Goal: Task Accomplishment & Management: Manage account settings

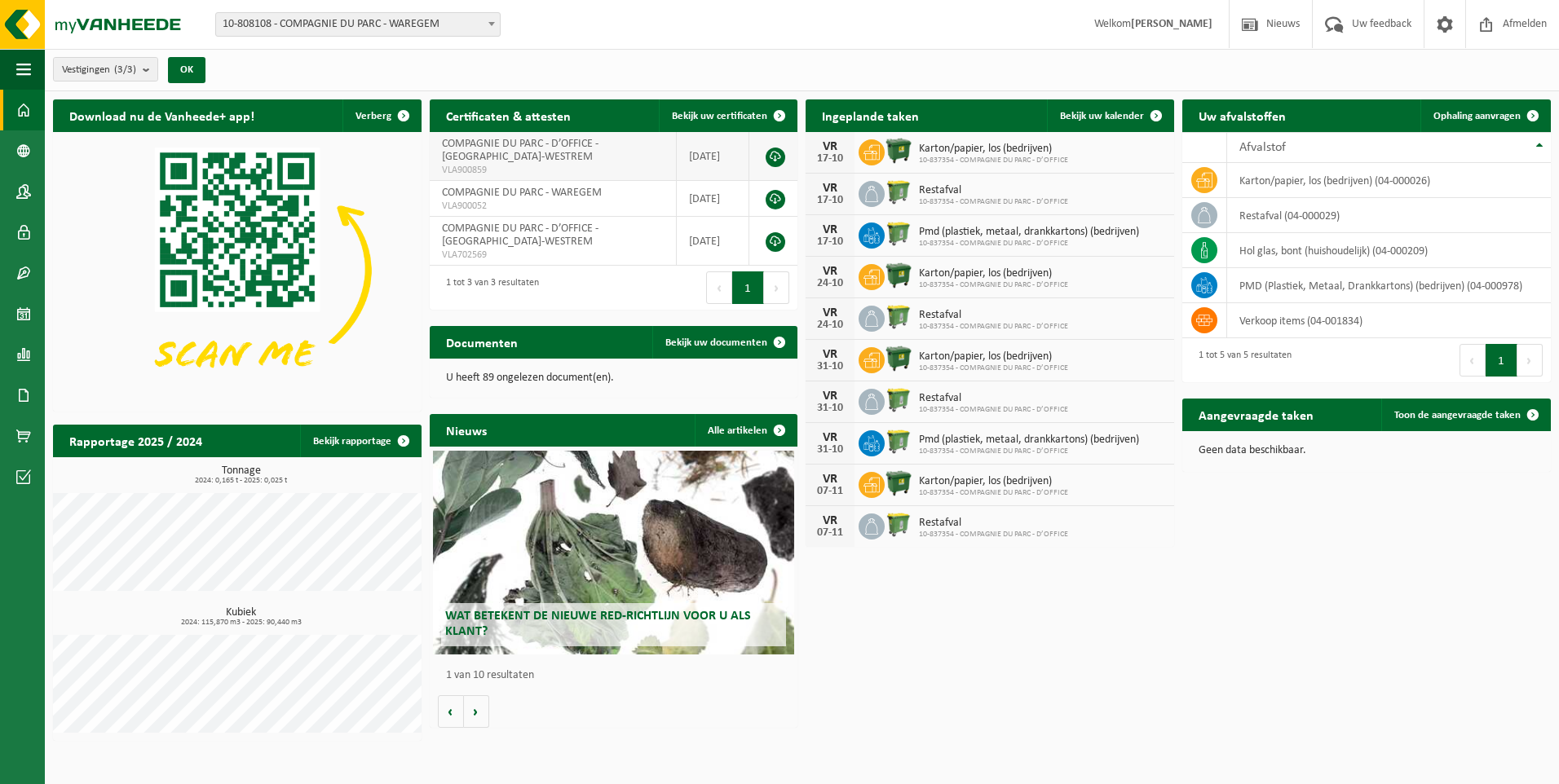
click at [482, 141] on span "COMPAGNIE DU PARC - D’OFFICE - SINT-DENIJS-WESTREM" at bounding box center [520, 150] width 157 height 25
click at [456, 191] on span "COMPAGNIE DU PARC - WAREGEM" at bounding box center [521, 193] width 160 height 13
click at [467, 242] on span "COMPAGNIE DU PARC - D’OFFICE - SINT-DENIJS-WESTREM" at bounding box center [520, 235] width 157 height 25
click at [352, 23] on span "10-808108 - COMPAGNIE DU PARC - WAREGEM" at bounding box center [357, 24] width 284 height 23
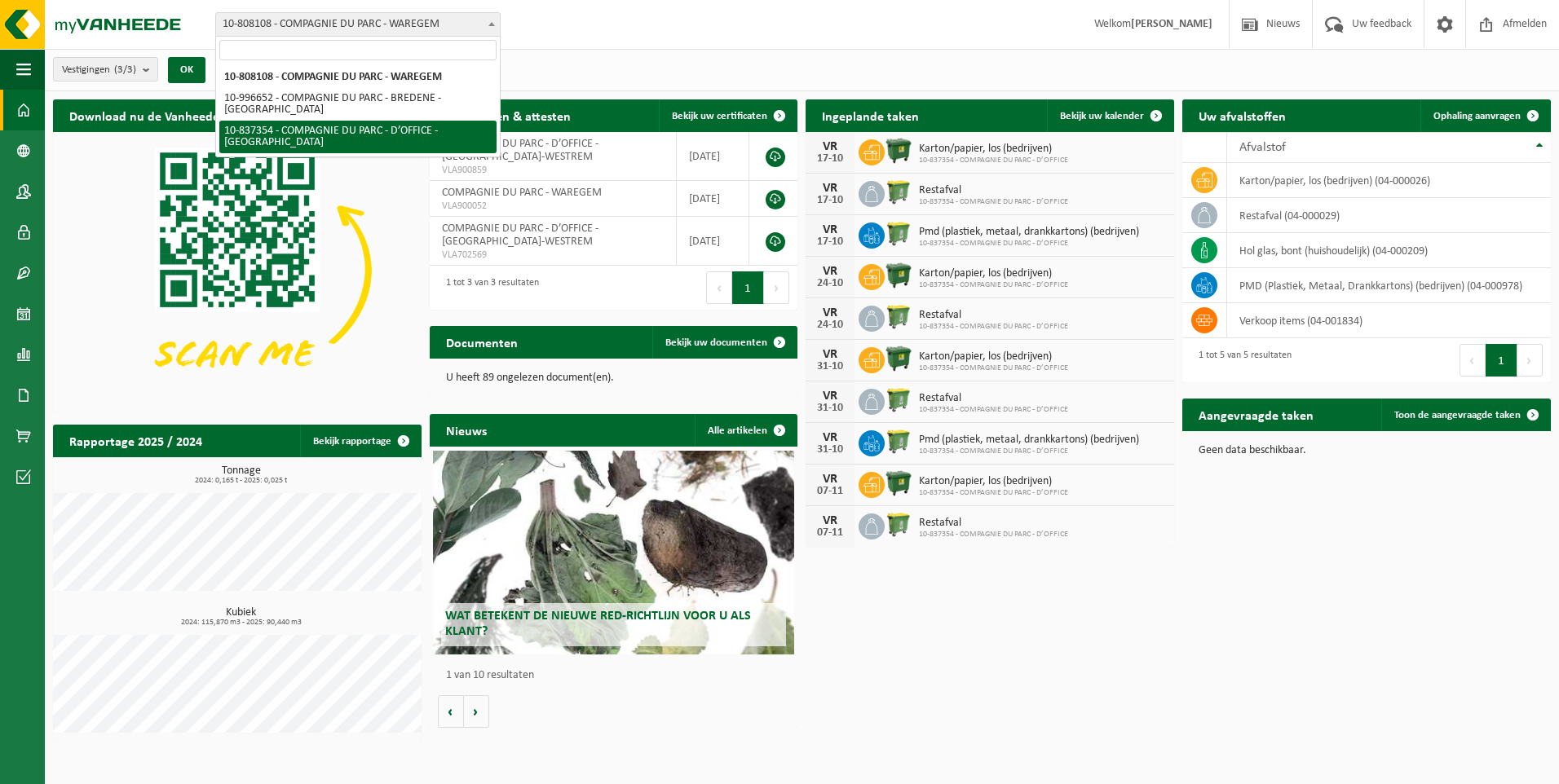
select select "91279"
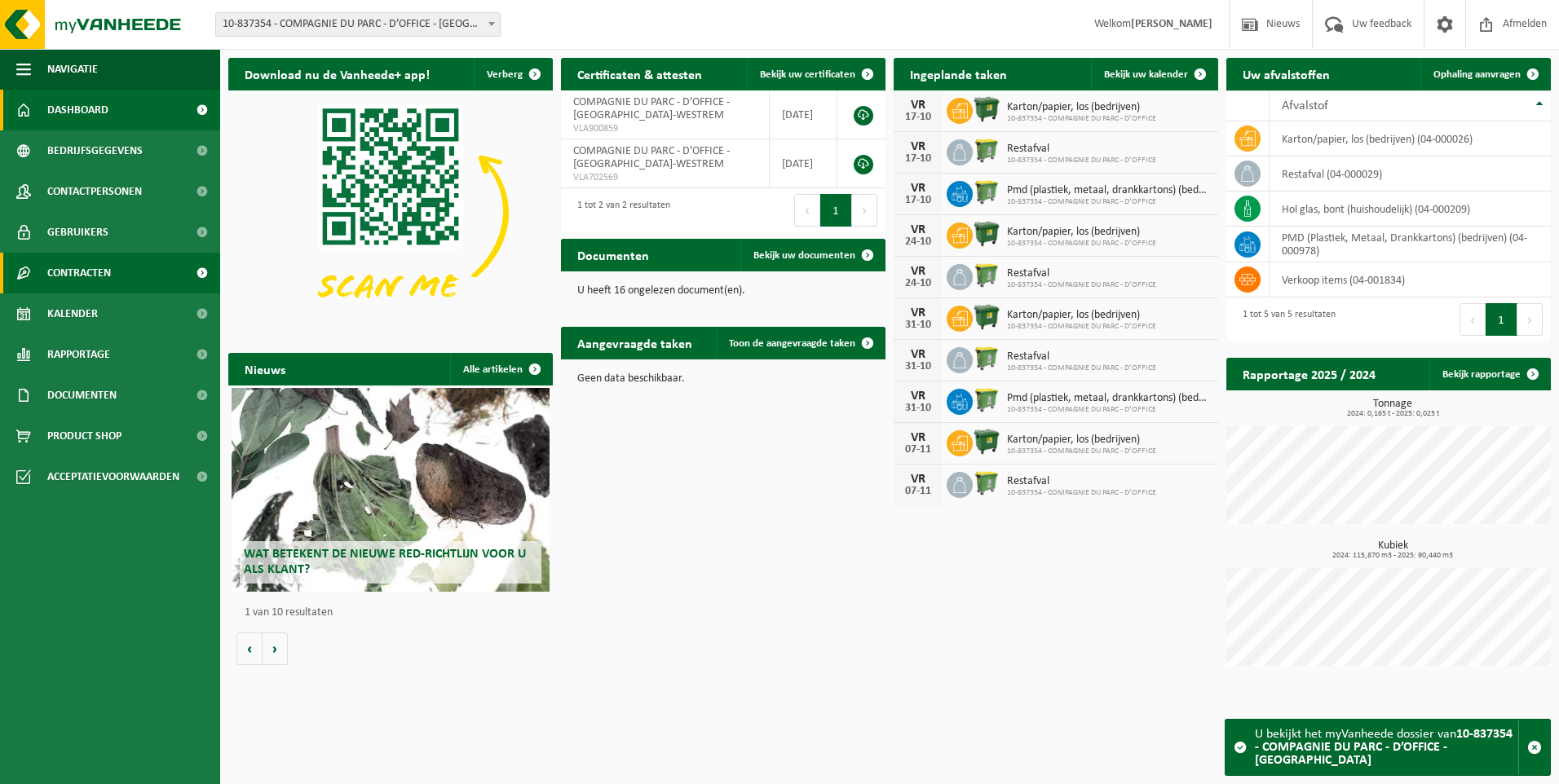
click at [70, 281] on span "Contracten" at bounding box center [79, 273] width 64 height 41
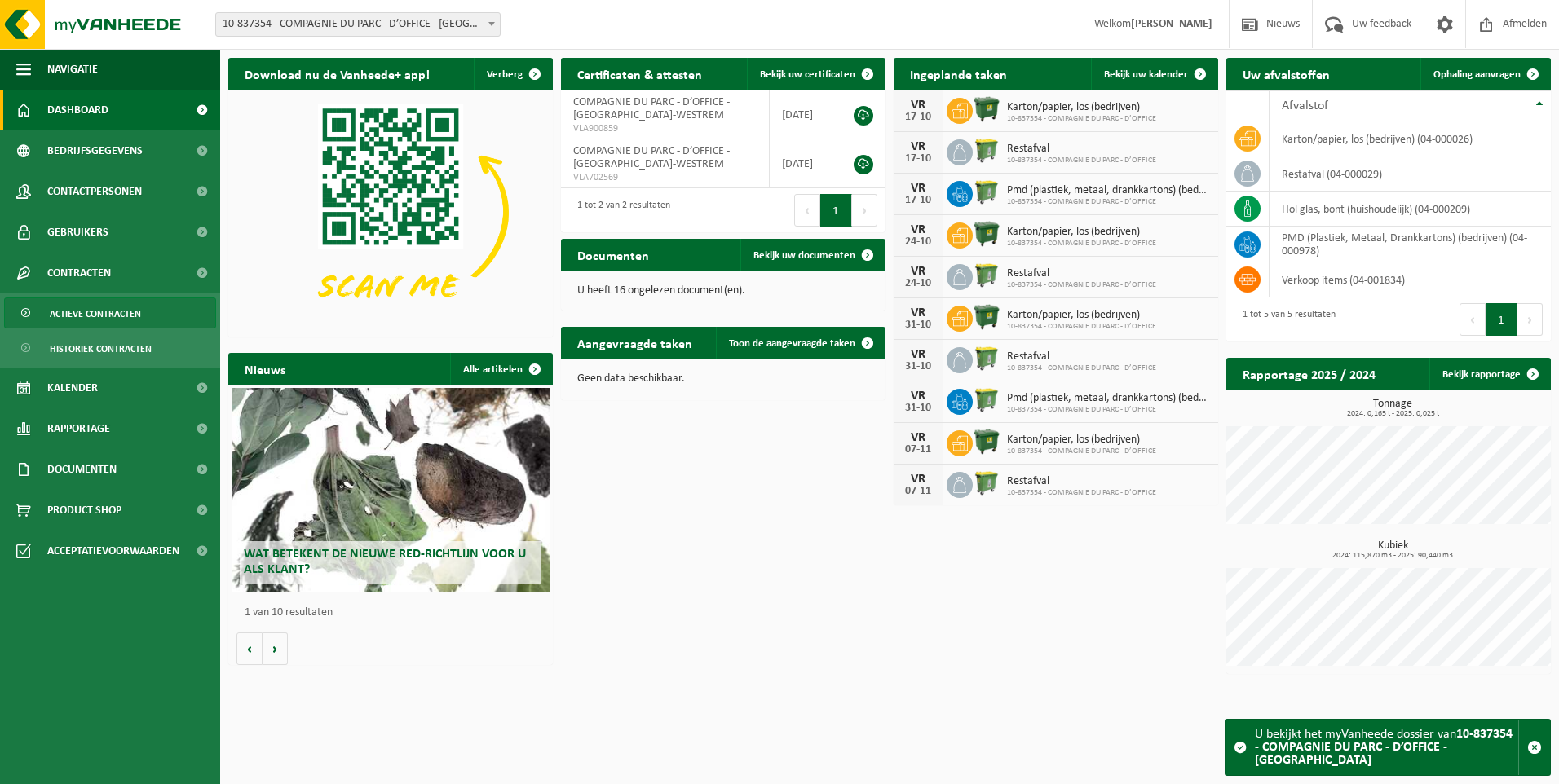
click at [95, 317] on span "Actieve contracten" at bounding box center [95, 314] width 91 height 31
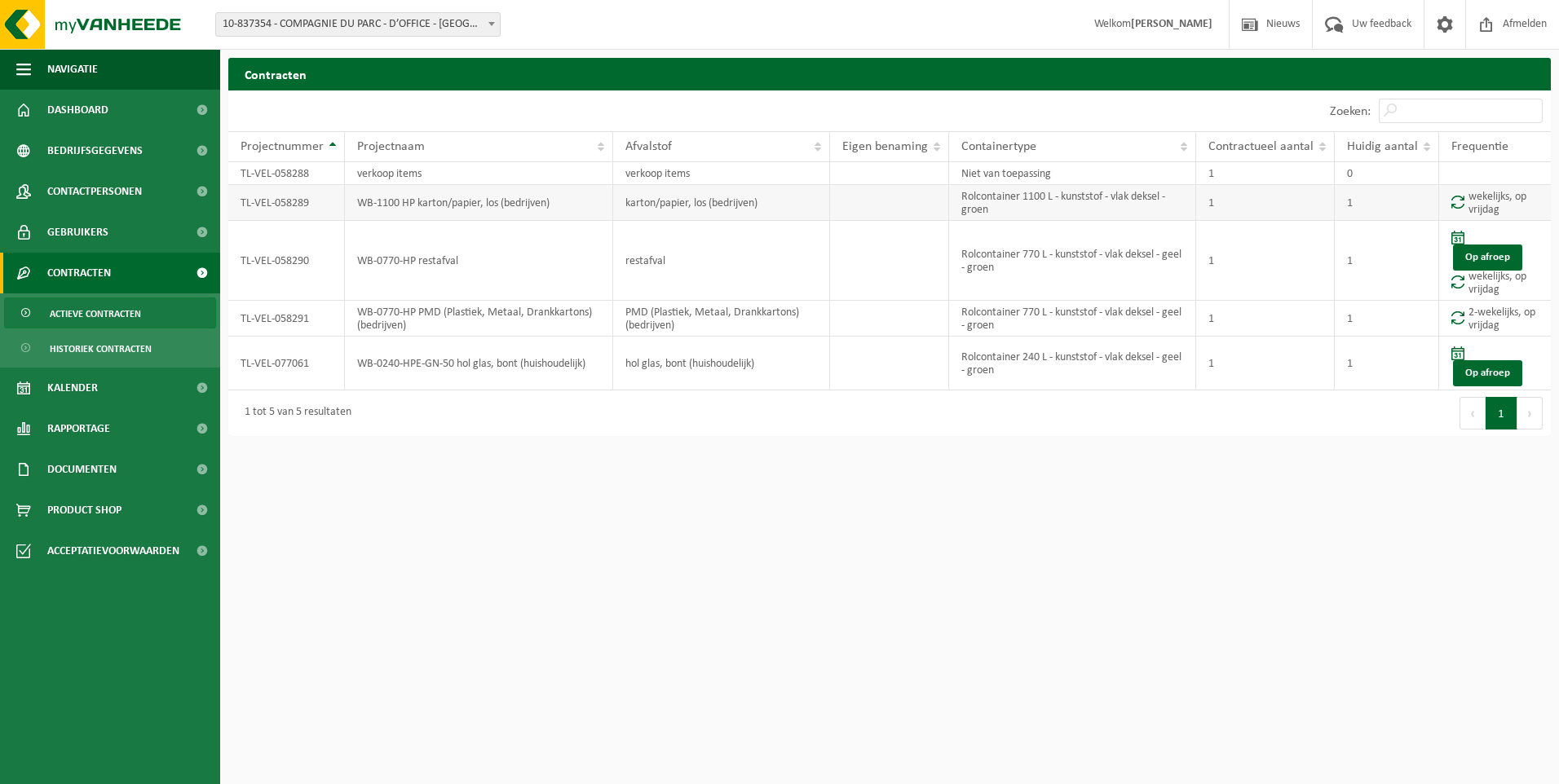
click at [289, 204] on td "TL-VEL-058289" at bounding box center [287, 202] width 116 height 36
click at [62, 461] on span "Documenten" at bounding box center [82, 469] width 70 height 41
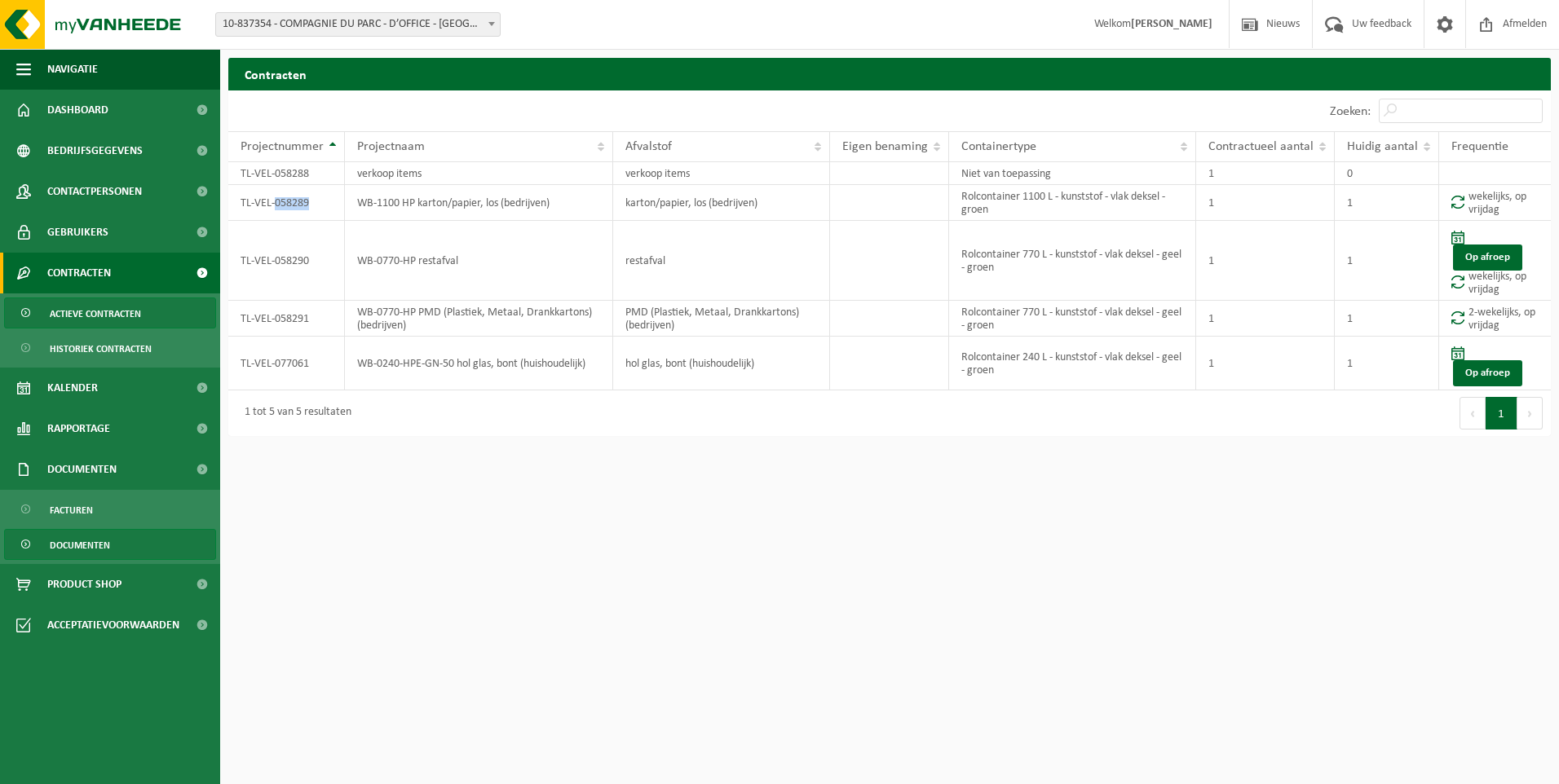
click at [97, 539] on span "Documenten" at bounding box center [79, 545] width 60 height 31
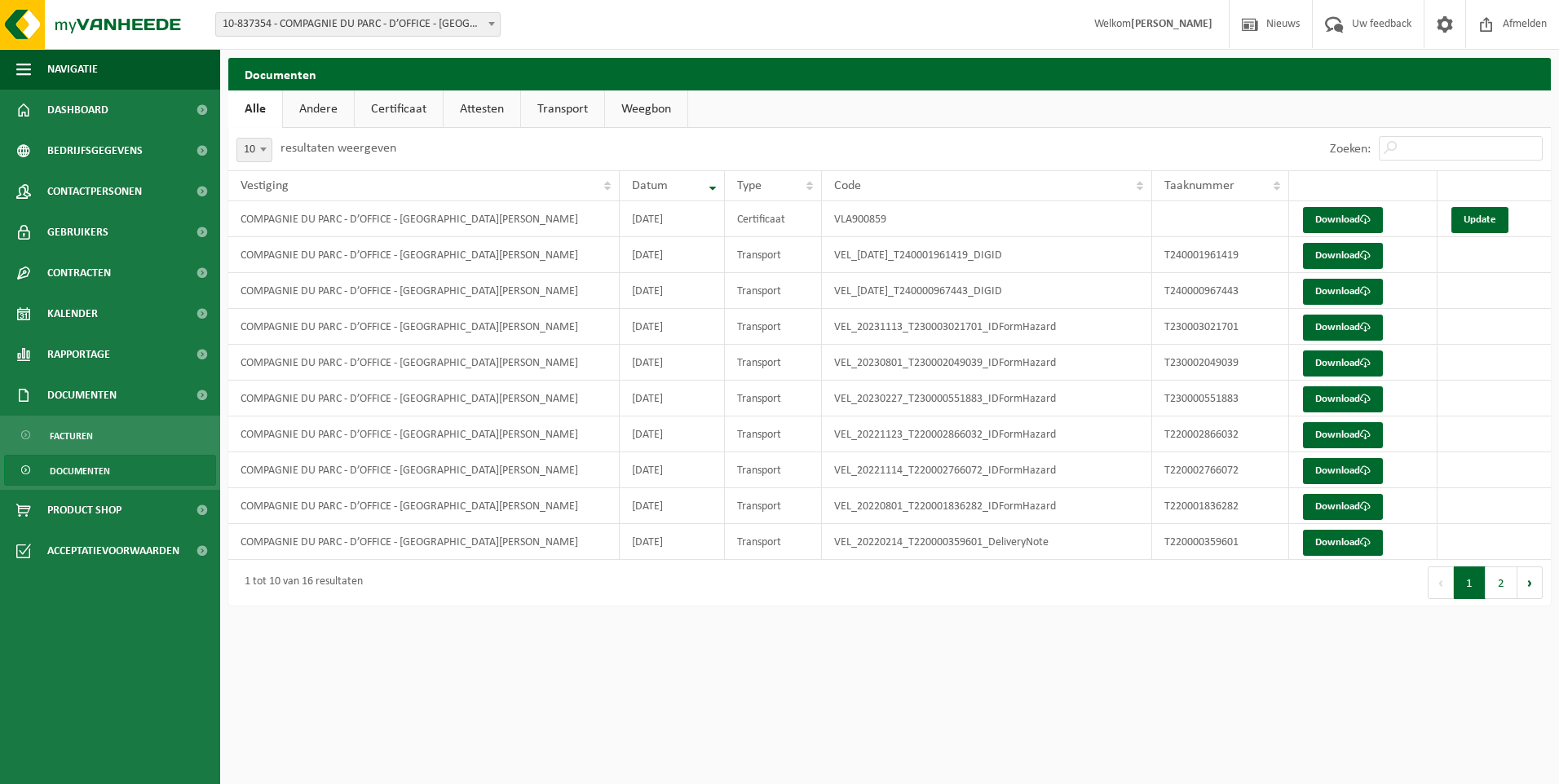
click at [297, 99] on link "Andere" at bounding box center [318, 108] width 71 height 38
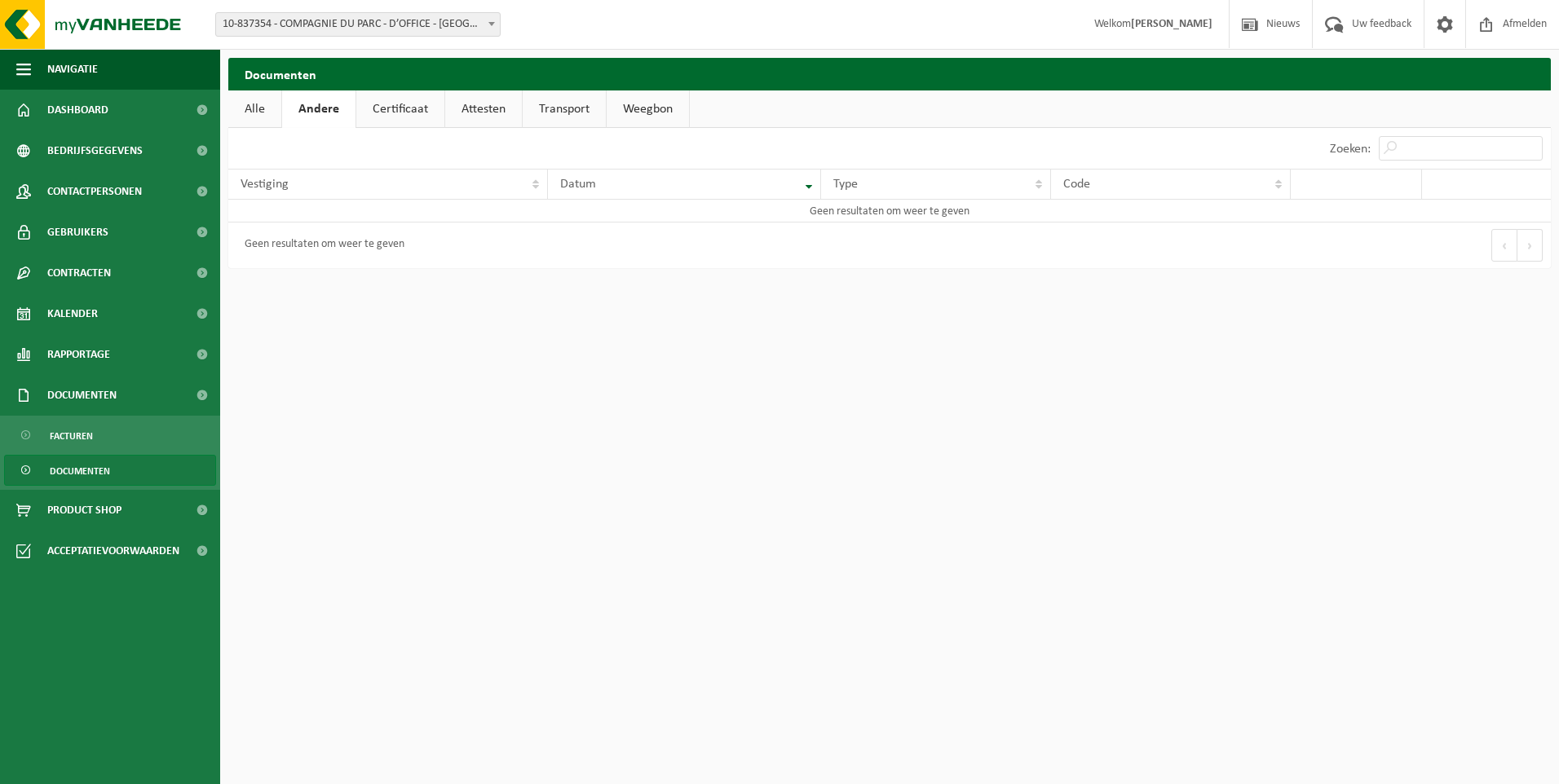
click at [415, 87] on h2 "Documenten" at bounding box center [890, 74] width 1323 height 32
click at [407, 106] on link "Certificaat" at bounding box center [400, 108] width 88 height 38
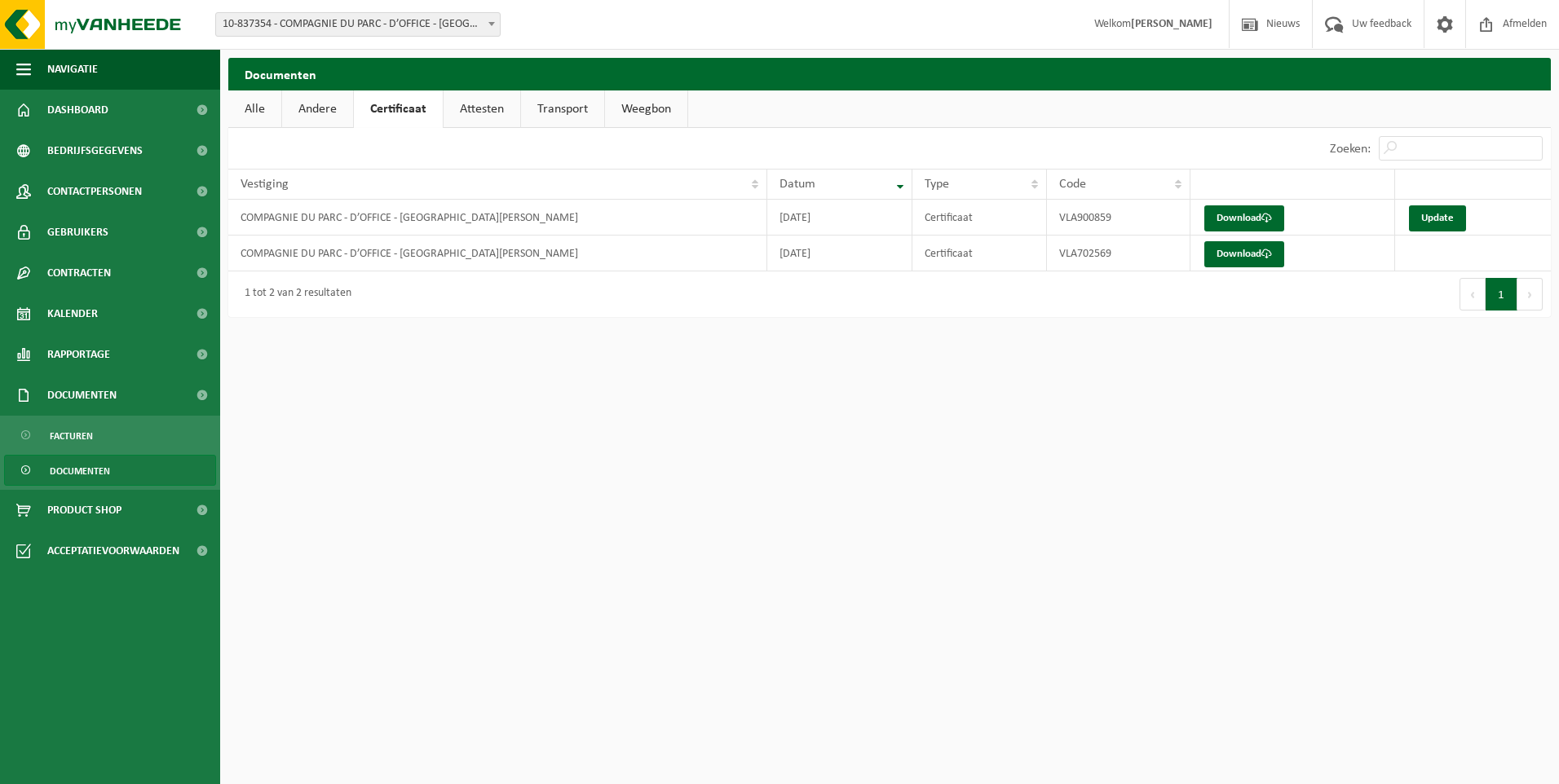
click at [49, 472] on span "Documenten" at bounding box center [79, 471] width 60 height 31
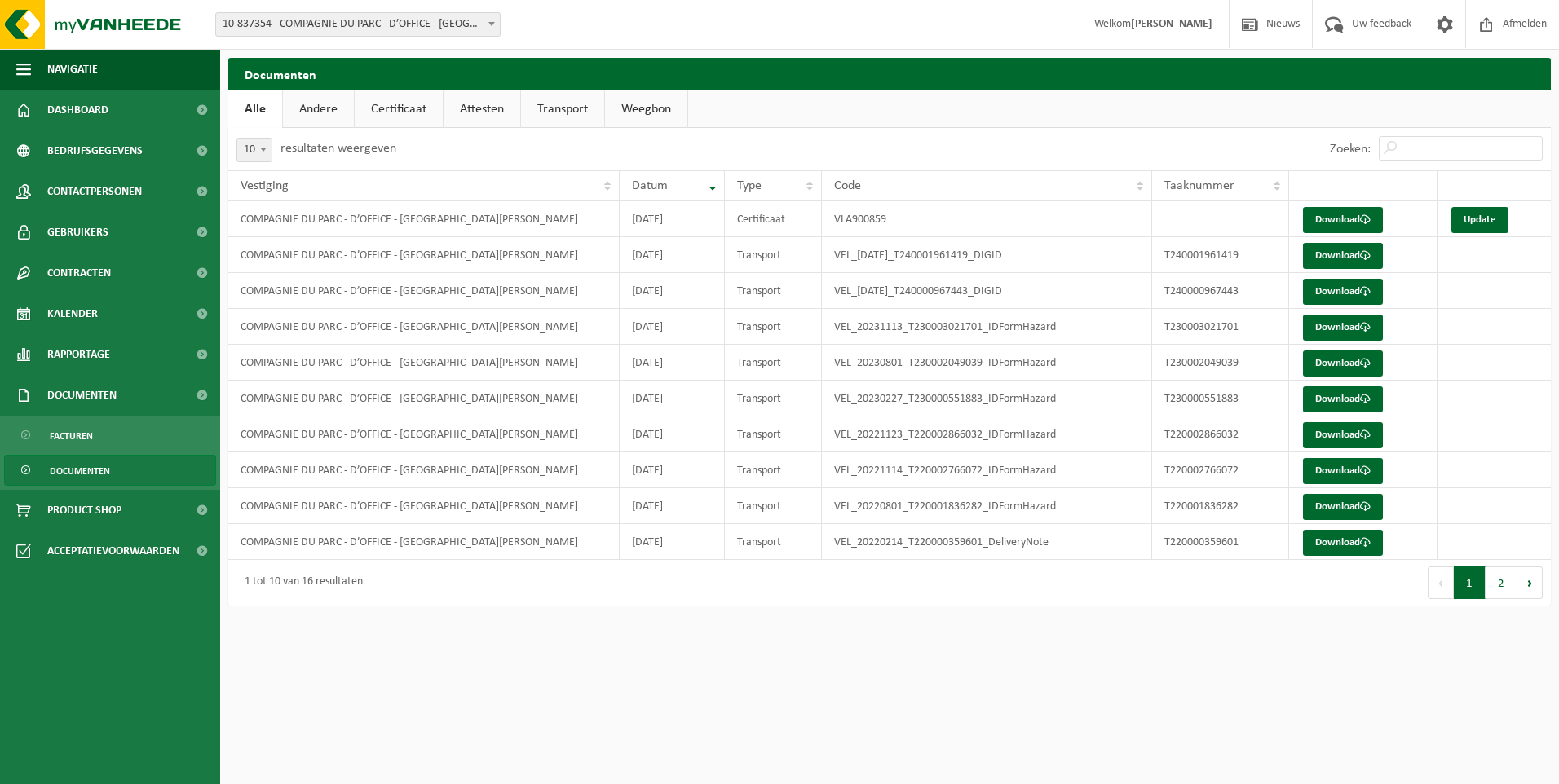
click at [320, 111] on link "Andere" at bounding box center [318, 108] width 71 height 38
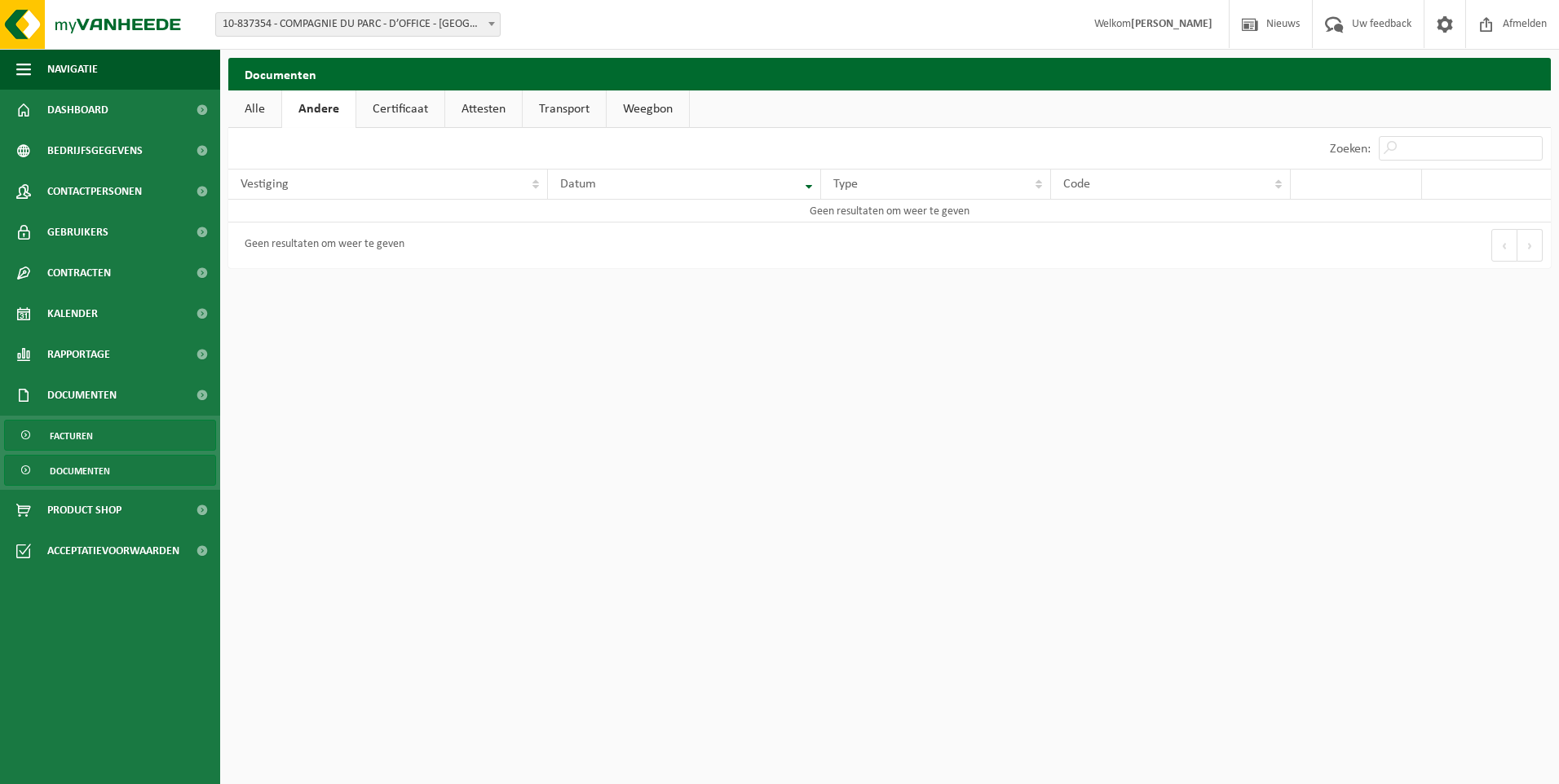
click at [65, 437] on span "Facturen" at bounding box center [71, 436] width 44 height 31
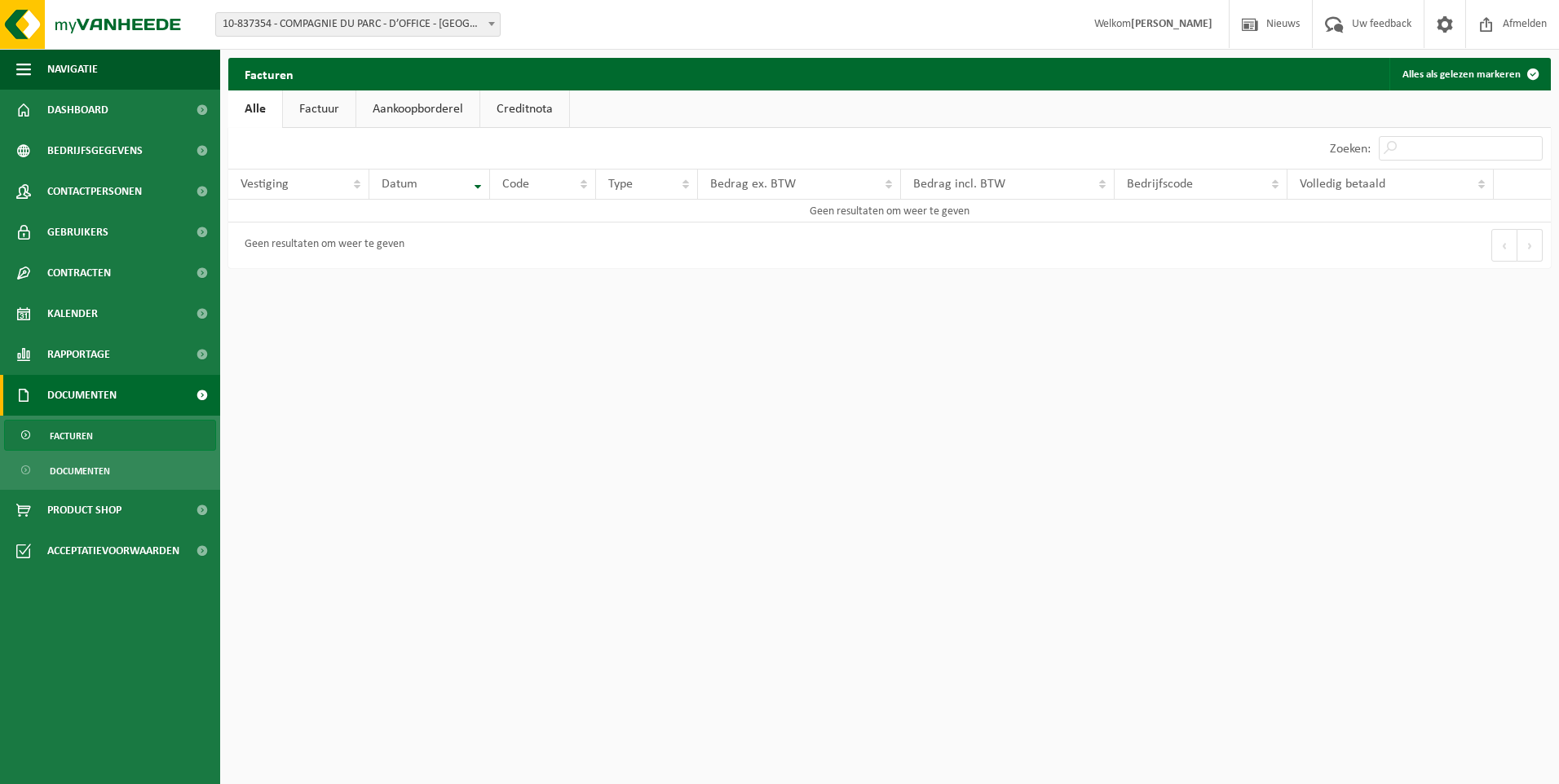
click at [68, 394] on span "Documenten" at bounding box center [82, 395] width 70 height 41
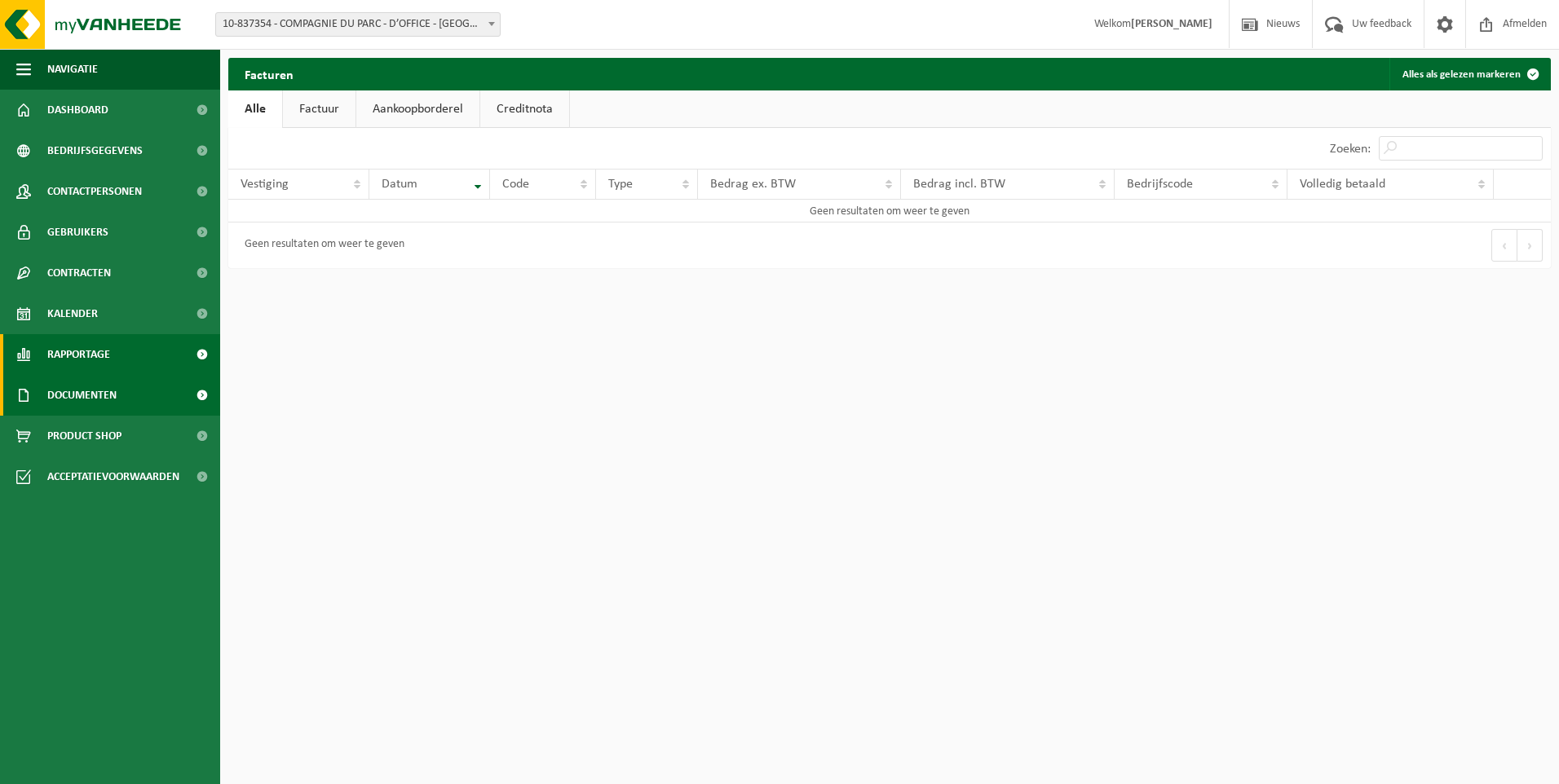
click at [72, 361] on span "Rapportage" at bounding box center [78, 354] width 63 height 41
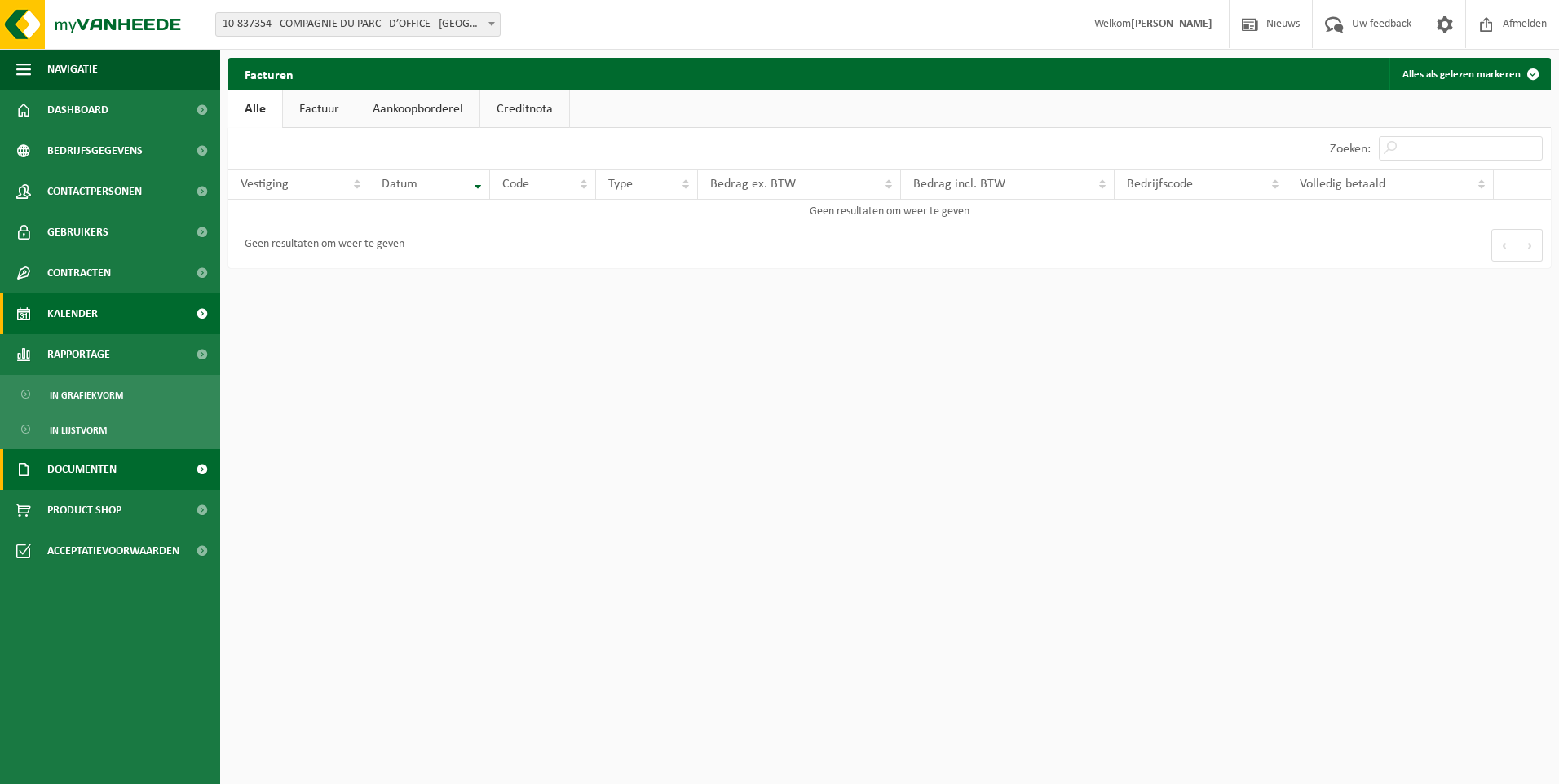
click at [83, 305] on span "Kalender" at bounding box center [73, 314] width 50 height 41
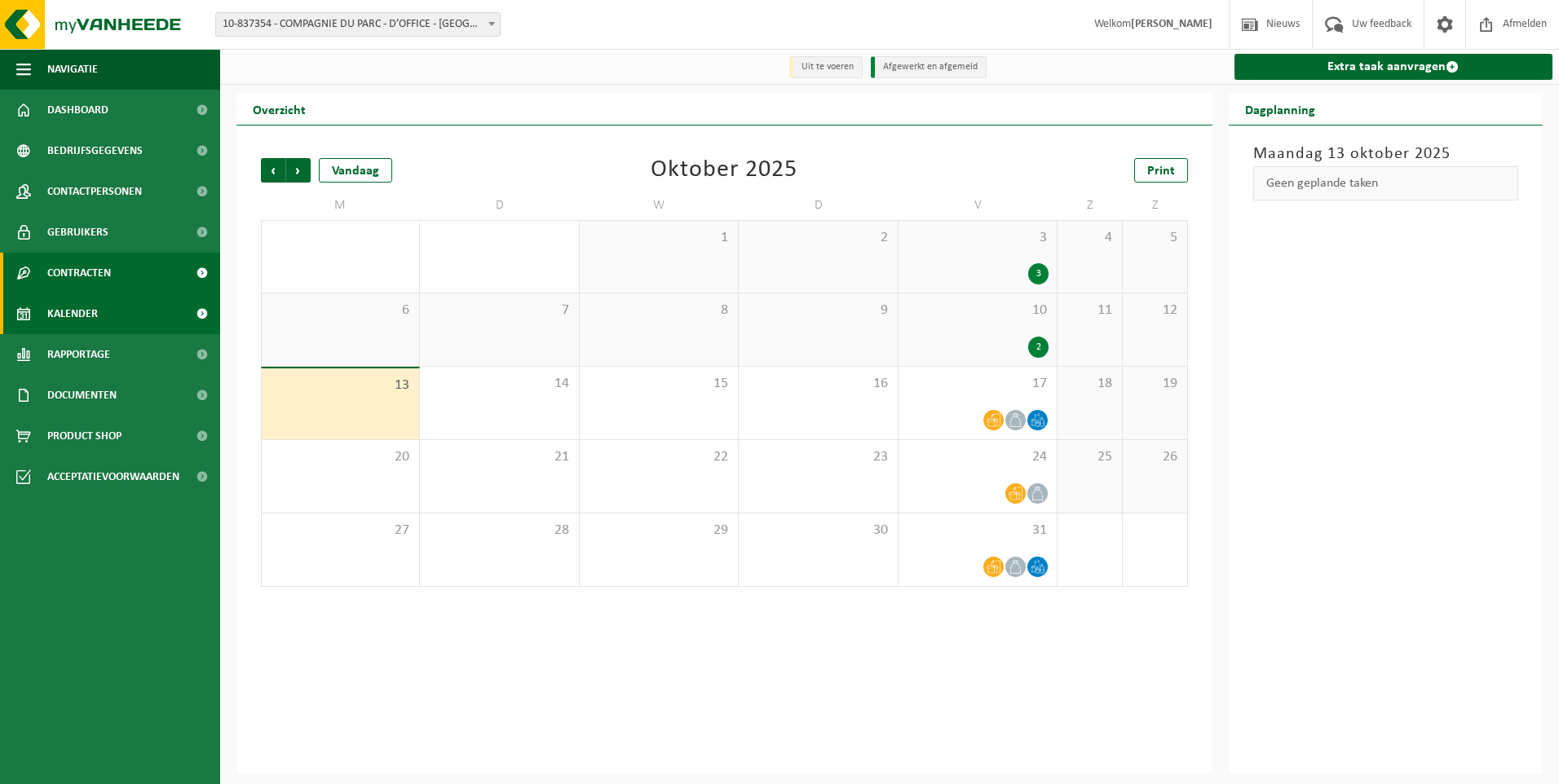
click at [81, 282] on span "Contracten" at bounding box center [79, 273] width 64 height 41
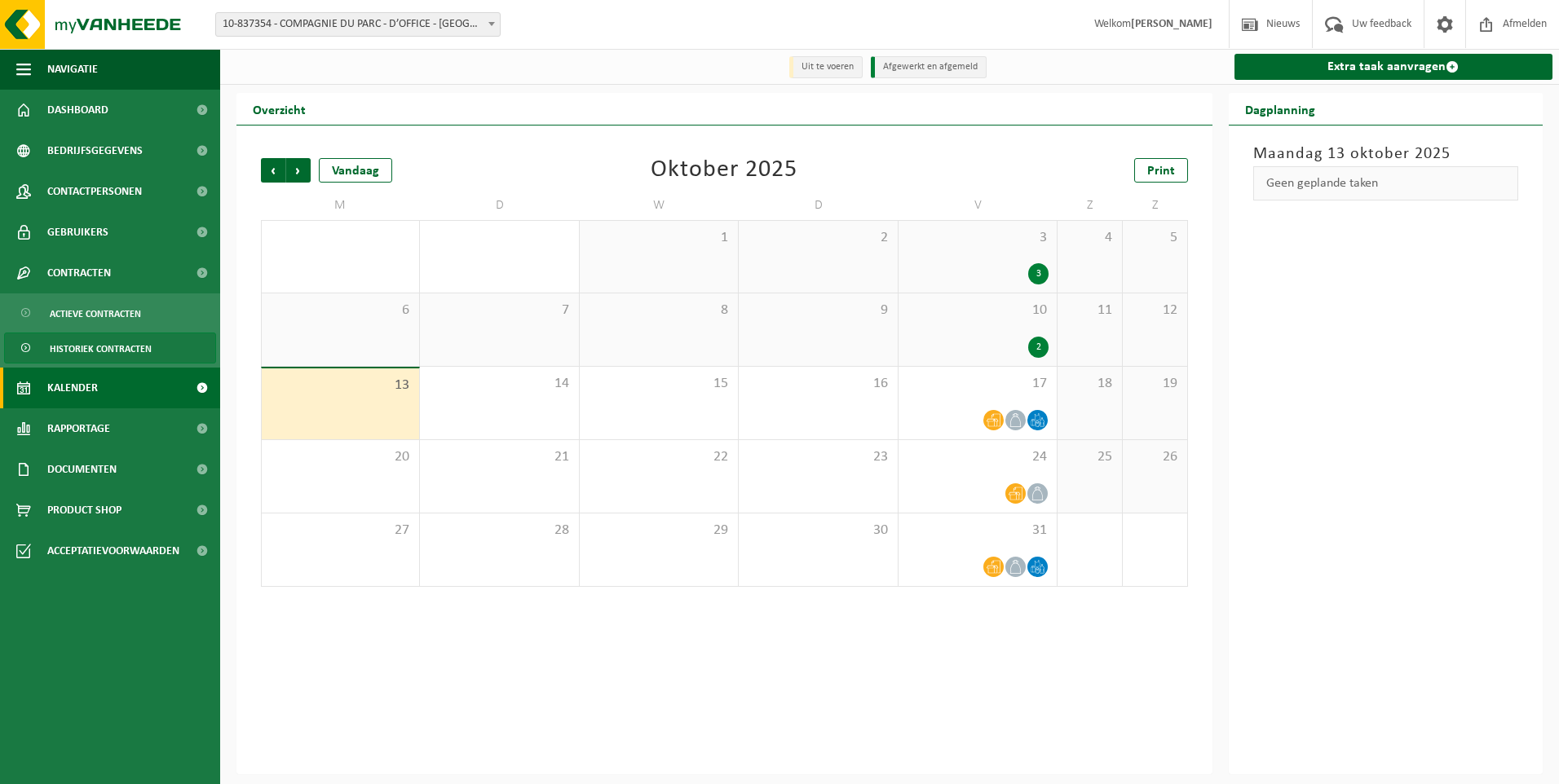
click at [101, 338] on span "Historiek contracten" at bounding box center [100, 348] width 102 height 31
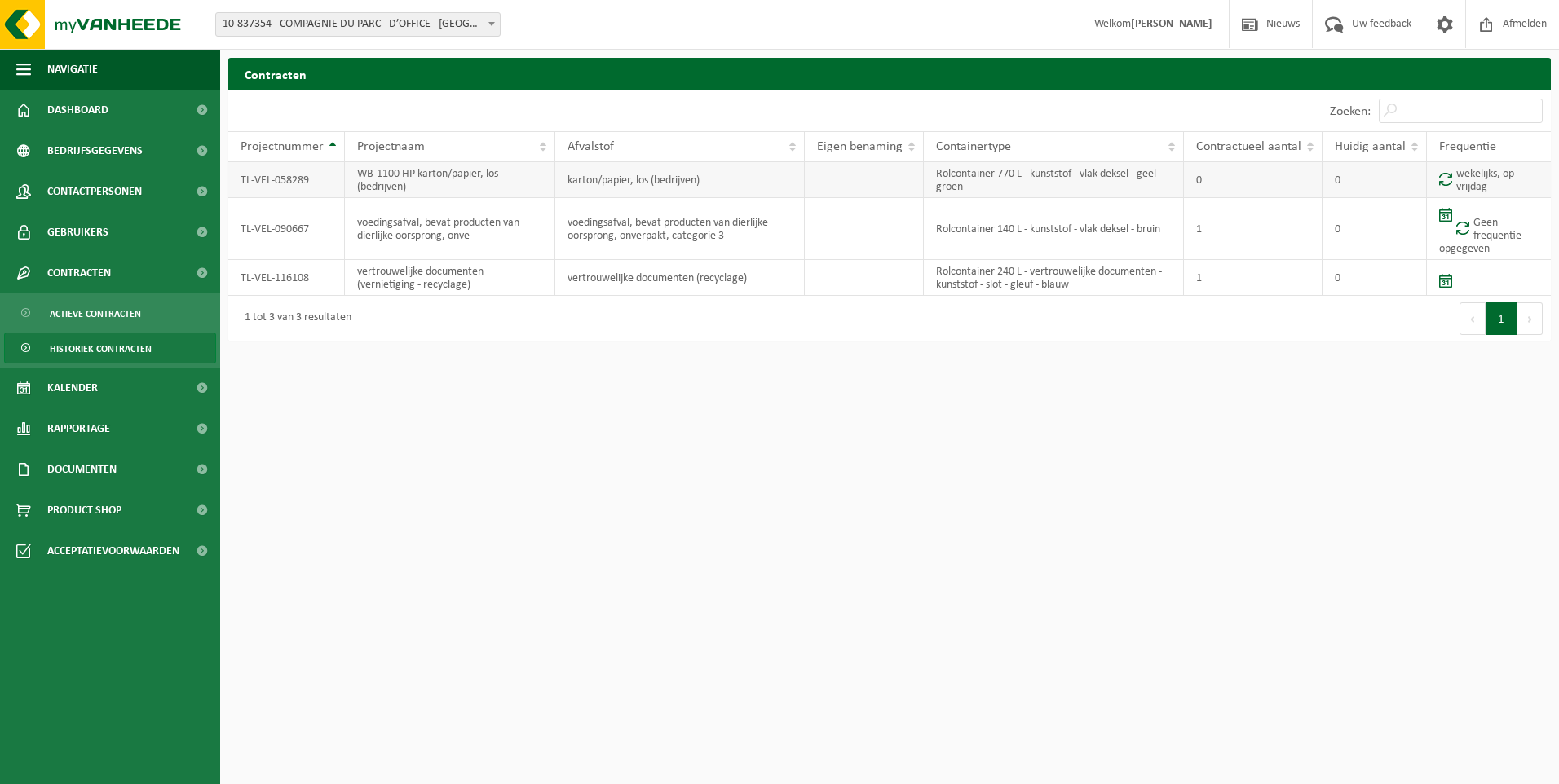
click at [264, 175] on td "TL-VEL-058289" at bounding box center [287, 180] width 116 height 36
click at [71, 109] on span "Dashboard" at bounding box center [77, 110] width 61 height 41
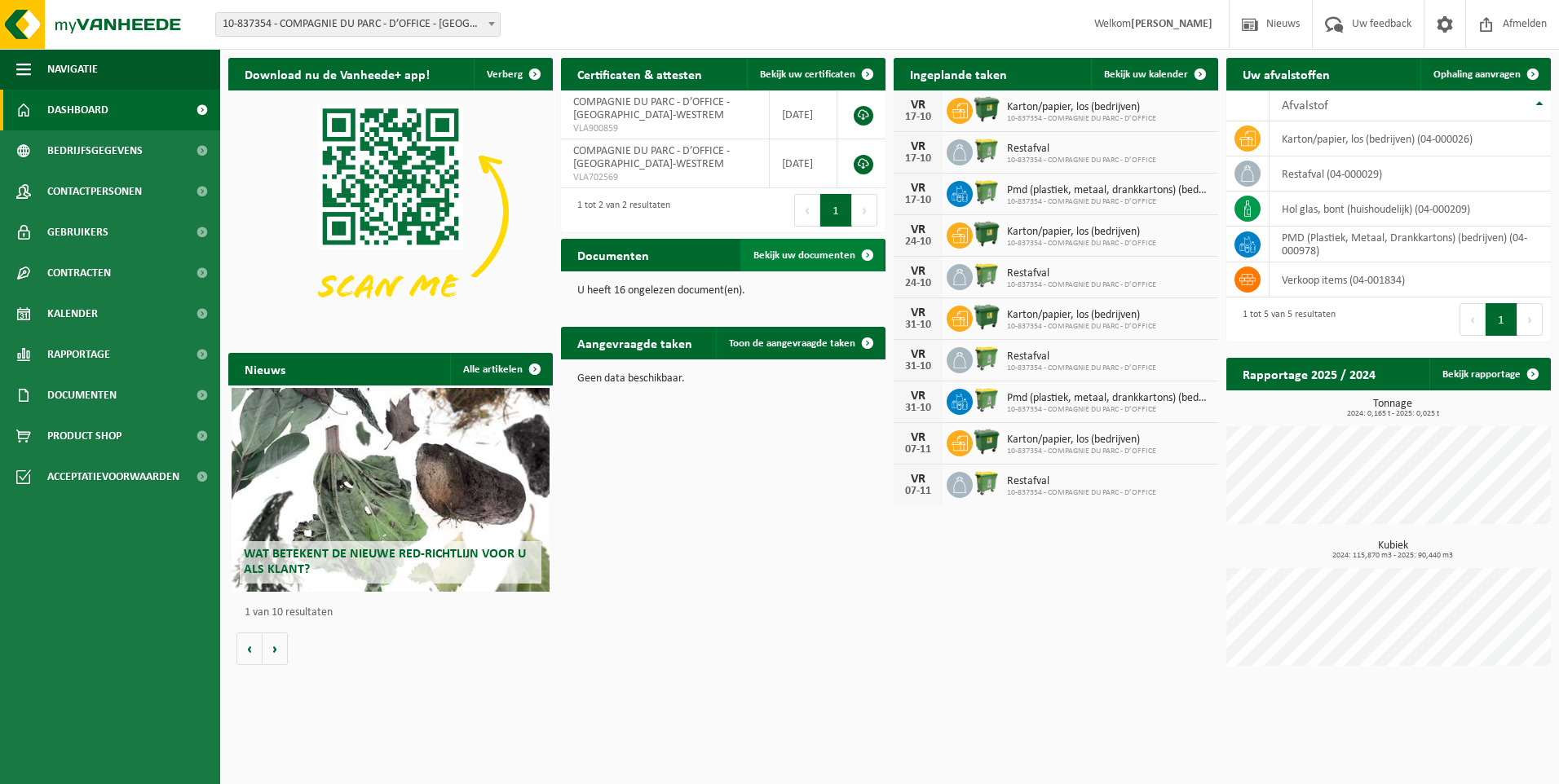
click at [808, 249] on link "Bekijk uw documenten" at bounding box center [812, 256] width 143 height 33
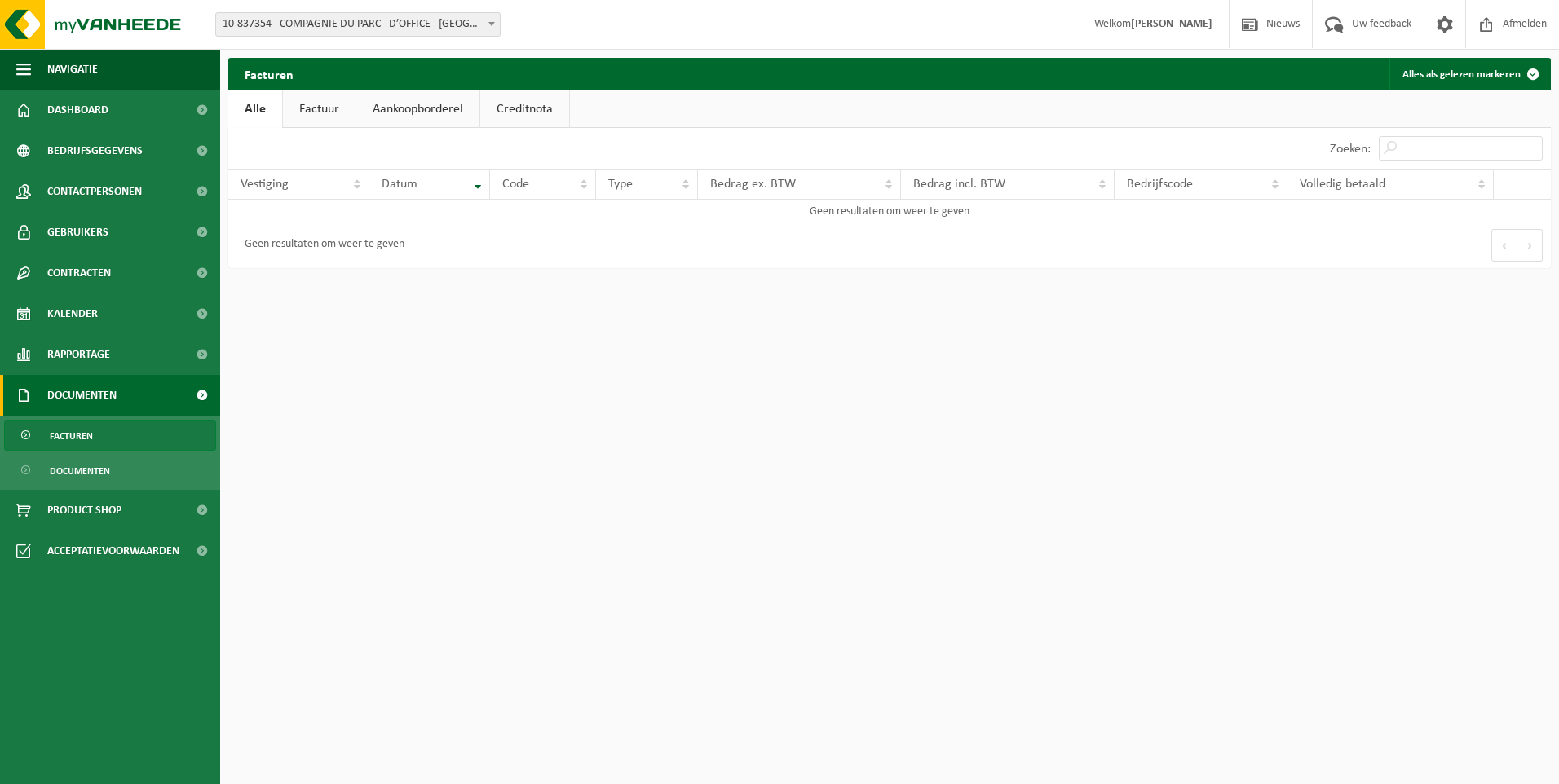
click at [409, 106] on link "Aankoopborderel" at bounding box center [417, 108] width 123 height 38
click at [284, 106] on link "Factuur" at bounding box center [318, 108] width 73 height 38
click at [28, 434] on span at bounding box center [26, 436] width 13 height 31
click at [275, 190] on span "Vestiging" at bounding box center [264, 184] width 48 height 13
click at [70, 426] on span "Facturen" at bounding box center [71, 436] width 44 height 31
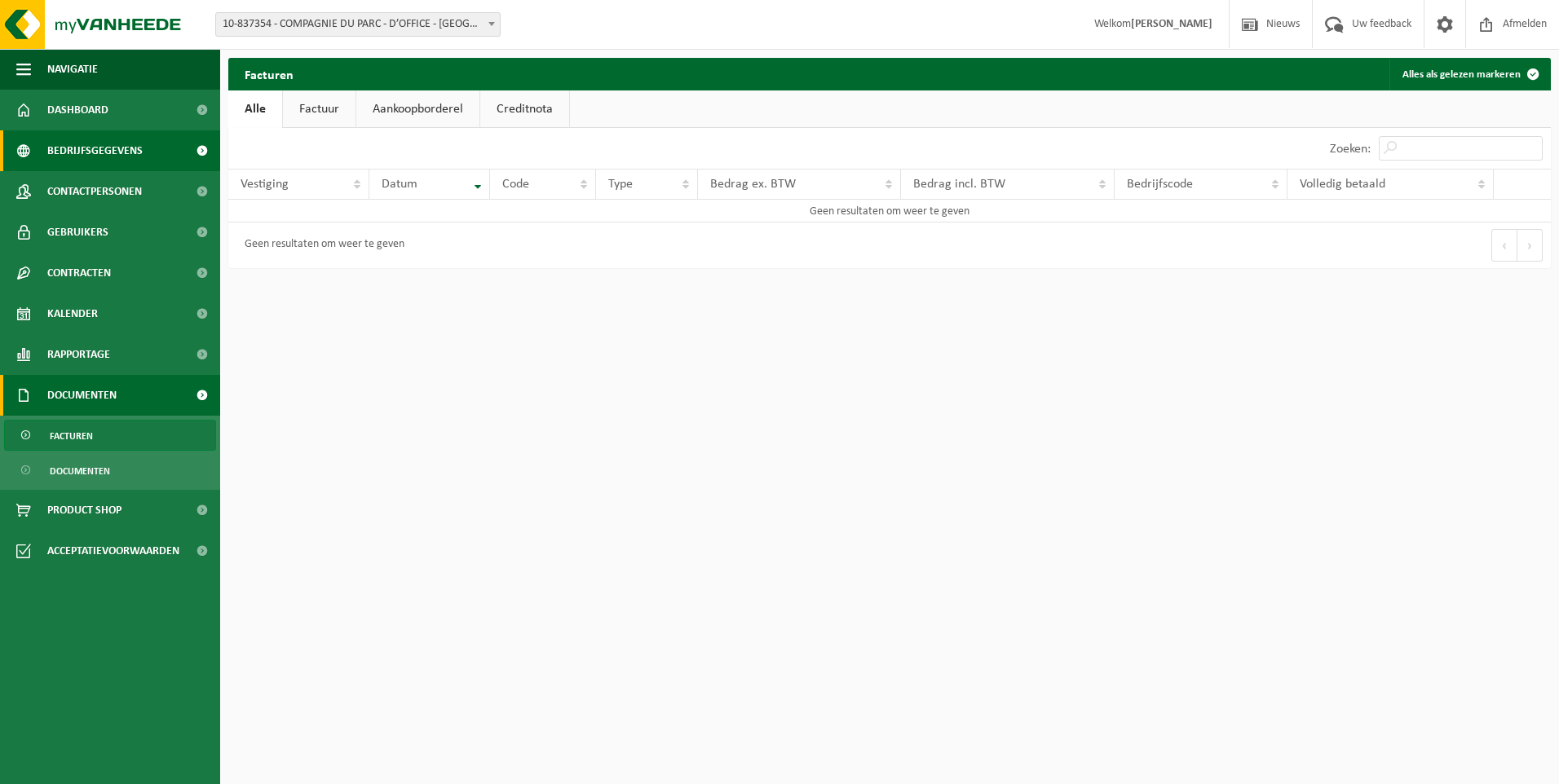
click at [99, 149] on span "Bedrijfsgegevens" at bounding box center [95, 151] width 96 height 41
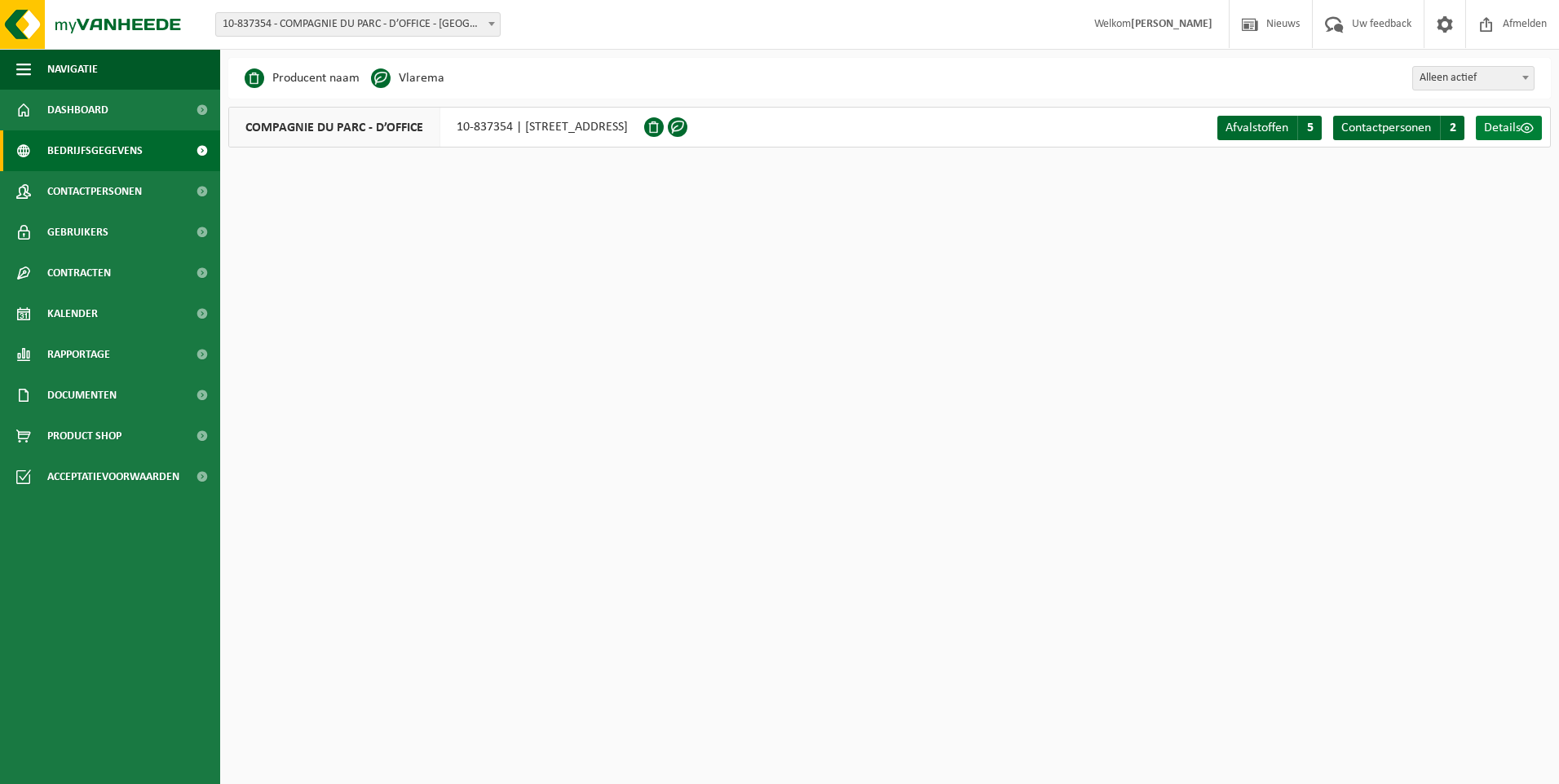
click at [1520, 132] on span "Details" at bounding box center [1502, 127] width 37 height 13
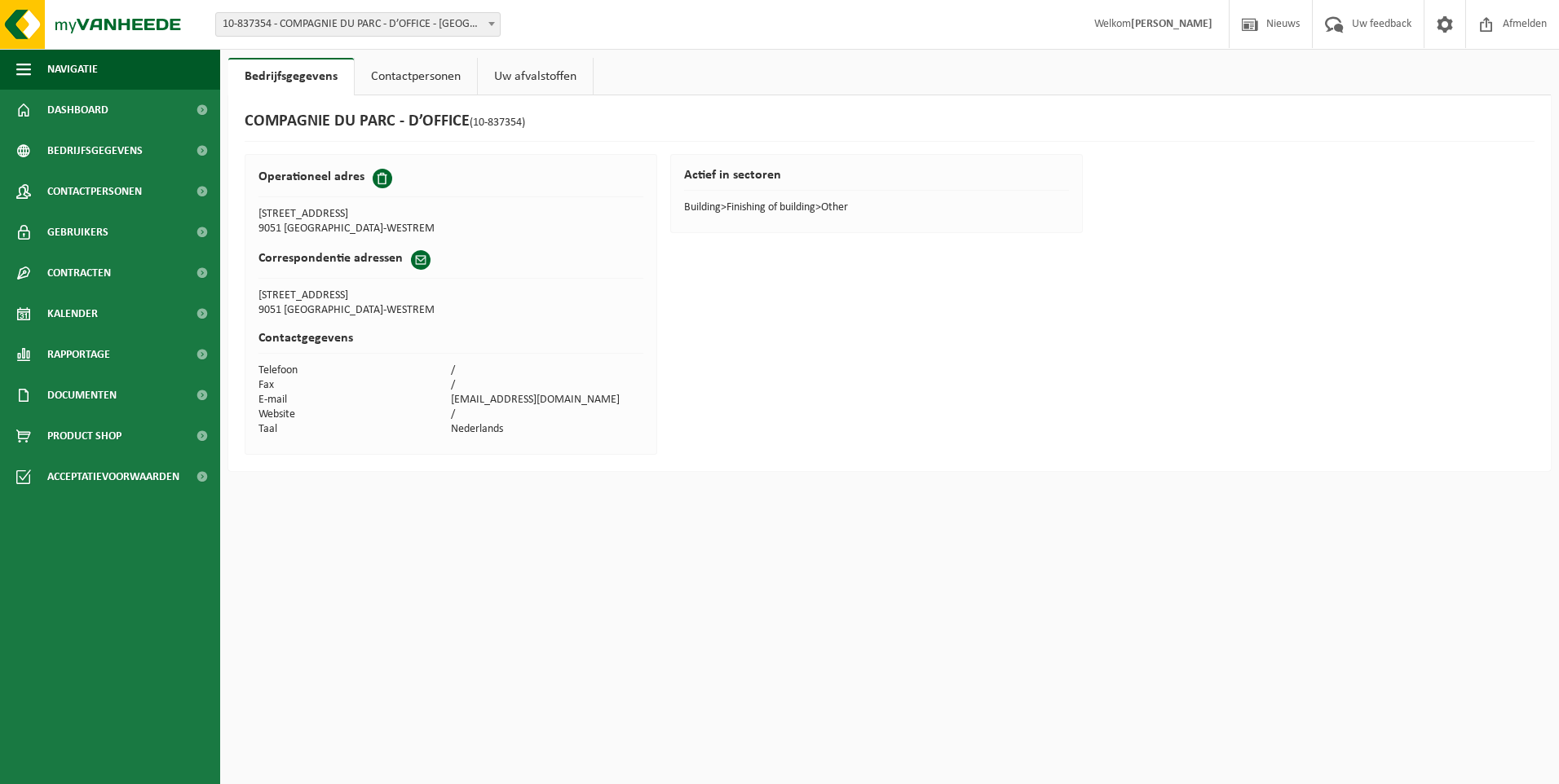
click at [520, 75] on link "Uw afvalstoffen" at bounding box center [535, 76] width 115 height 38
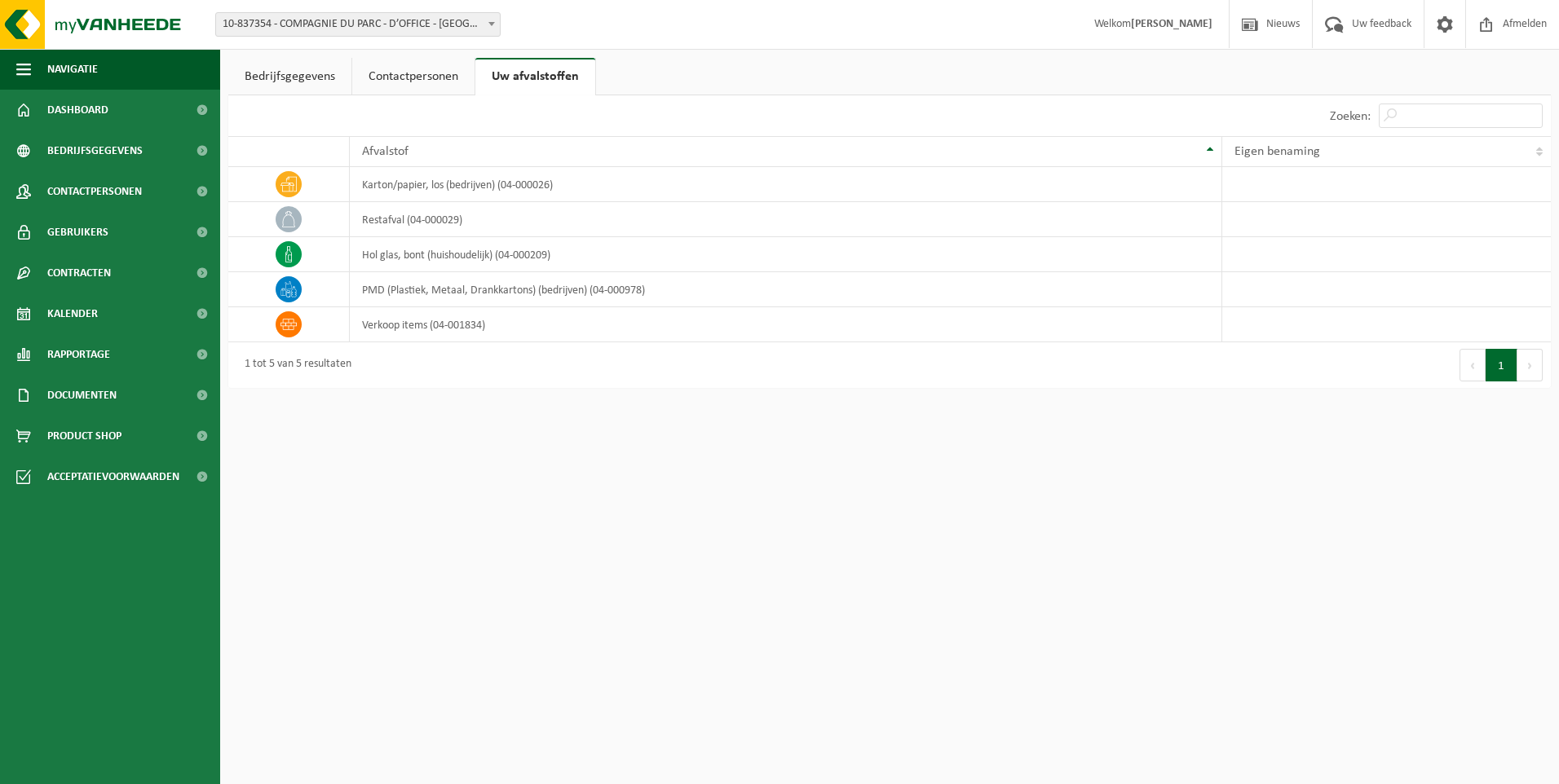
click at [260, 60] on link "Bedrijfsgegevens" at bounding box center [290, 76] width 123 height 38
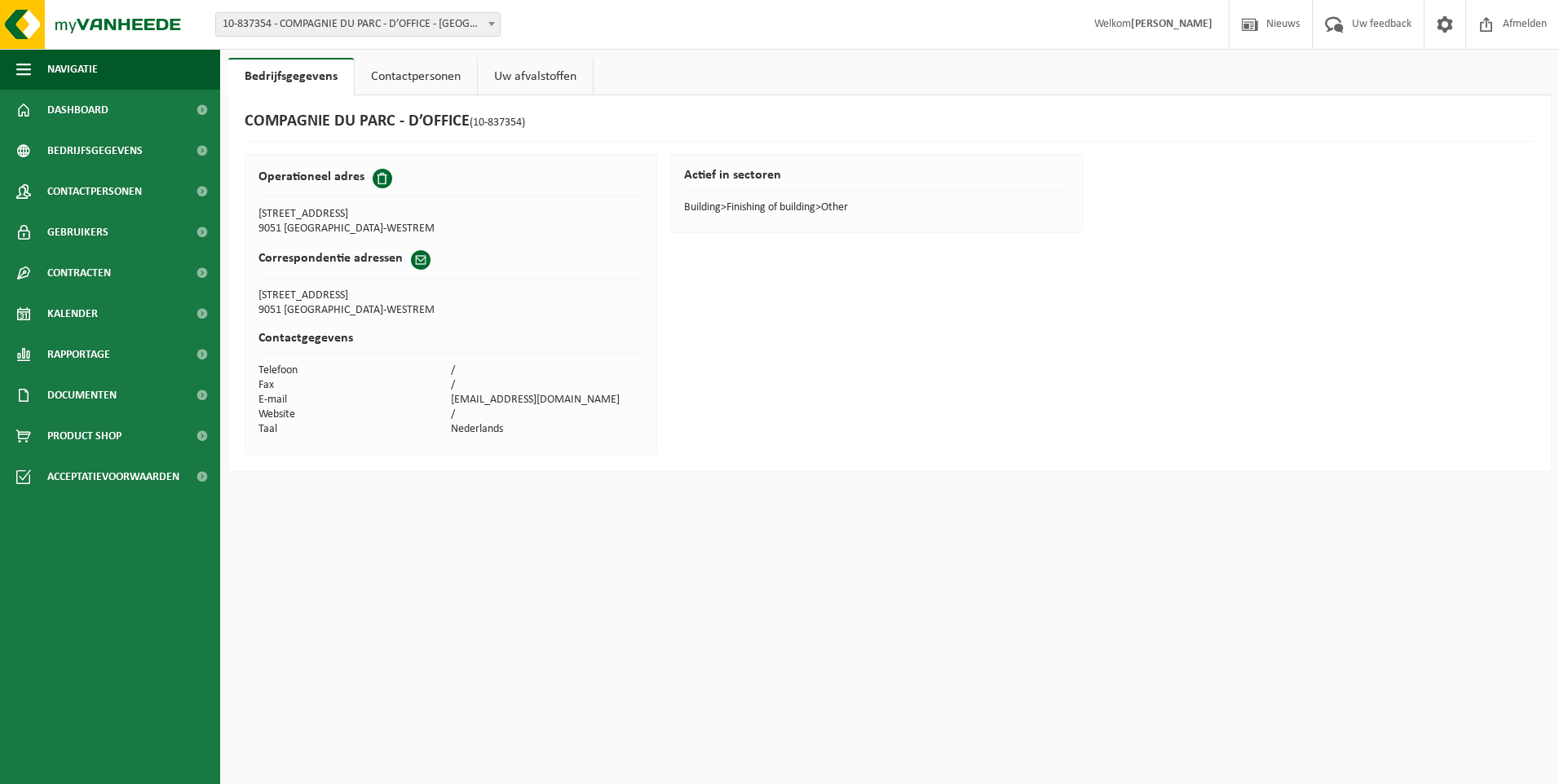
click at [433, 69] on link "Contactpersonen" at bounding box center [415, 76] width 122 height 38
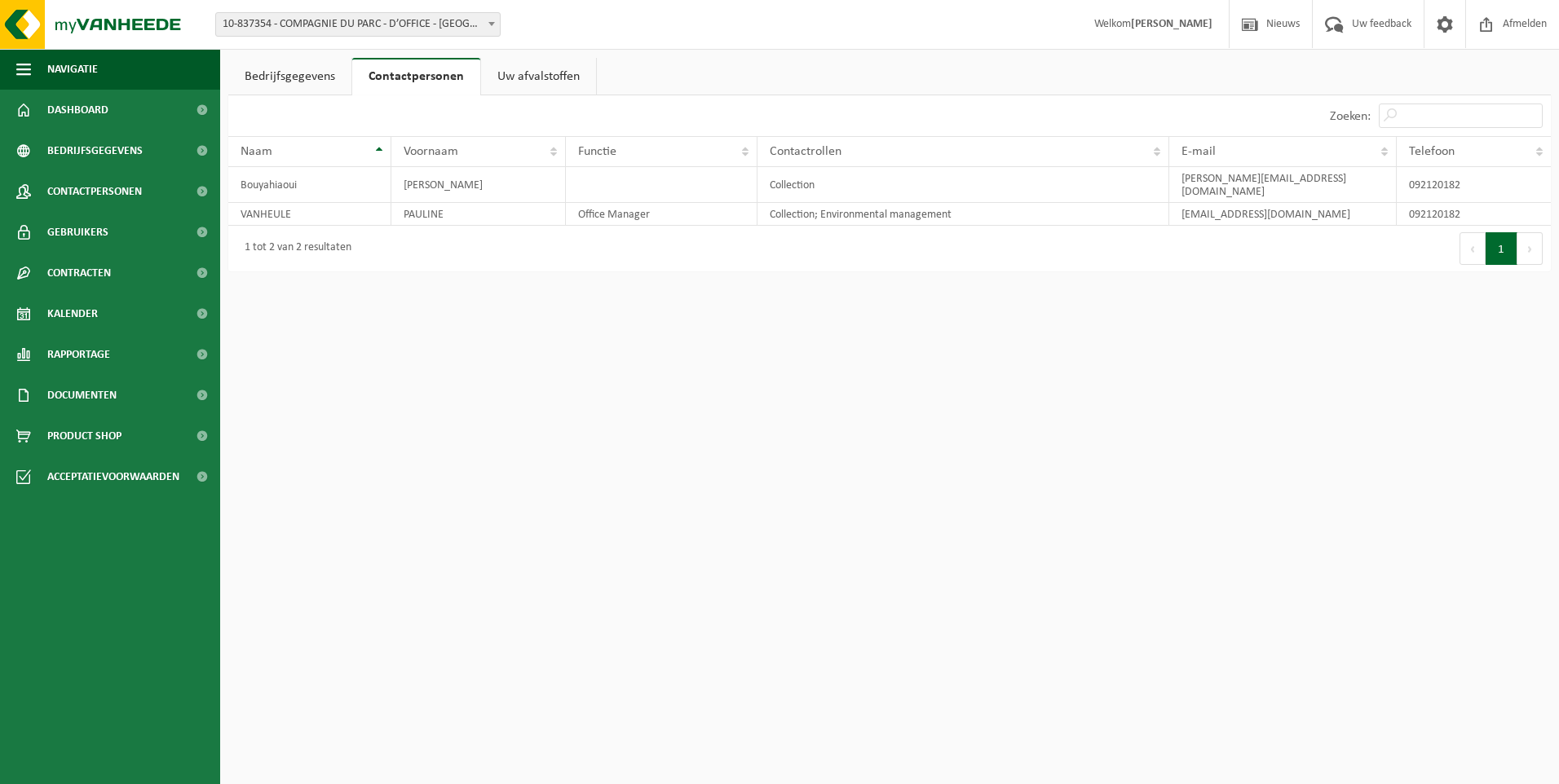
click at [523, 77] on link "Uw afvalstoffen" at bounding box center [538, 76] width 115 height 38
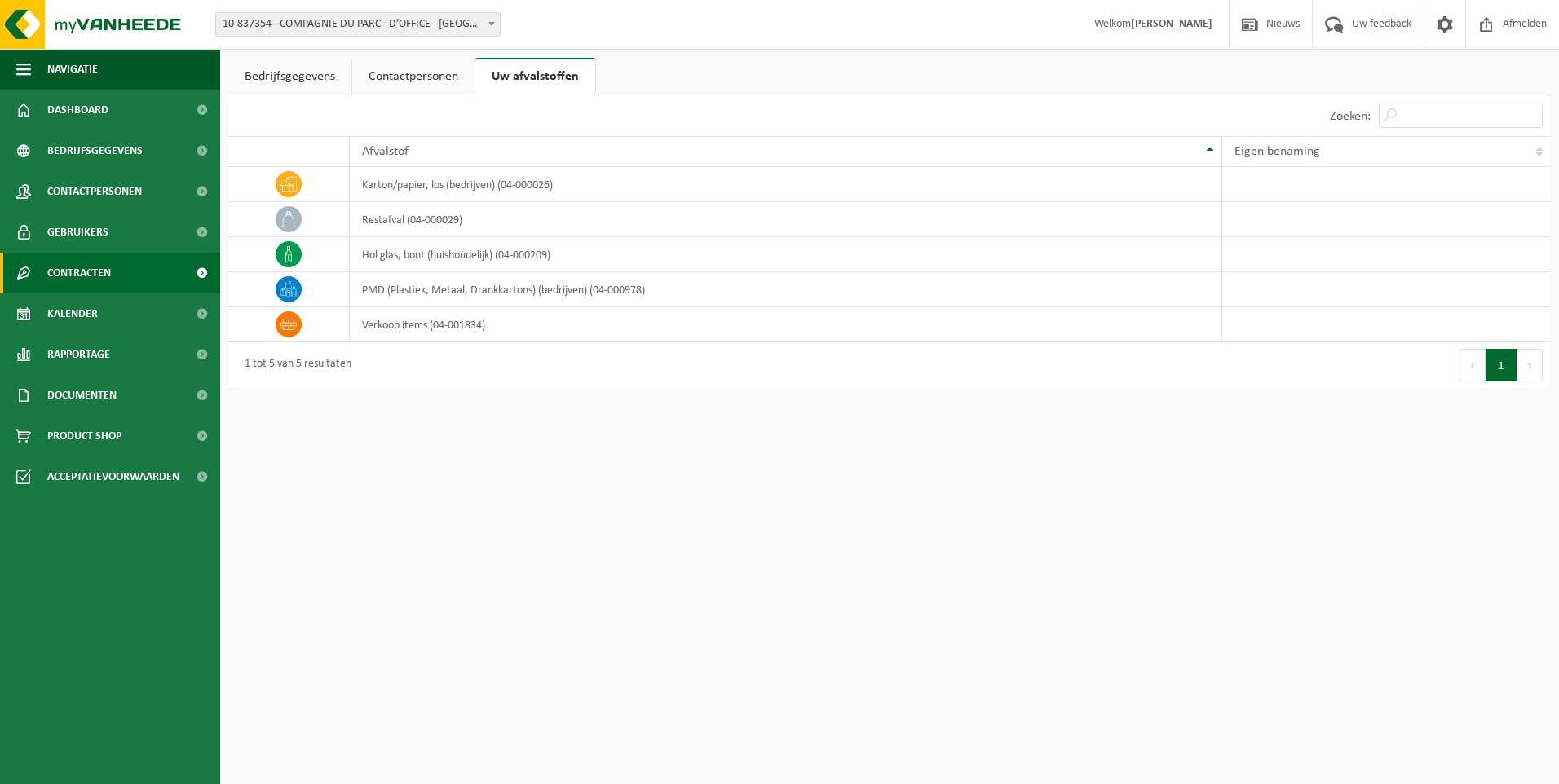
click at [138, 266] on link "Contracten" at bounding box center [109, 273] width 220 height 41
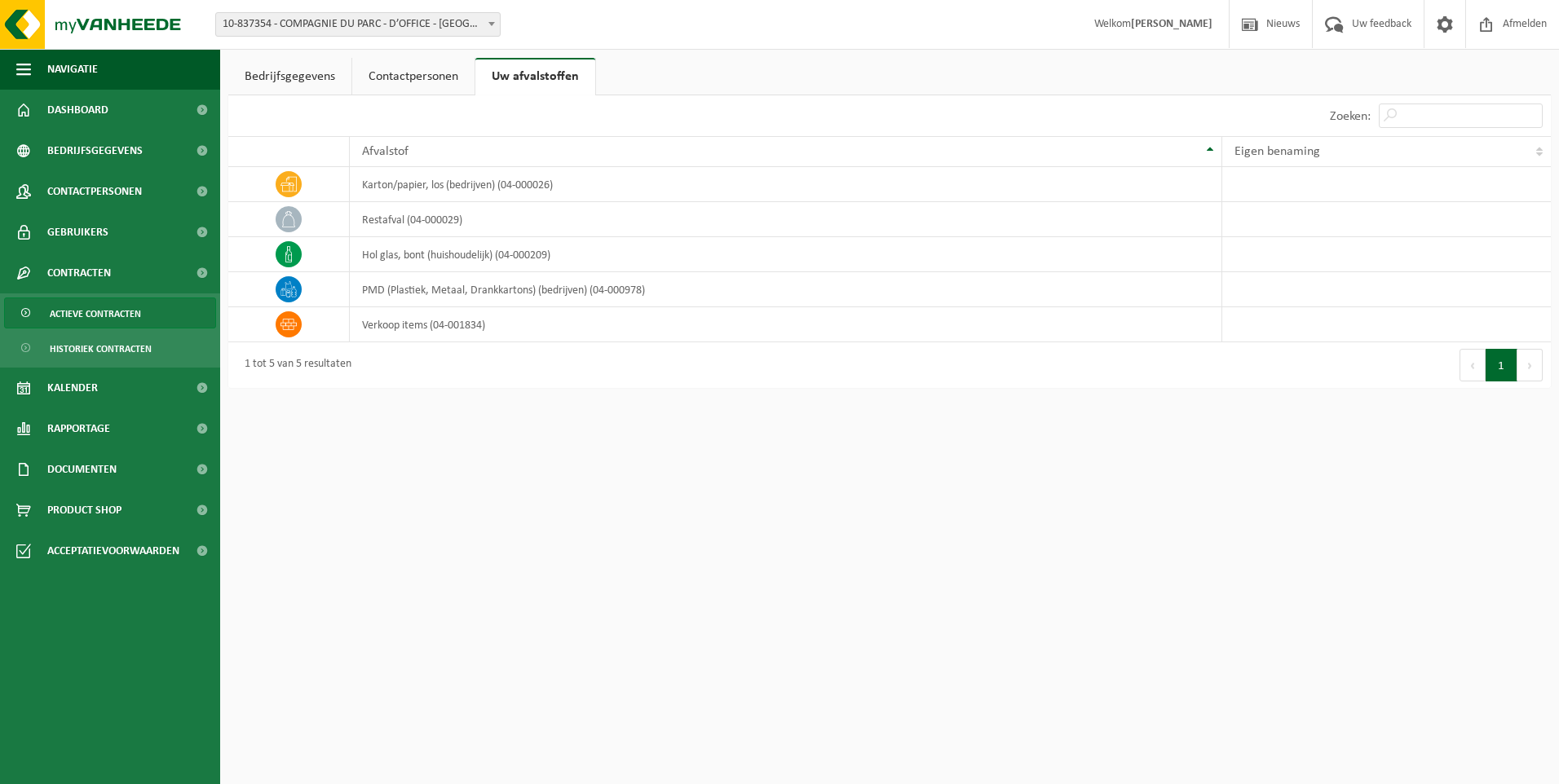
click at [90, 317] on span "Actieve contracten" at bounding box center [95, 314] width 91 height 31
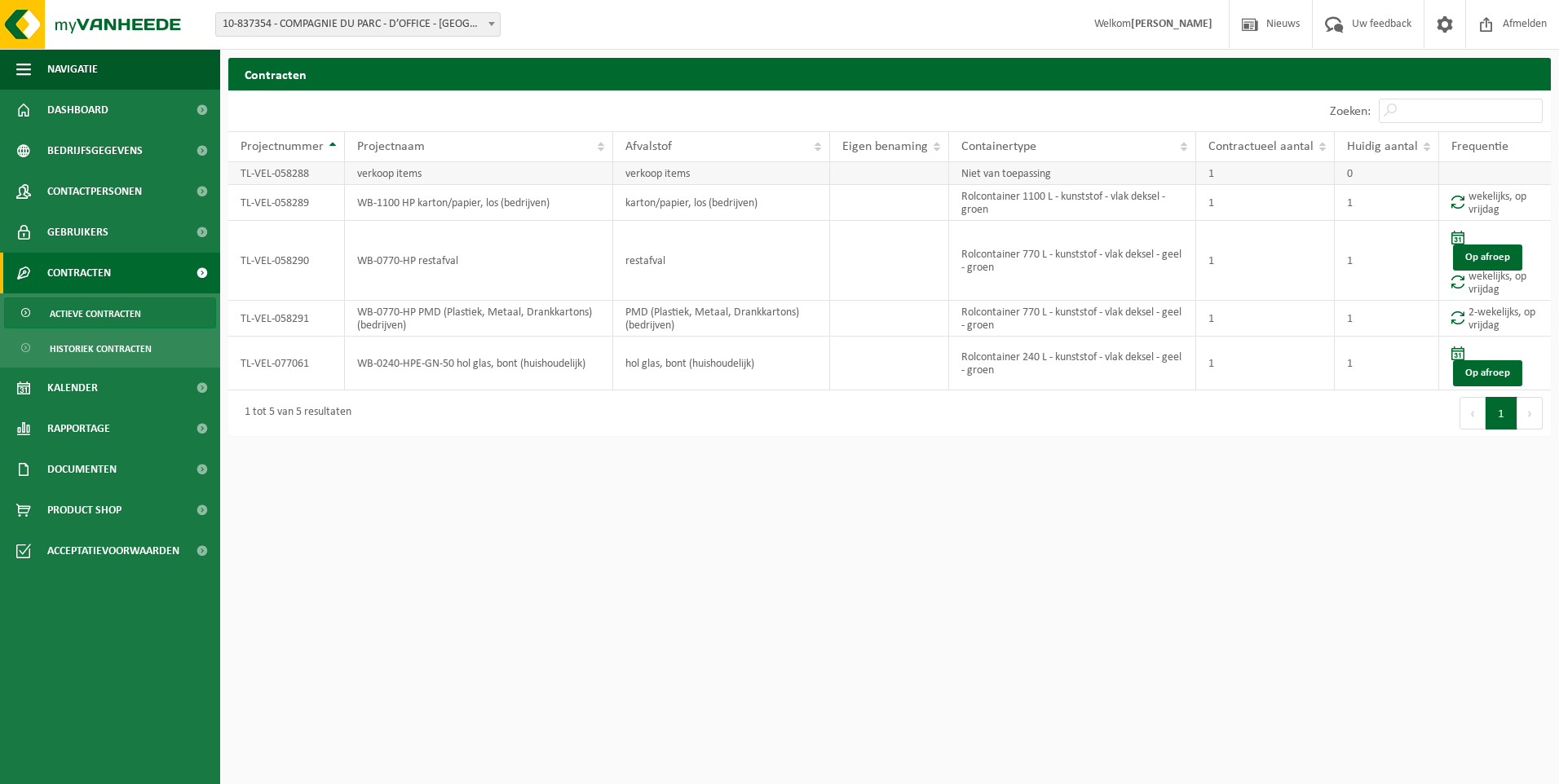
click at [283, 171] on td "TL-VEL-058288" at bounding box center [287, 174] width 116 height 23
click at [282, 192] on td "TL-VEL-058289" at bounding box center [287, 202] width 116 height 36
click at [283, 196] on td "TL-VEL-058289" at bounding box center [287, 202] width 116 height 36
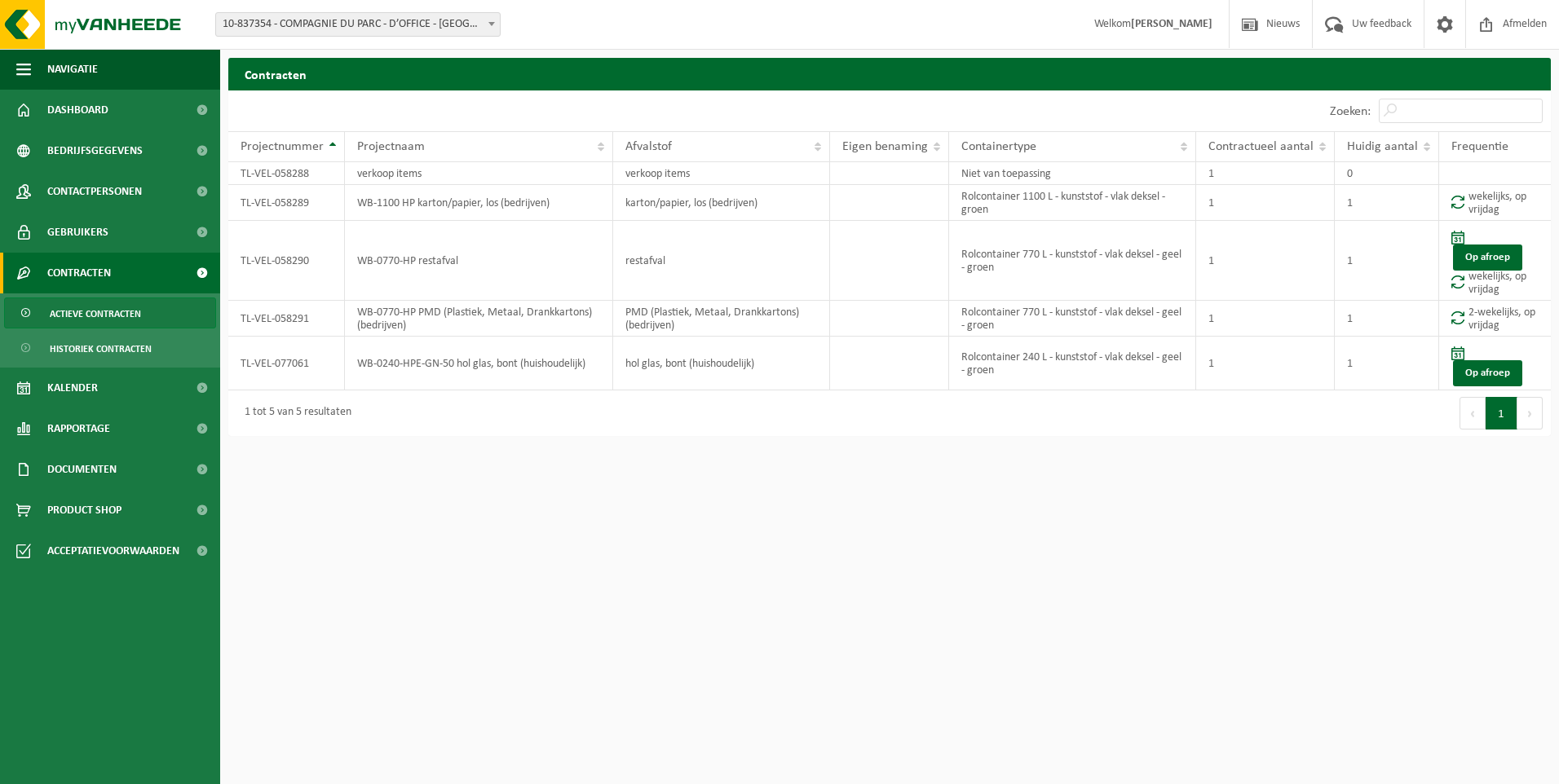
click at [530, 531] on html "Vestiging: 10-808108 - COMPAGNIE DU PARC - WAREGEM 10-996652 - COMPAGNIE DU PAR…" at bounding box center [780, 392] width 1559 height 784
click at [23, 311] on span at bounding box center [26, 314] width 13 height 31
click at [1453, 235] on span at bounding box center [1457, 237] width 13 height 14
click at [442, 276] on td "WB-0770-HP restafval" at bounding box center [478, 260] width 268 height 80
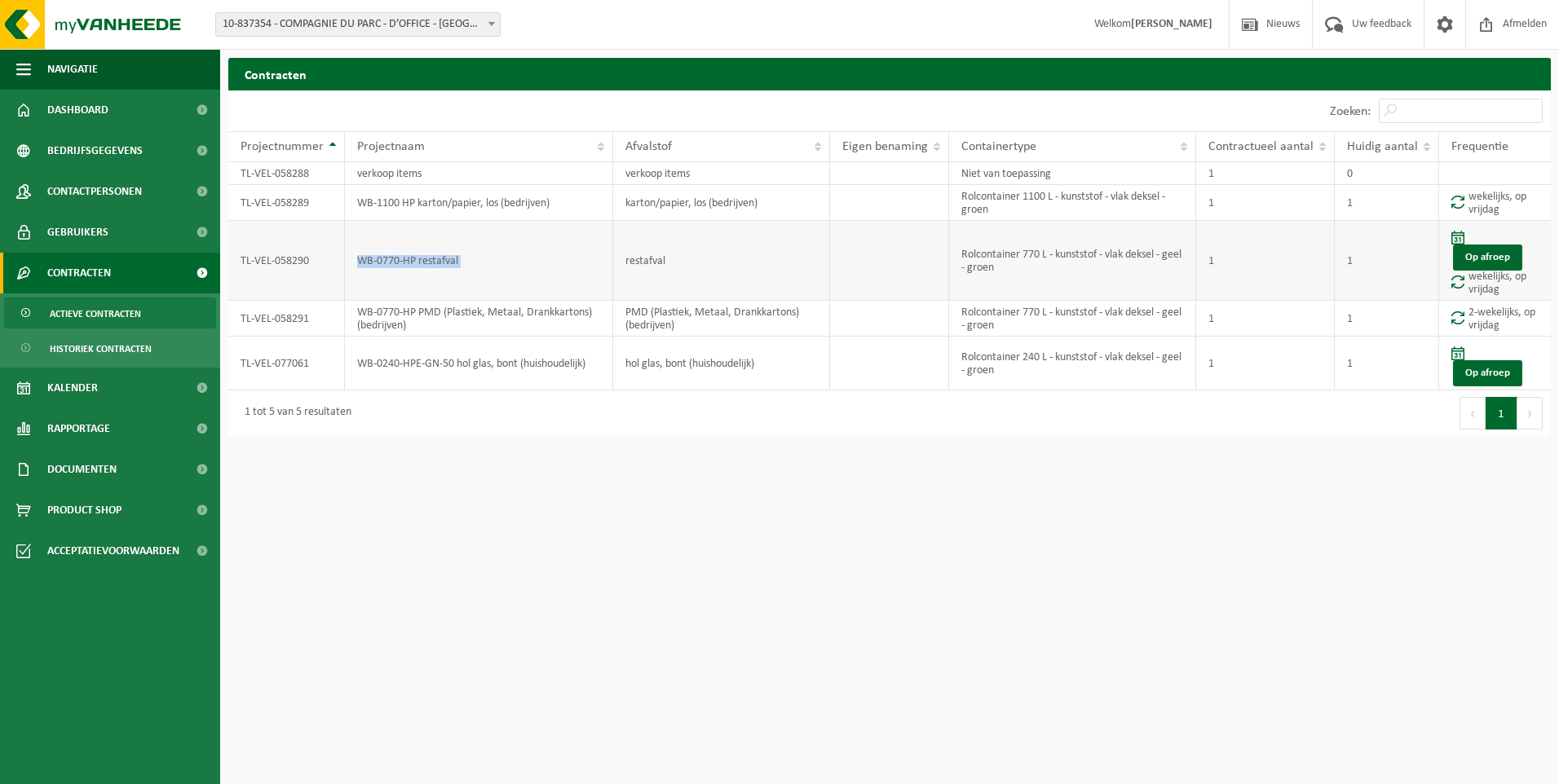
click at [442, 276] on td "WB-0770-HP restafval" at bounding box center [478, 260] width 268 height 80
click at [720, 374] on td "hol glas, bont (huishoudelijk)" at bounding box center [721, 364] width 217 height 54
click at [1013, 596] on html "Vestiging: 10-808108 - COMPAGNIE DU PARC - WAREGEM 10-996652 - COMPAGNIE DU PAR…" at bounding box center [780, 392] width 1559 height 784
click at [65, 393] on span "Kalender" at bounding box center [73, 388] width 50 height 41
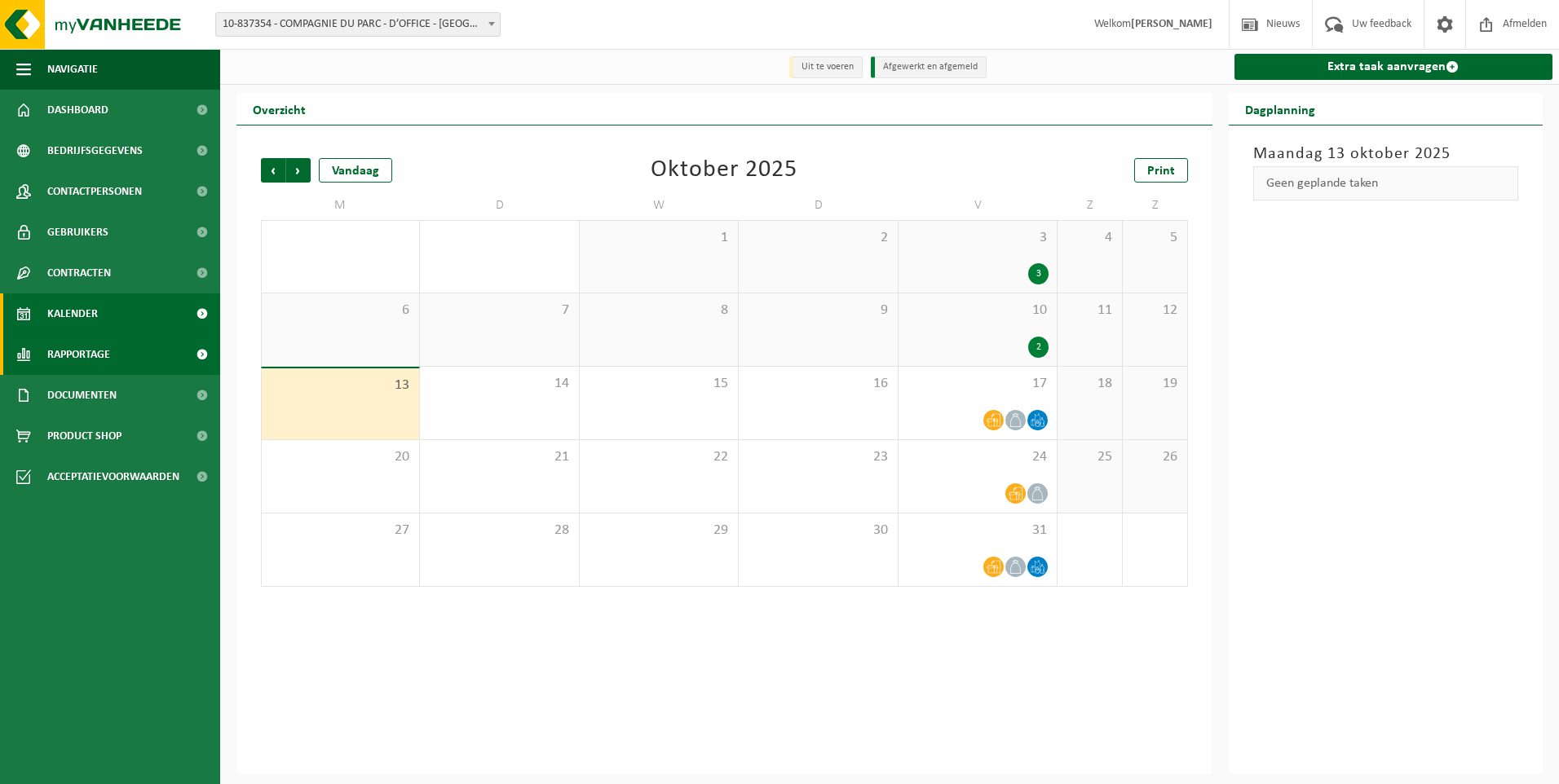
click at [65, 365] on span "Rapportage" at bounding box center [78, 354] width 63 height 41
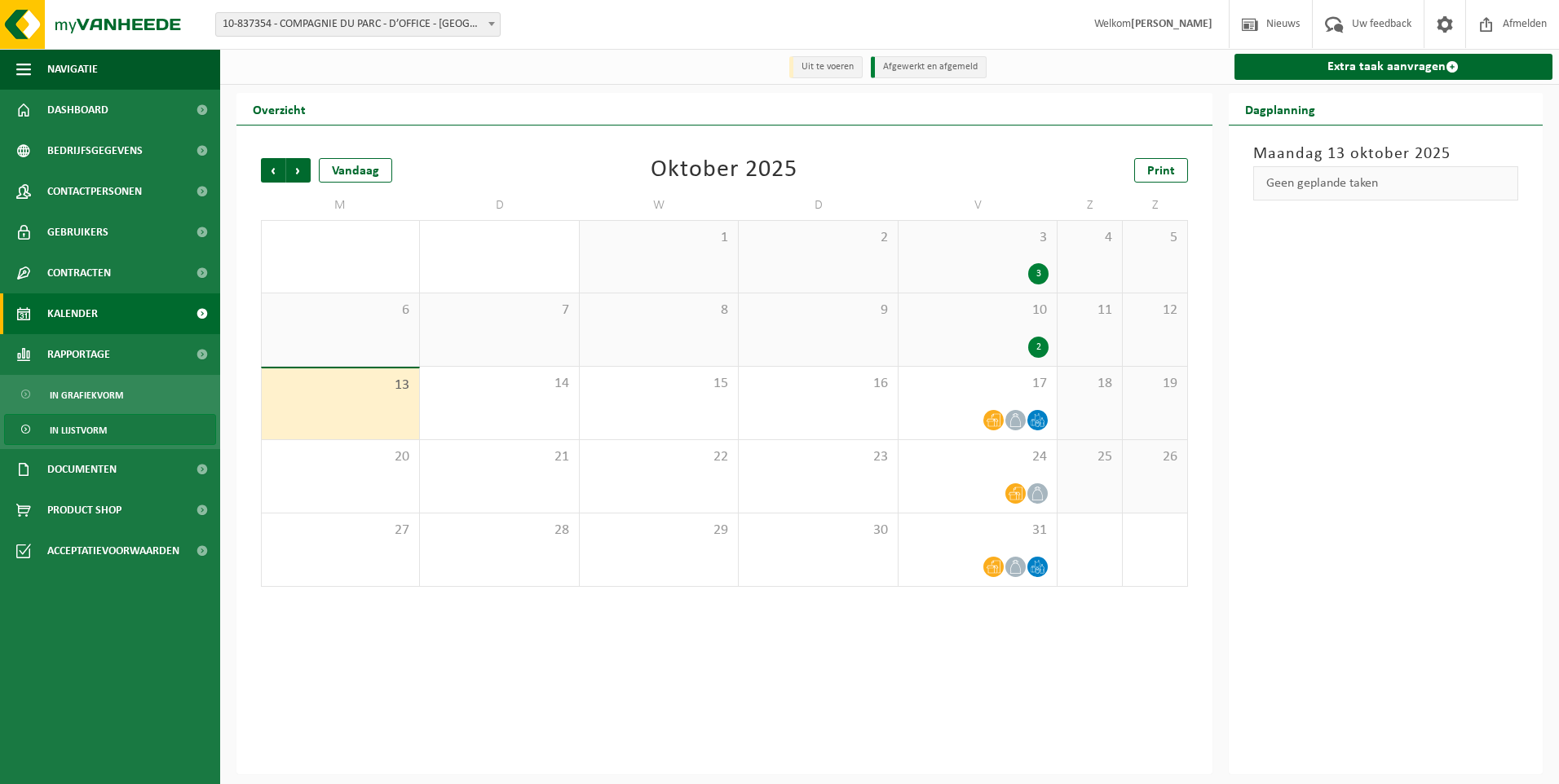
click at [75, 422] on span "In lijstvorm" at bounding box center [77, 431] width 57 height 31
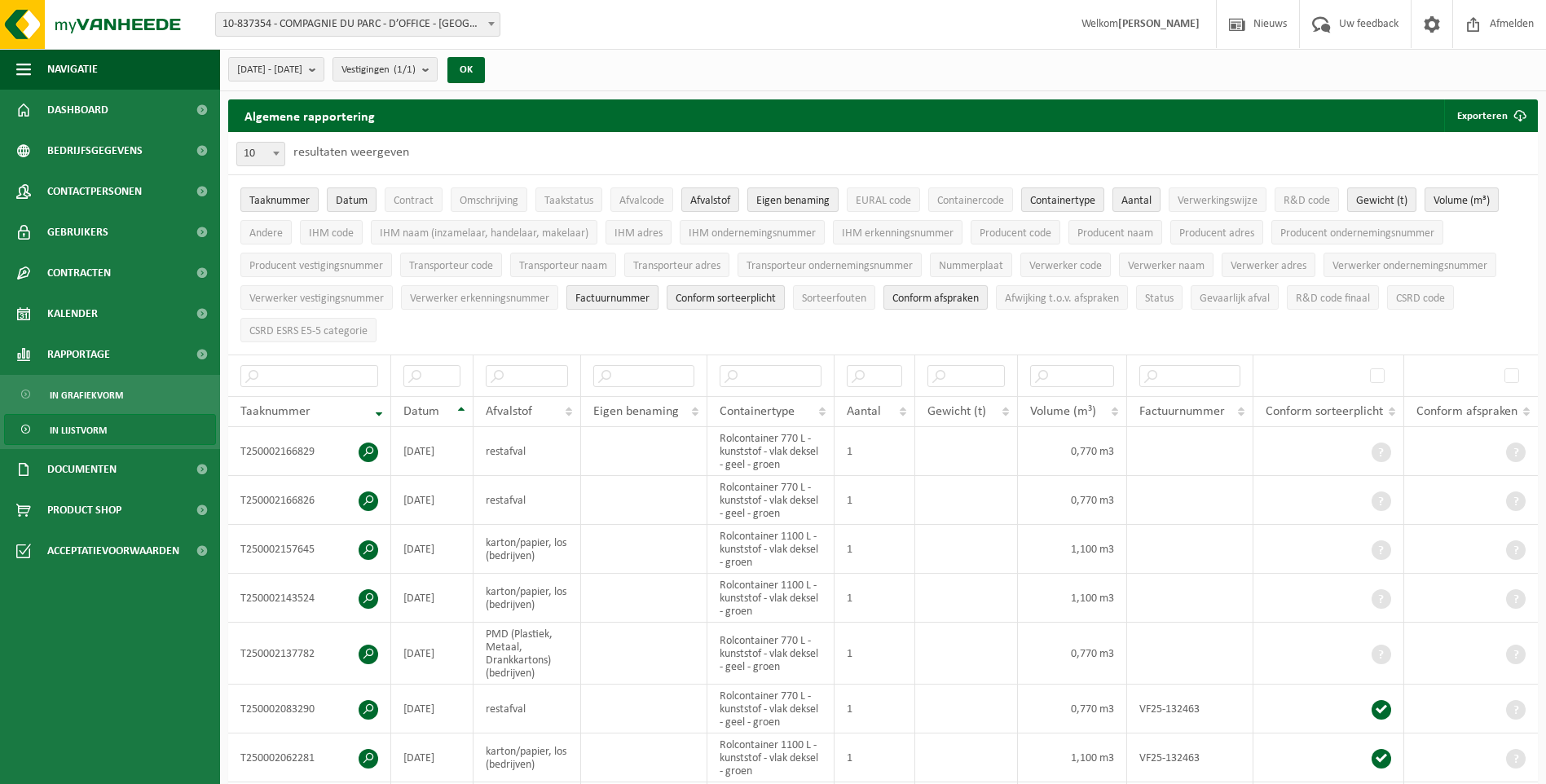
click at [591, 292] on span "Factuurnummer" at bounding box center [612, 298] width 75 height 13
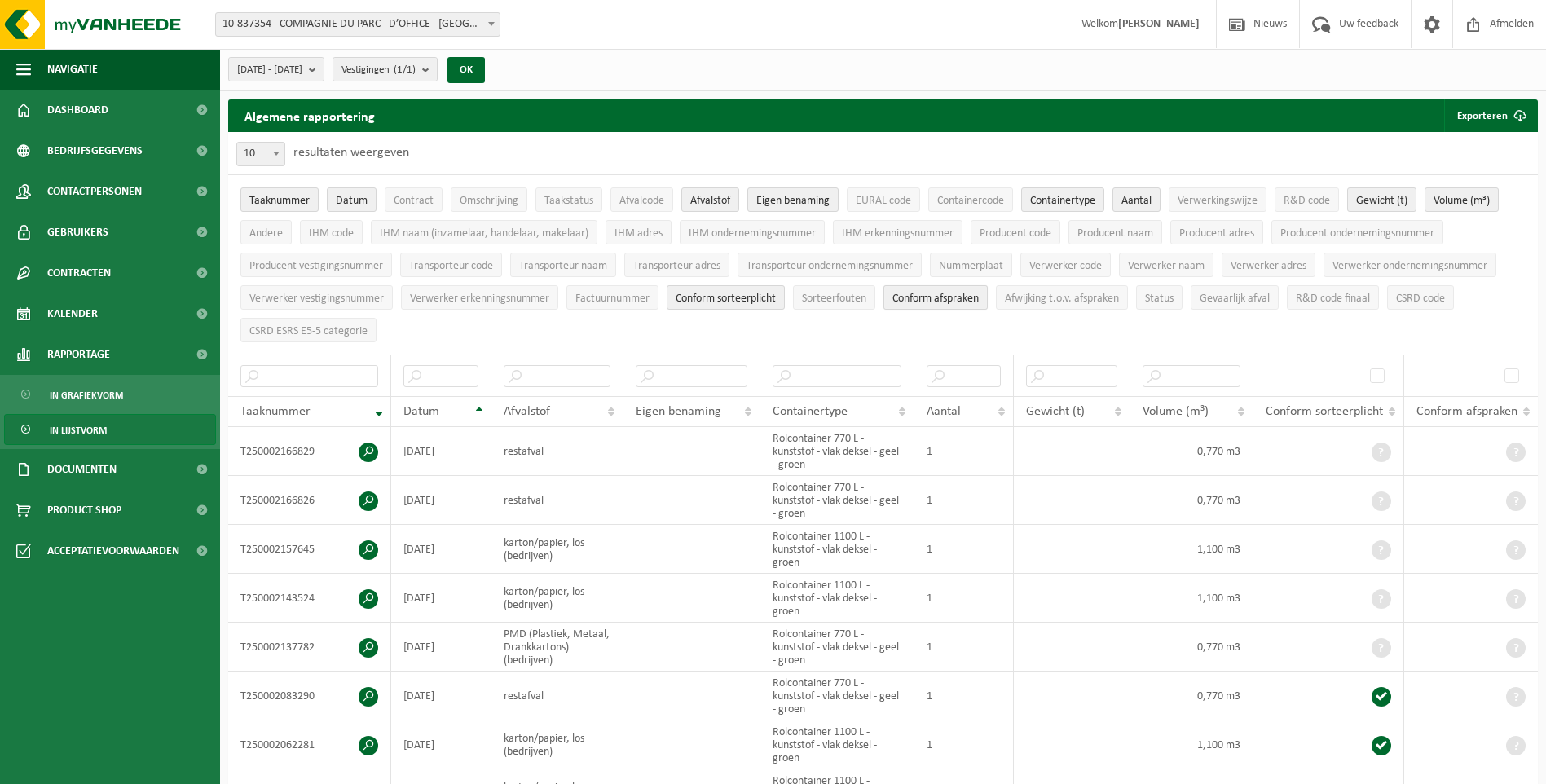
click at [931, 296] on span "Conform afspraken" at bounding box center [935, 298] width 86 height 13
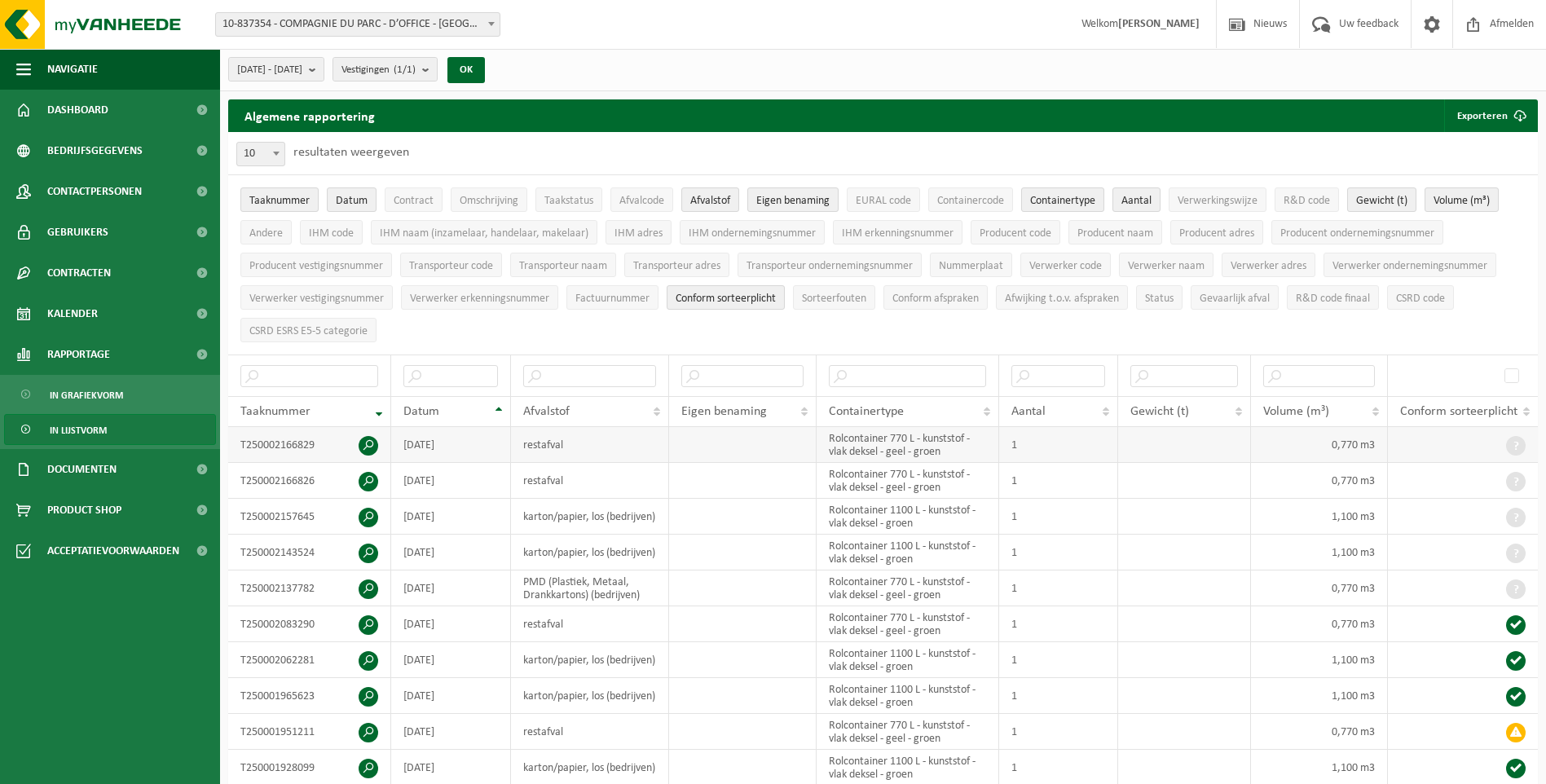
click at [360, 441] on span at bounding box center [368, 445] width 19 height 19
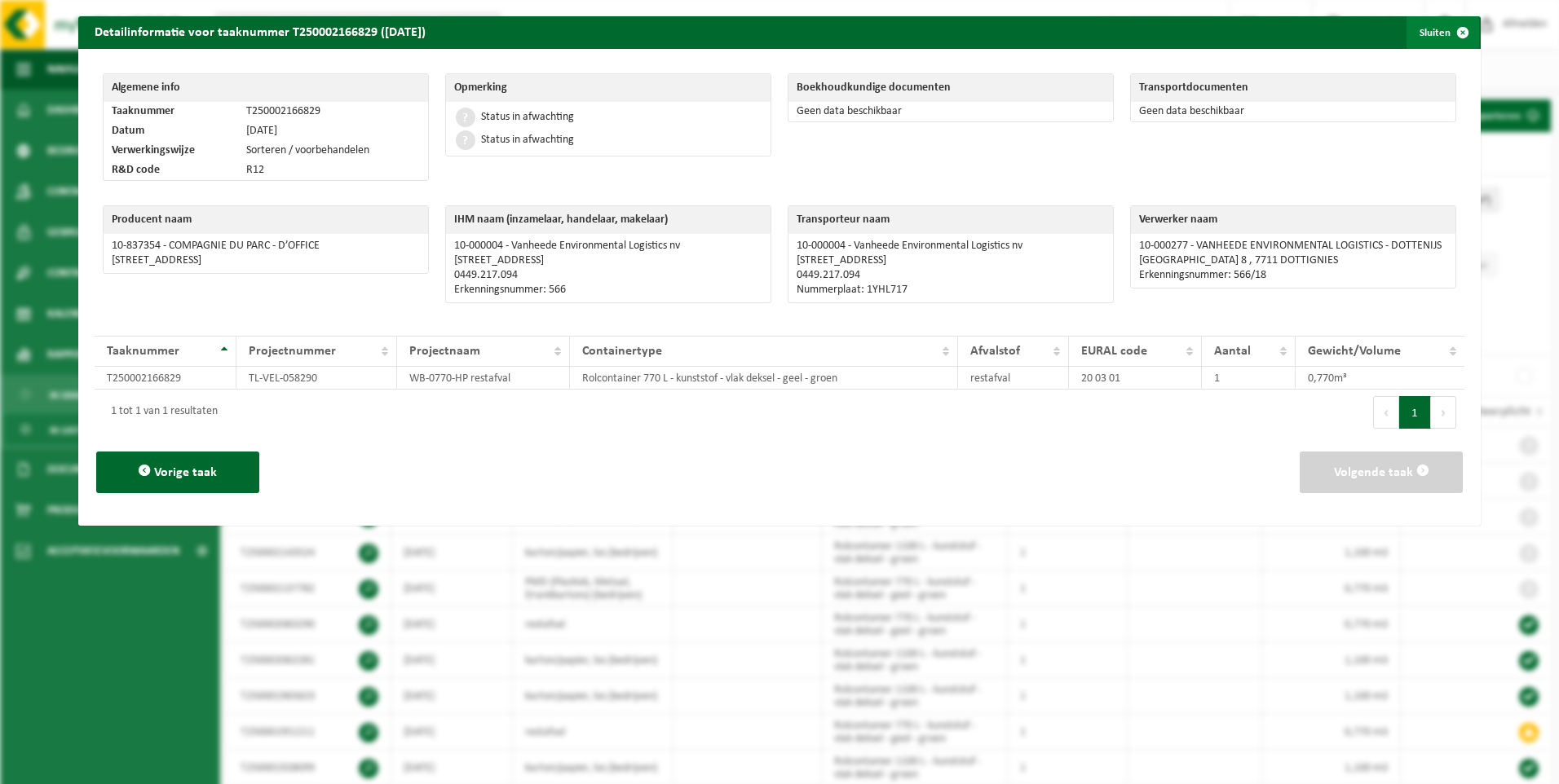
click at [1428, 35] on button "Sluiten" at bounding box center [1442, 33] width 73 height 33
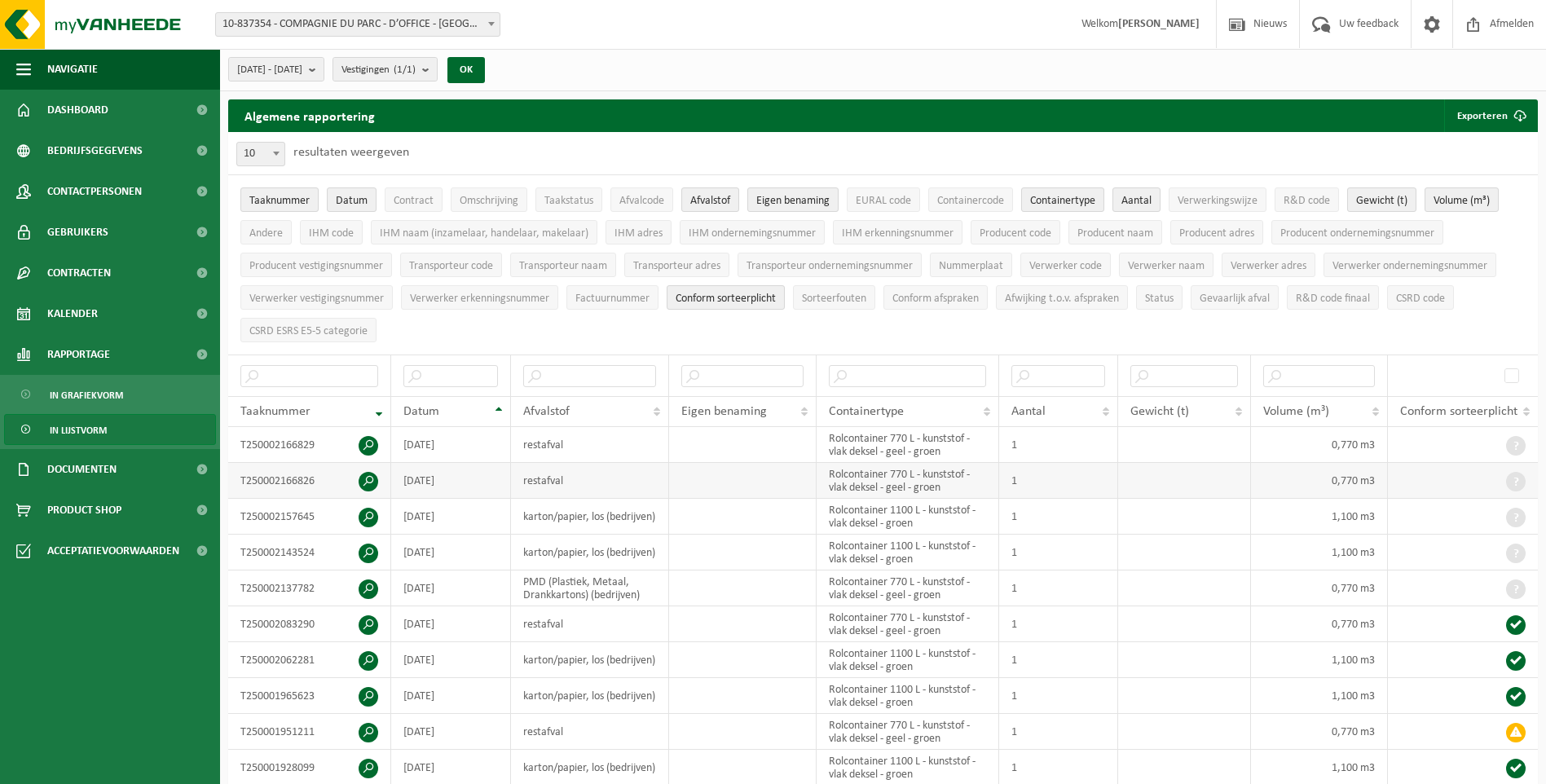
click at [365, 481] on span at bounding box center [368, 482] width 19 height 19
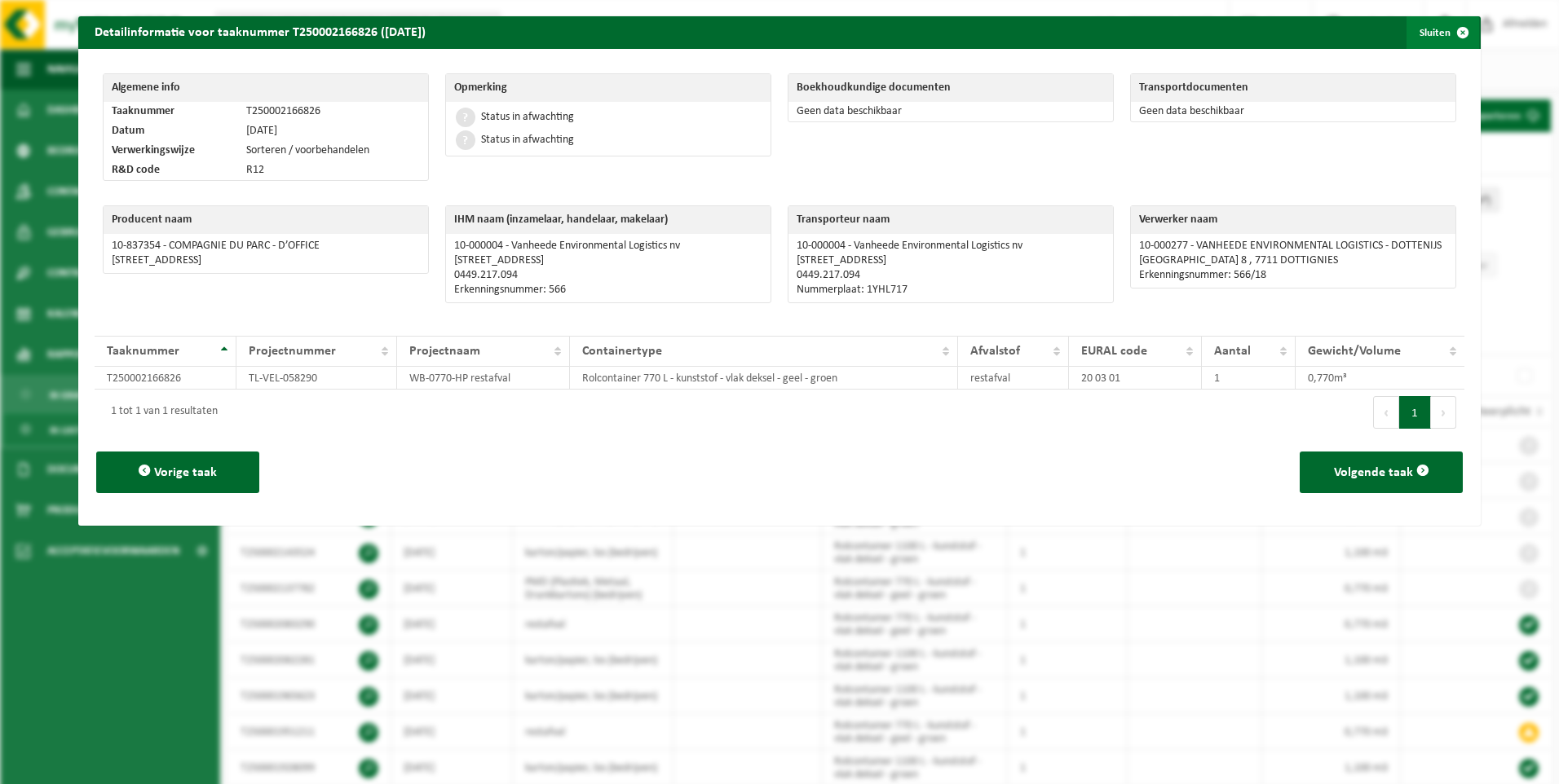
click at [1421, 38] on button "Sluiten" at bounding box center [1442, 33] width 73 height 33
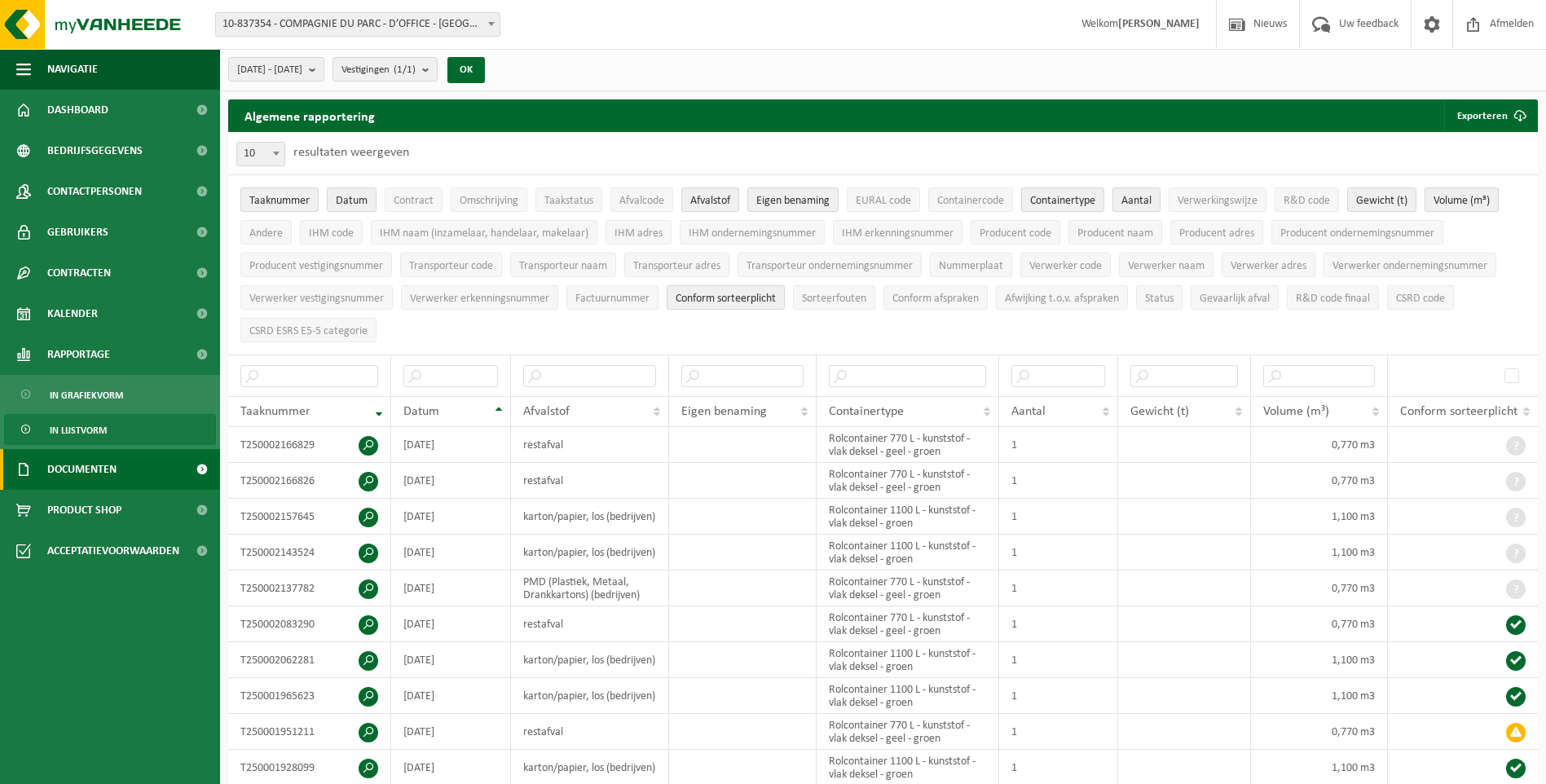
click at [83, 467] on span "Documenten" at bounding box center [82, 469] width 70 height 41
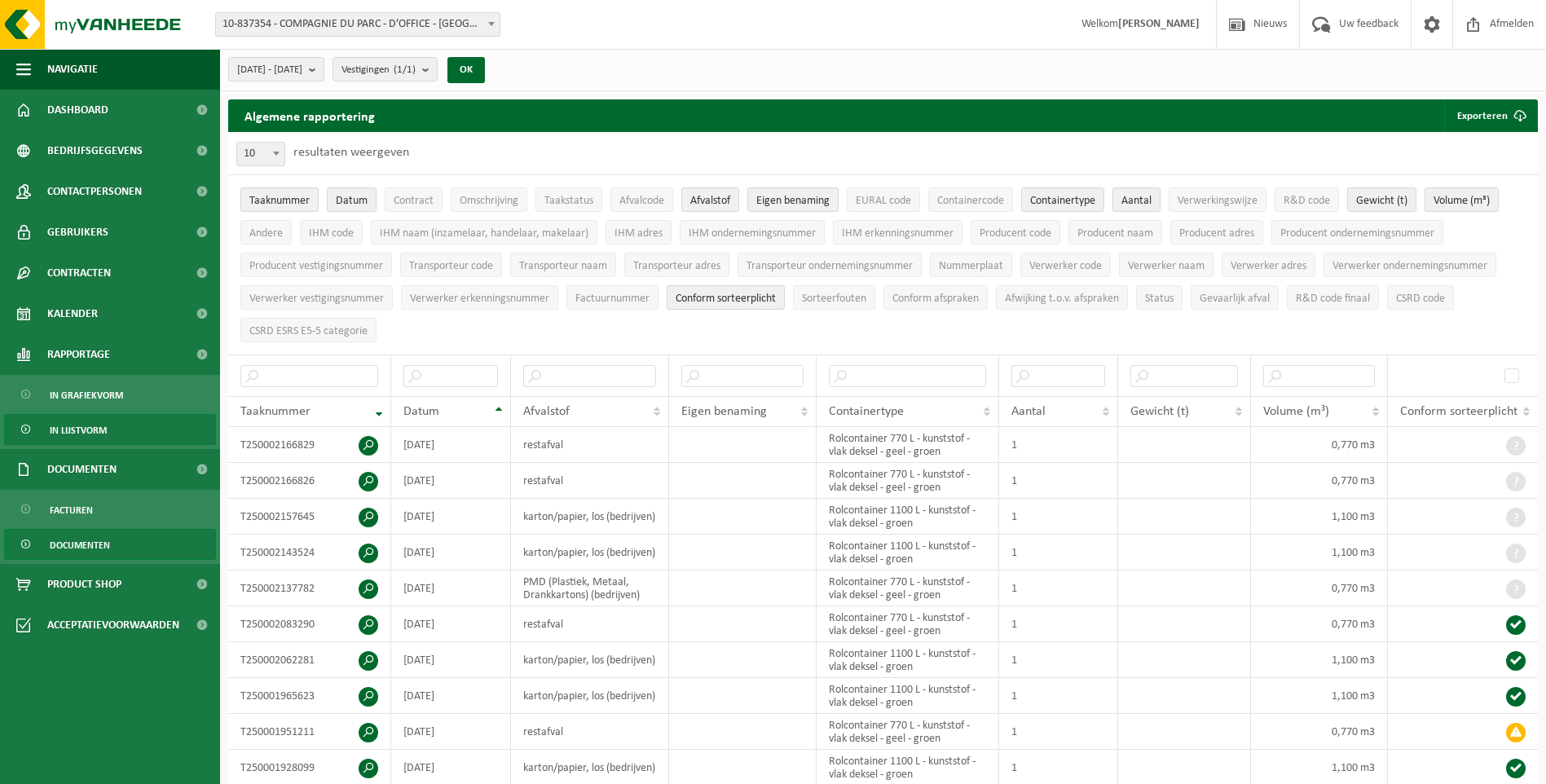
click at [31, 541] on span at bounding box center [26, 545] width 13 height 31
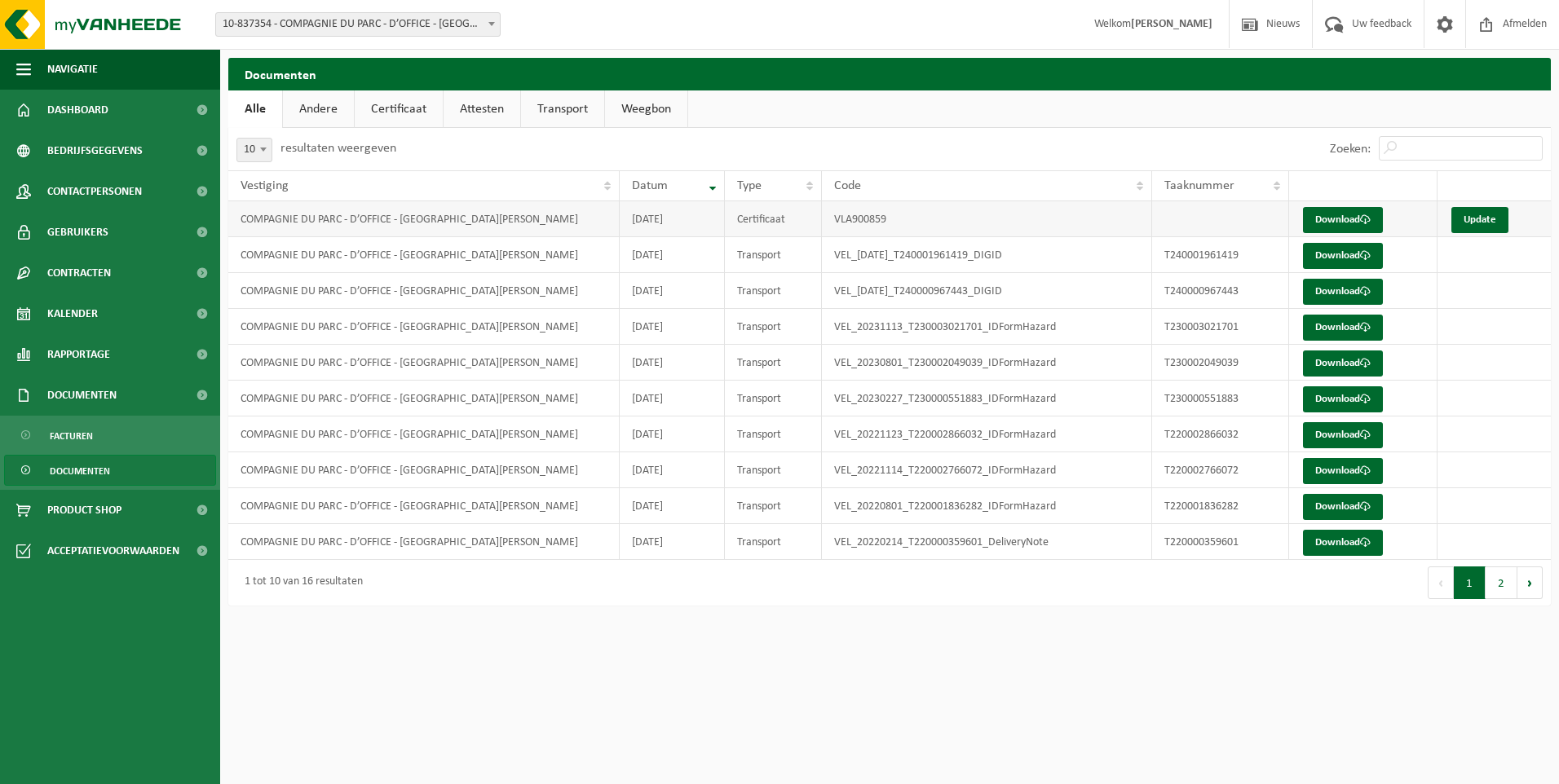
click at [295, 228] on td "COMPAGNIE DU PARC - D’OFFICE - [GEOGRAPHIC_DATA][PERSON_NAME]" at bounding box center [424, 219] width 391 height 36
click at [1497, 575] on button "2" at bounding box center [1501, 583] width 32 height 33
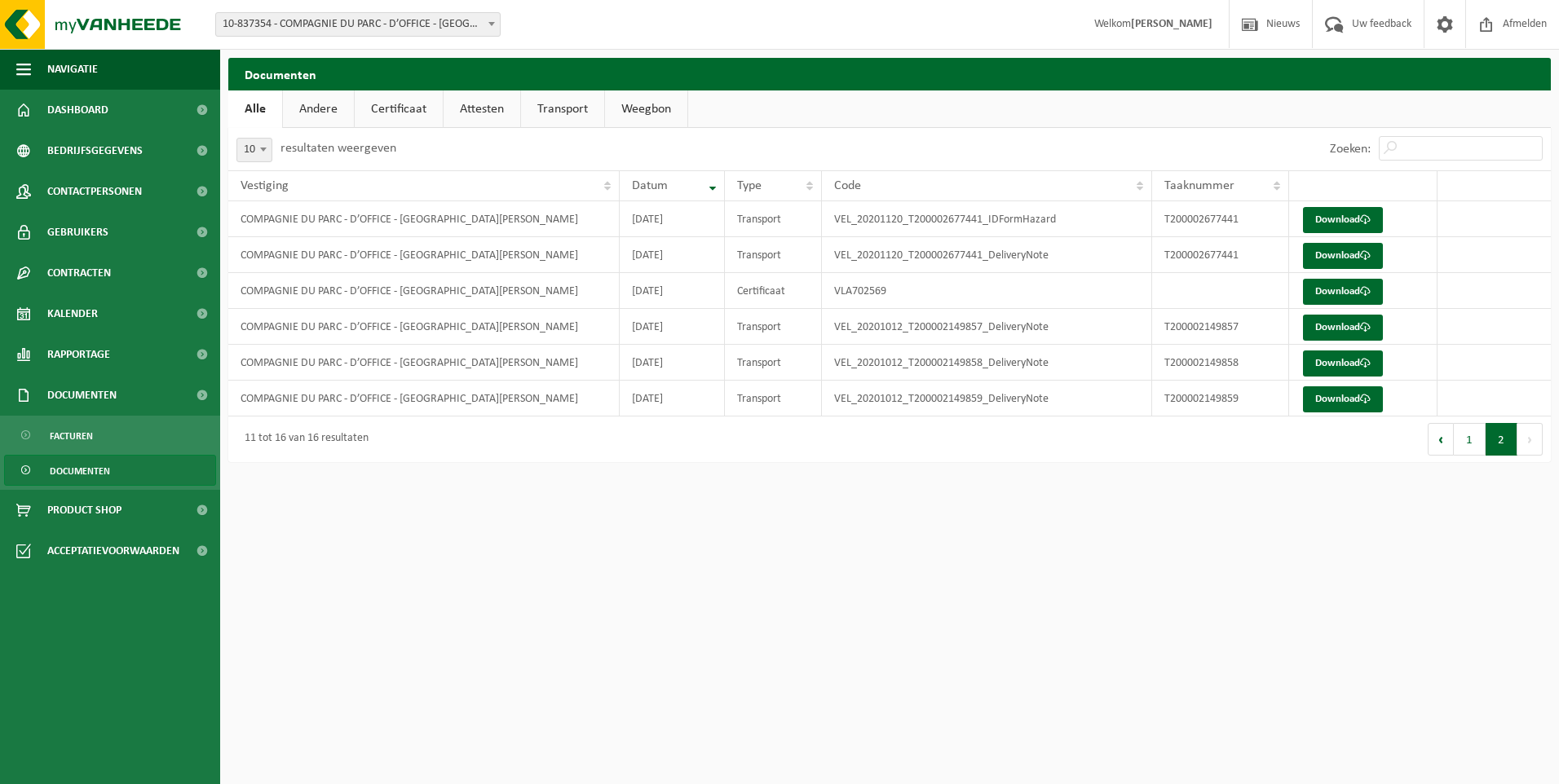
click at [28, 461] on span at bounding box center [26, 471] width 13 height 31
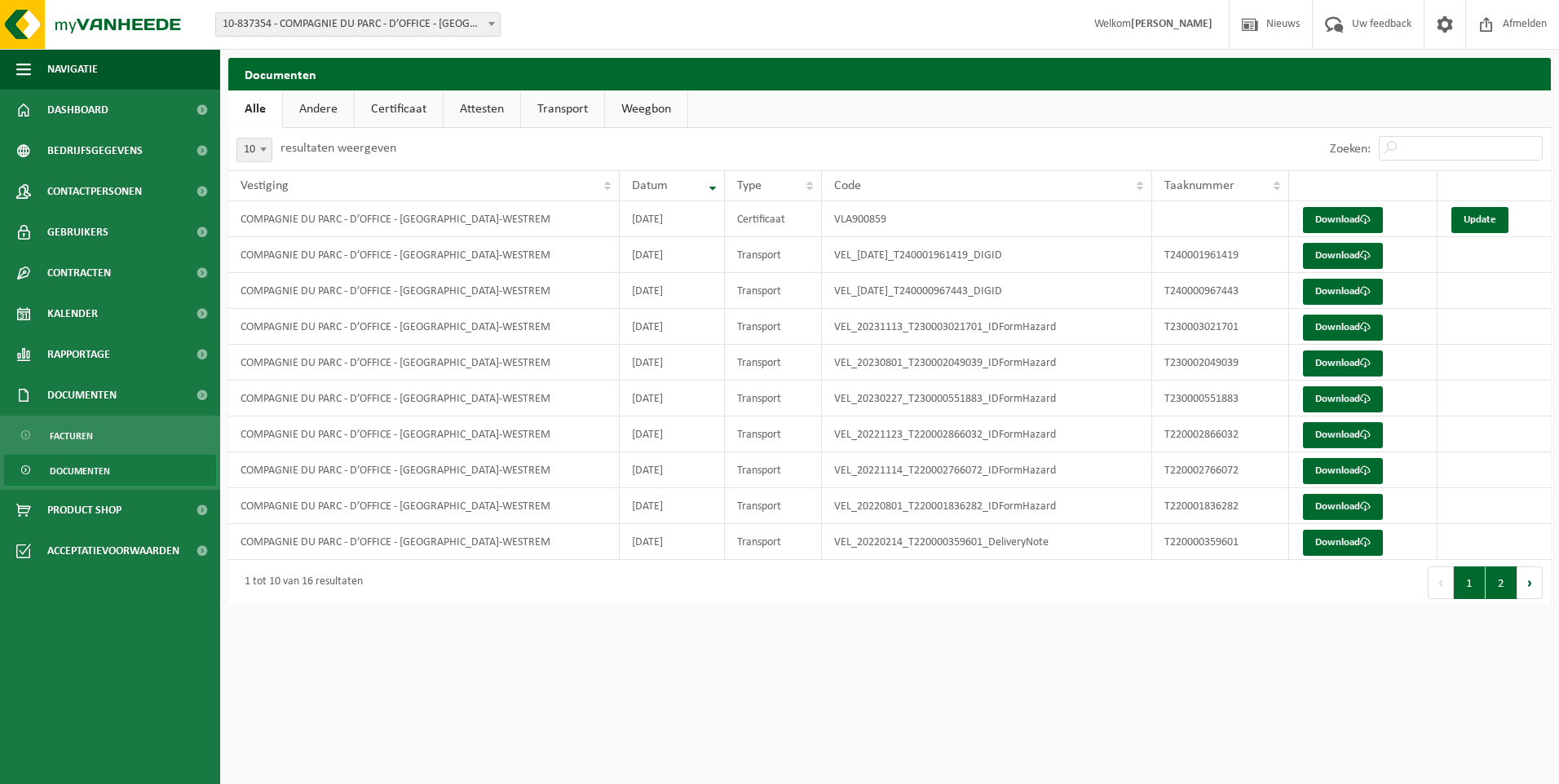
click at [1508, 582] on button "2" at bounding box center [1501, 583] width 32 height 33
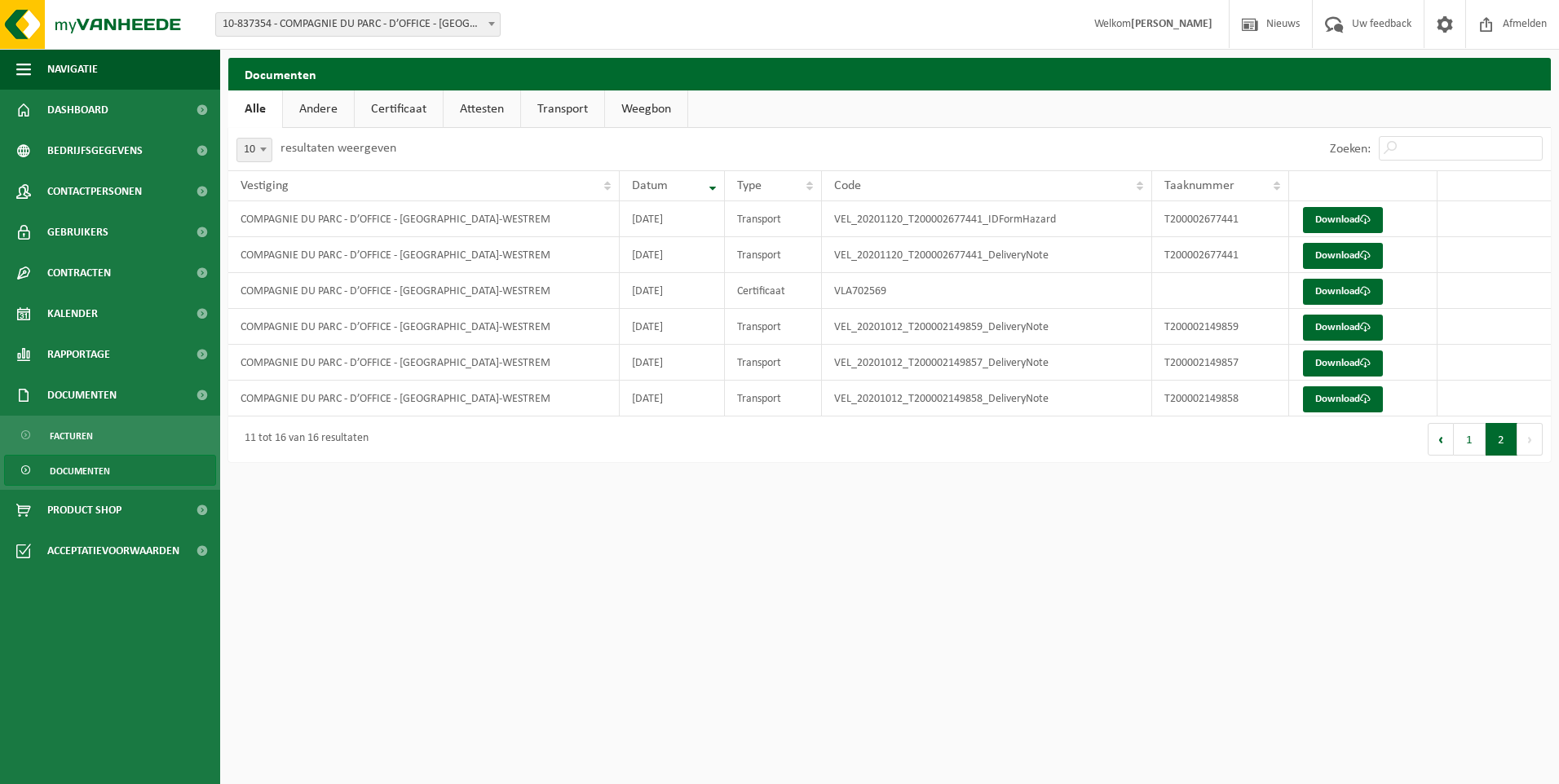
click at [330, 111] on link "Andere" at bounding box center [318, 108] width 71 height 38
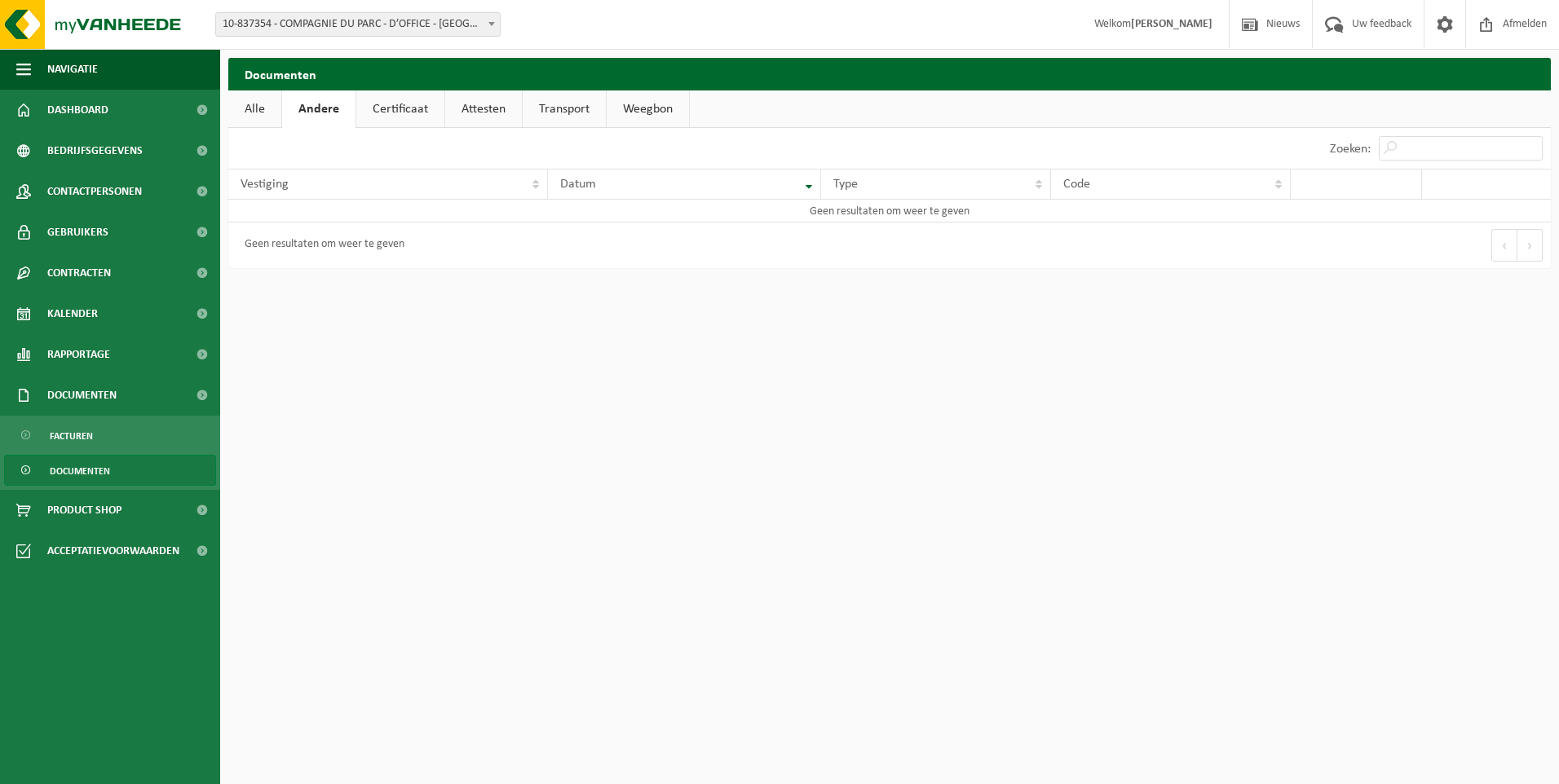
click at [411, 106] on link "Certificaat" at bounding box center [400, 108] width 88 height 38
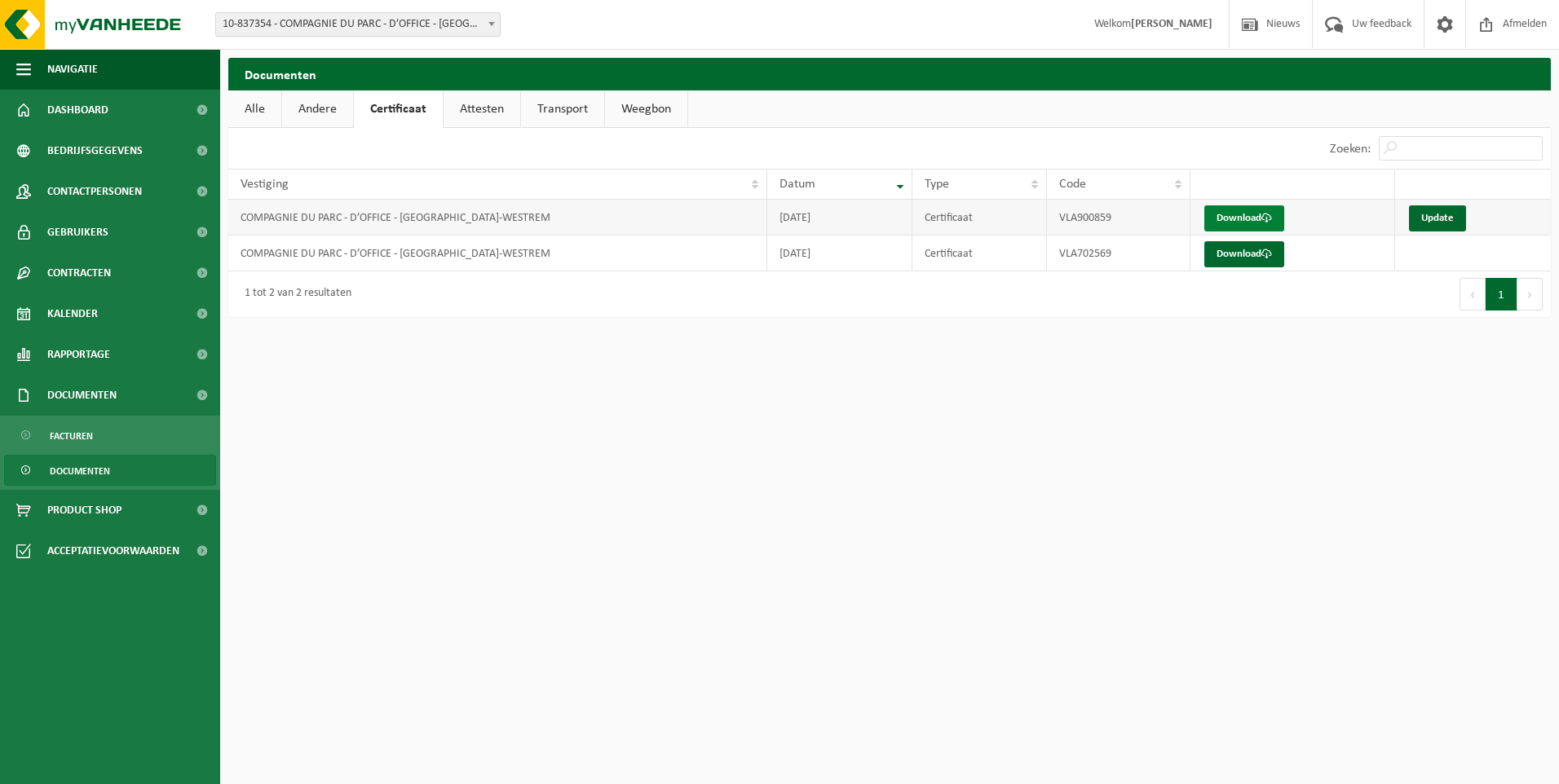
click at [1232, 215] on link "Download" at bounding box center [1244, 218] width 80 height 26
click at [537, 496] on html "Vestiging: 10-808108 - COMPAGNIE DU PARC - WAREGEM 10-996652 - COMPAGNIE DU PAR…" at bounding box center [780, 392] width 1559 height 784
click at [21, 276] on span at bounding box center [23, 273] width 15 height 41
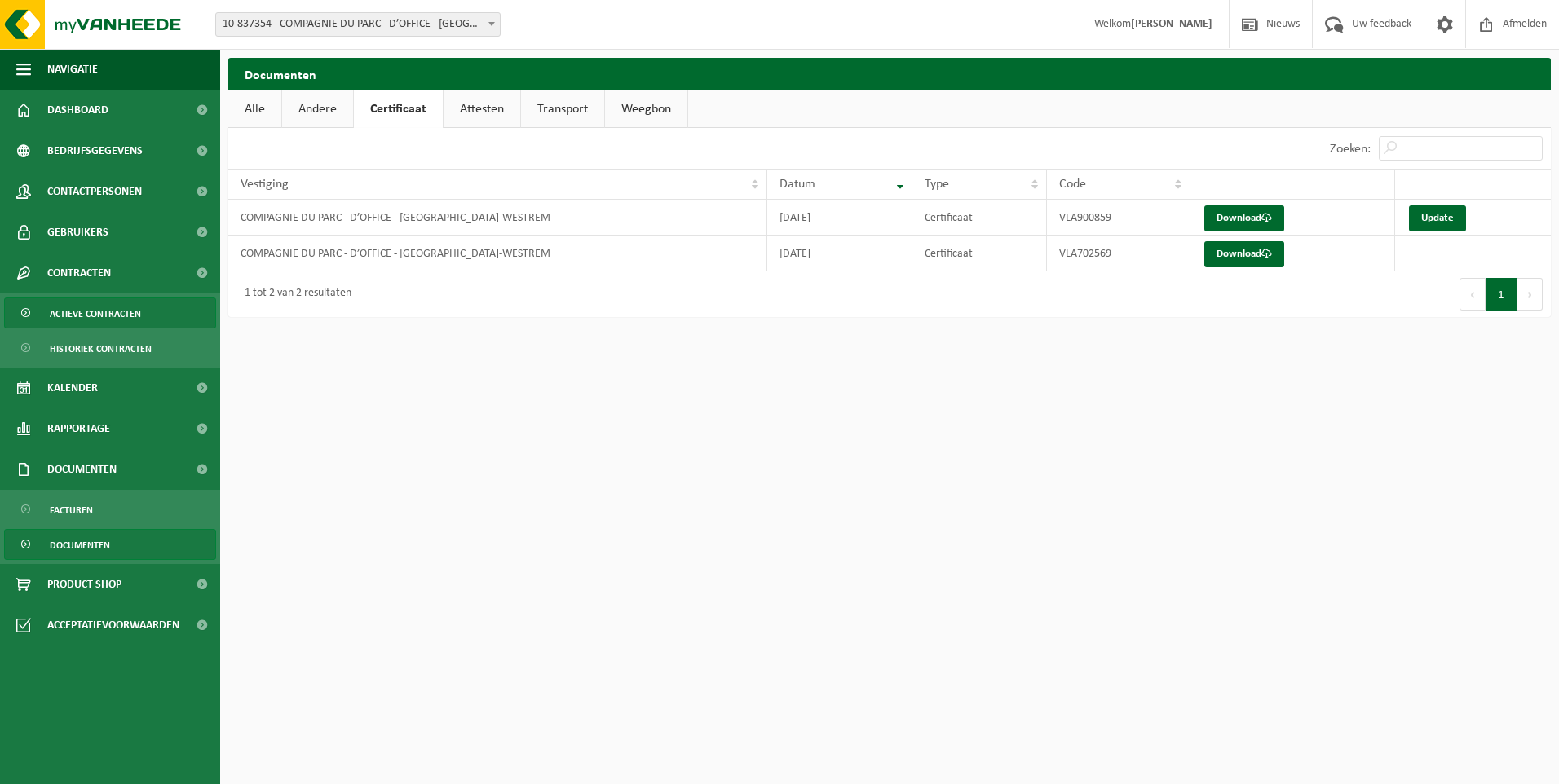
click at [23, 308] on span at bounding box center [26, 314] width 13 height 31
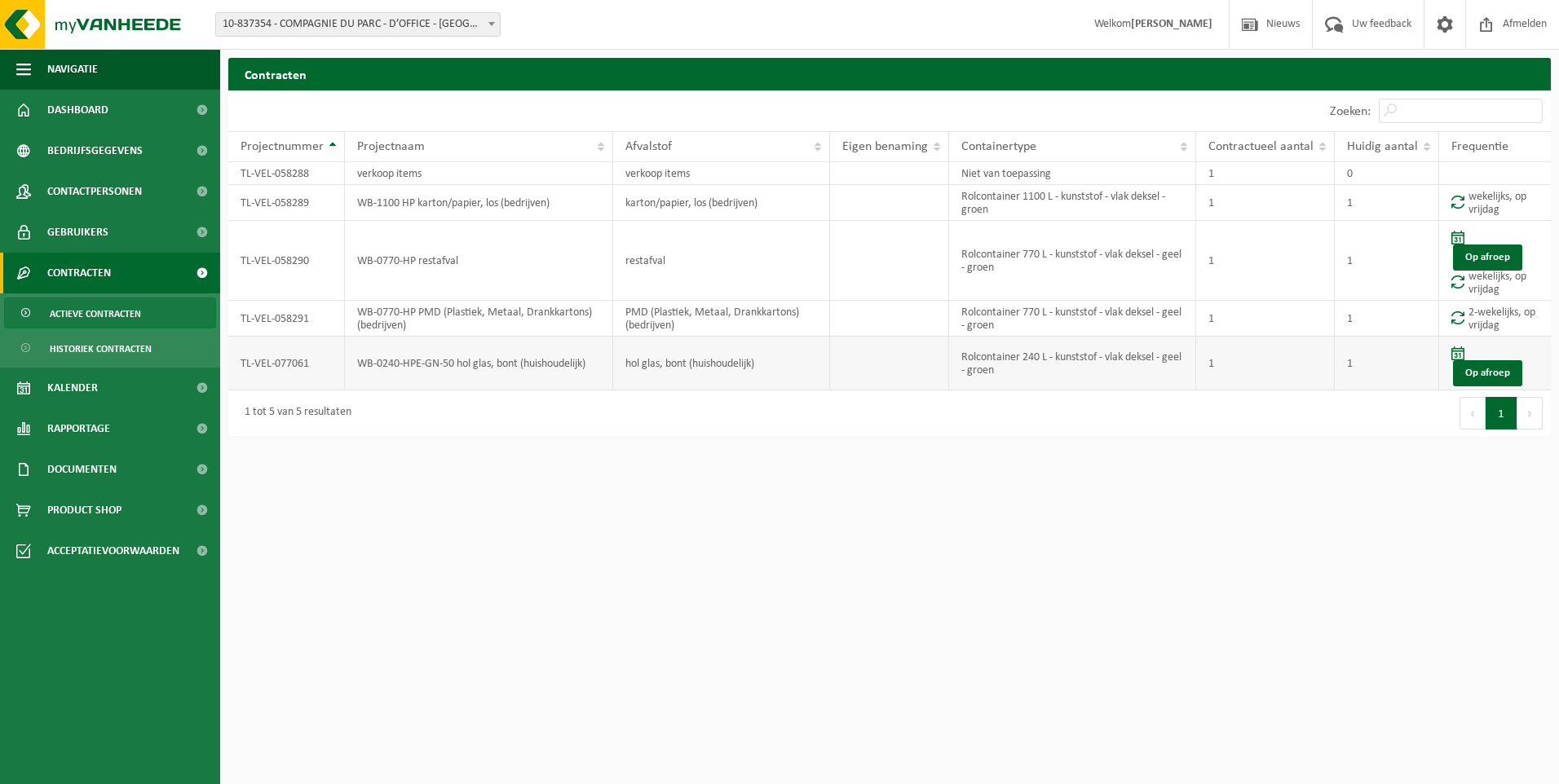
click at [260, 374] on td "TL-VEL-077061" at bounding box center [287, 364] width 116 height 54
click at [407, 521] on html "Vestiging: 10-808108 - COMPAGNIE DU PARC - WAREGEM 10-996652 - COMPAGNIE DU PAR…" at bounding box center [780, 392] width 1559 height 784
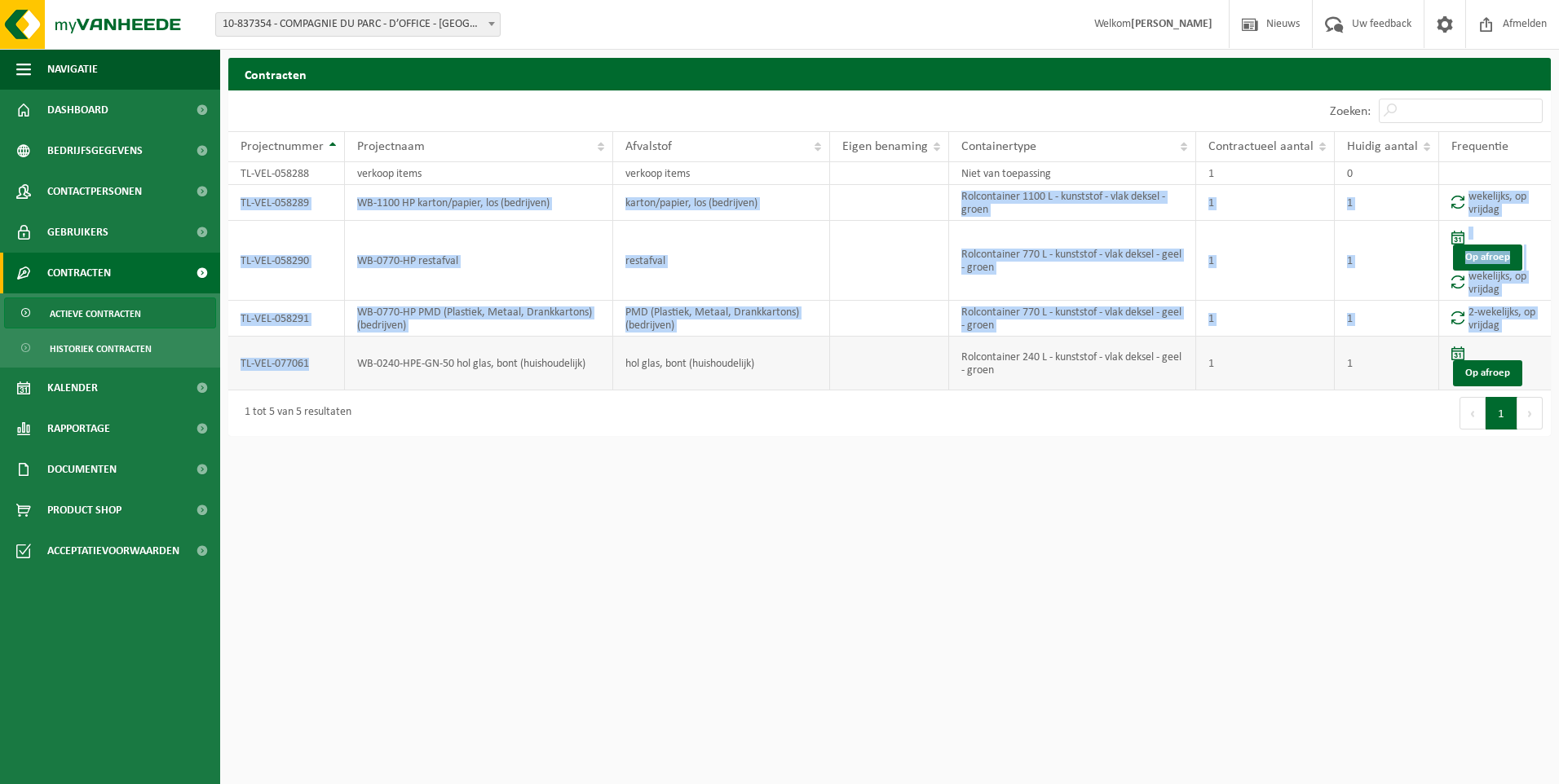
drag, startPoint x: 235, startPoint y: 198, endPoint x: 321, endPoint y: 376, distance: 197.7
click at [321, 376] on tbody "TL-VEL-058288 verkoop items verkoop items Niet van toepassing 1 0 TL-VEL-058289…" at bounding box center [890, 277] width 1323 height 228
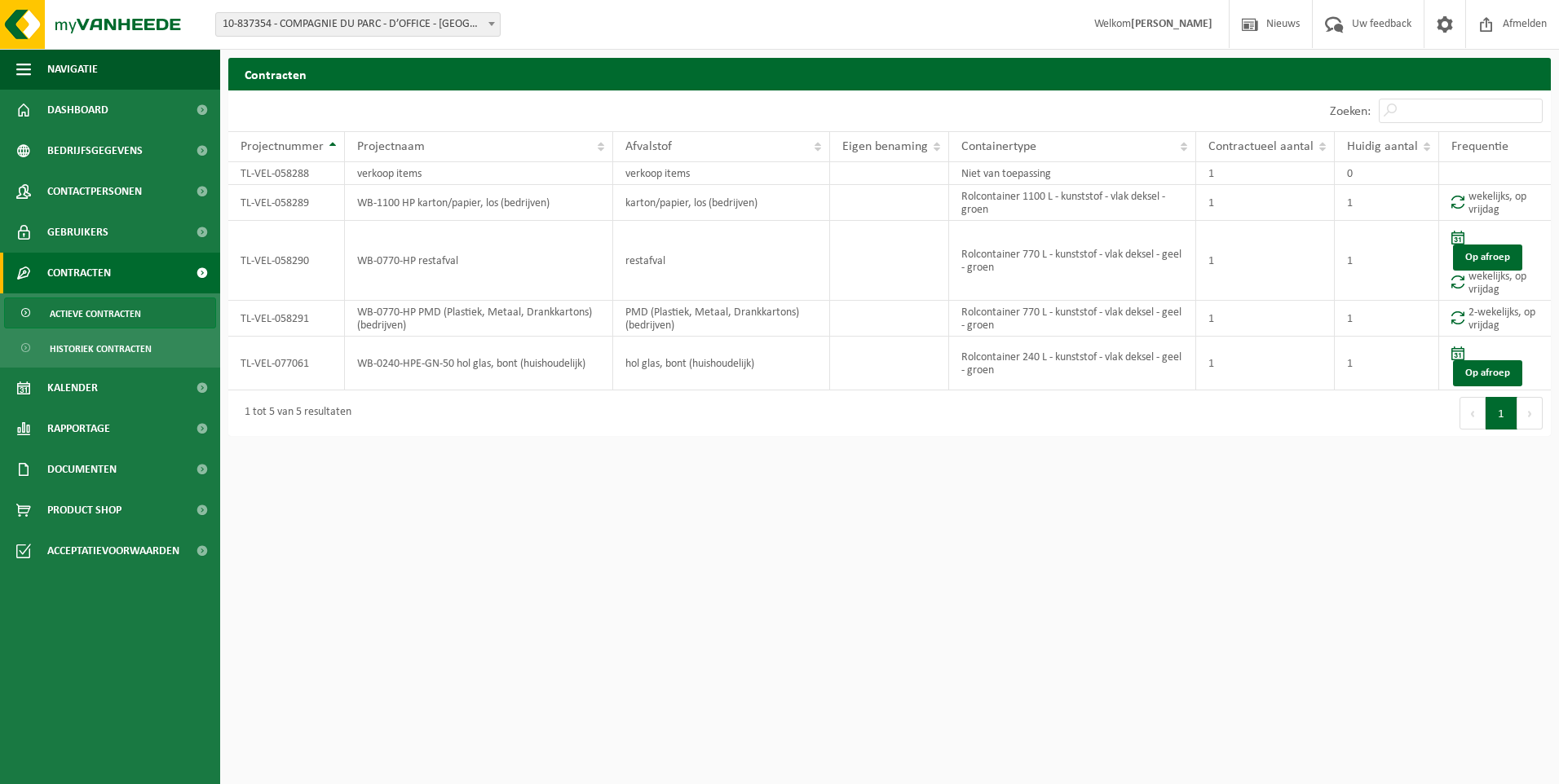
click at [613, 448] on html "Vestiging: 10-808108 - COMPAGNIE DU PARC - WAREGEM 10-996652 - COMPAGNIE DU PAR…" at bounding box center [780, 392] width 1559 height 784
click at [111, 96] on link "Dashboard" at bounding box center [109, 110] width 220 height 41
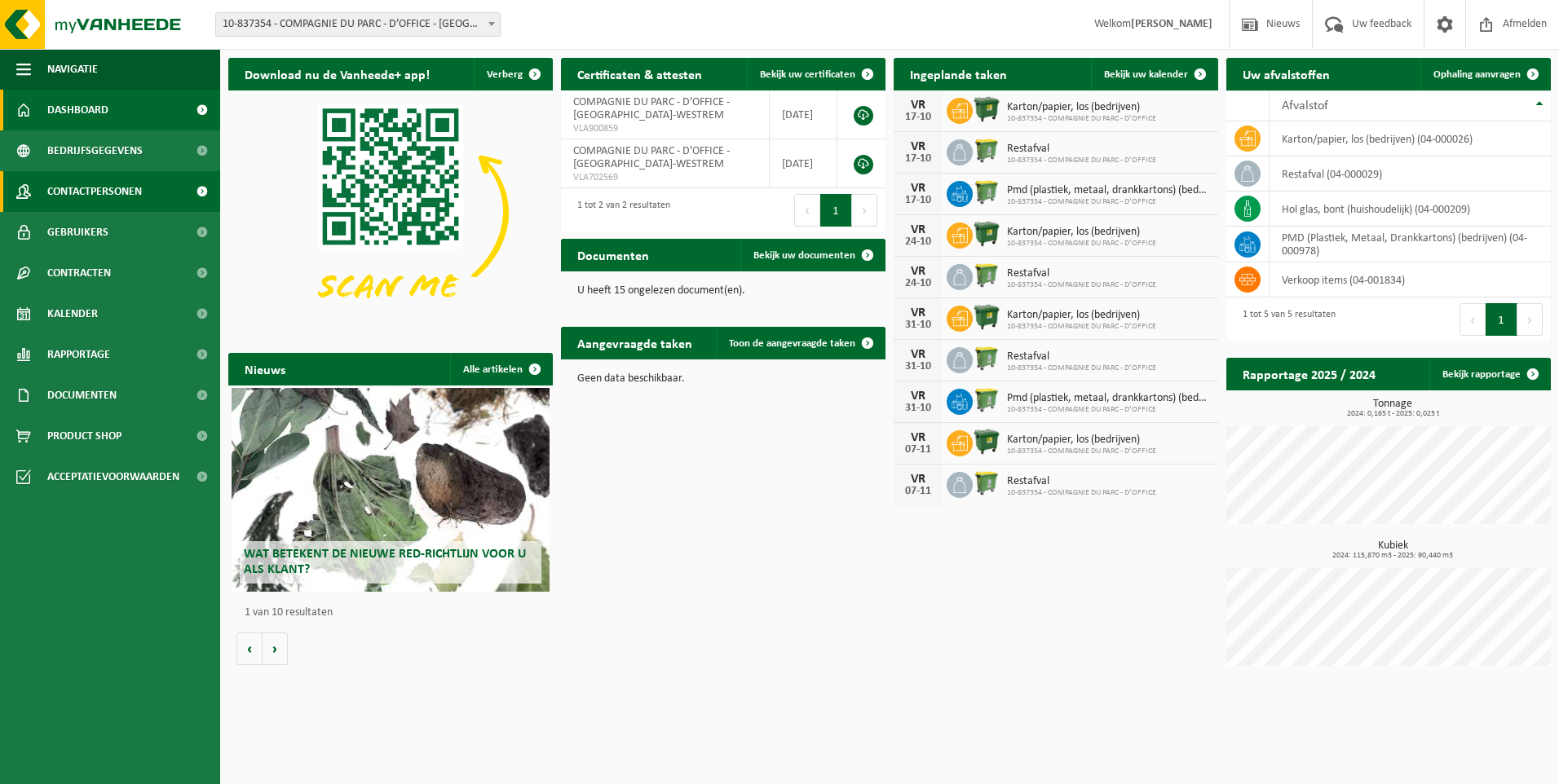
click at [128, 188] on span "Contactpersonen" at bounding box center [95, 192] width 95 height 41
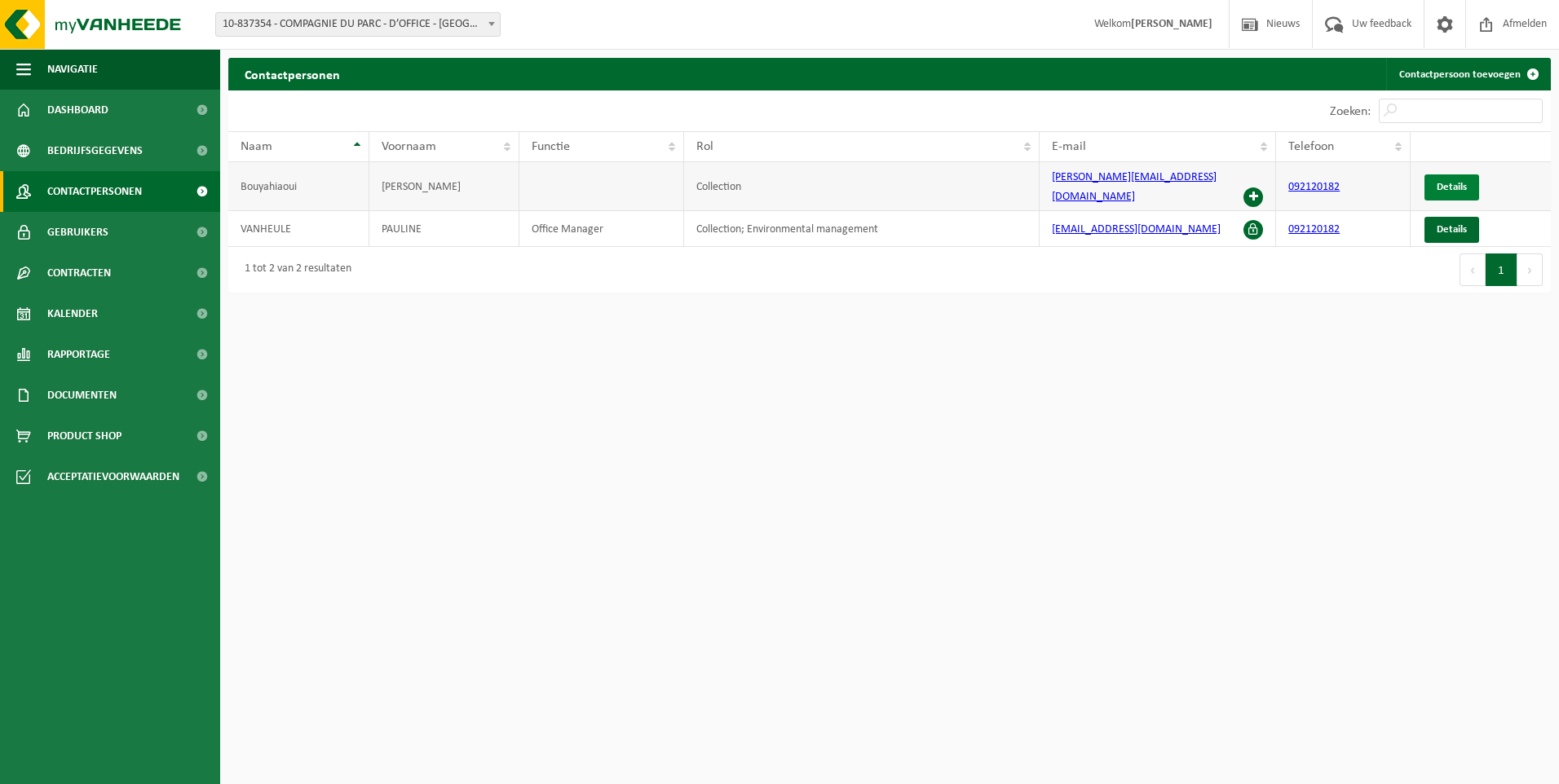
click at [1452, 183] on span "Details" at bounding box center [1452, 187] width 30 height 11
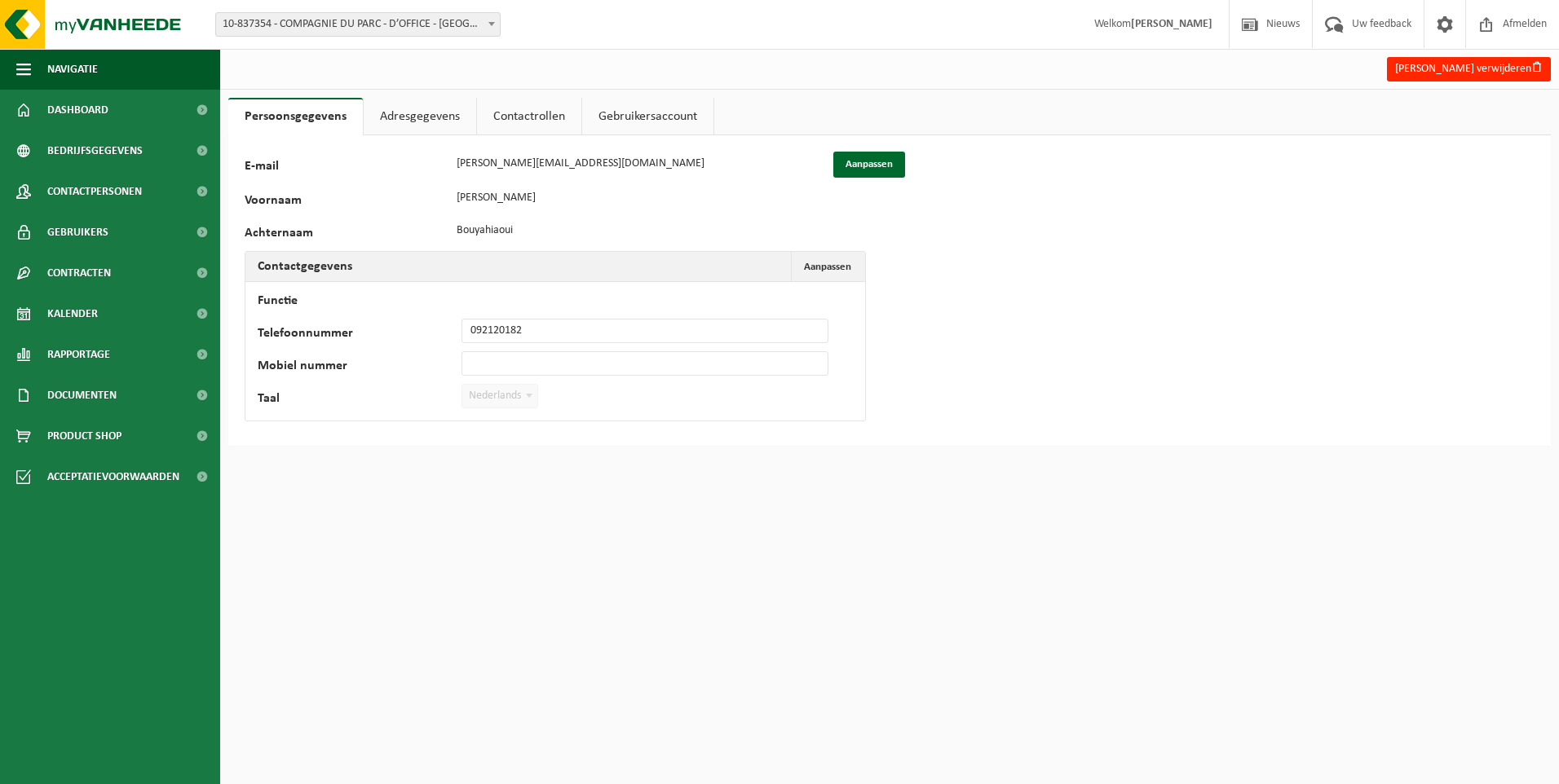
click at [423, 124] on link "Adresgegevens" at bounding box center [420, 116] width 112 height 38
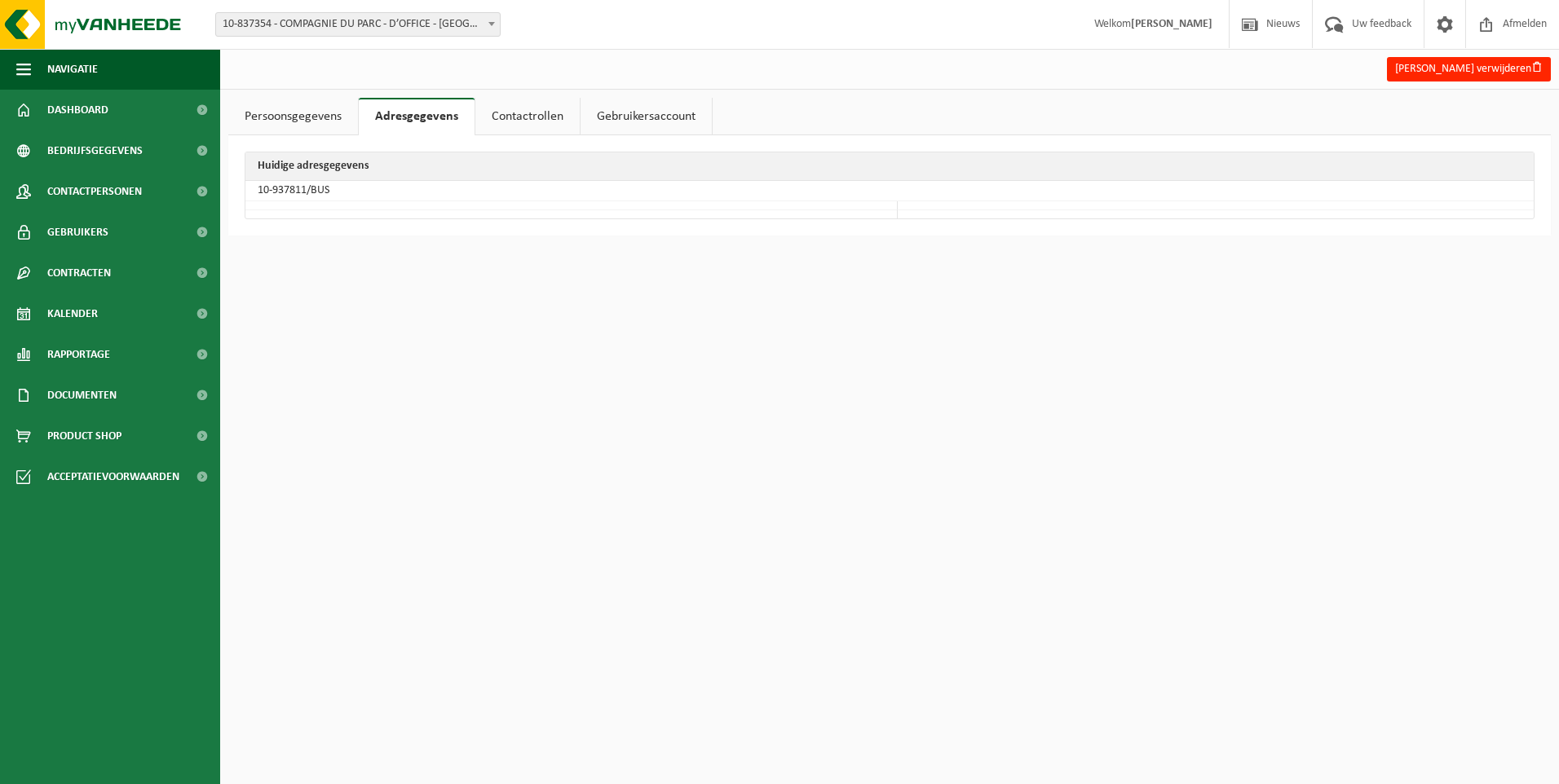
click at [656, 136] on div "Huidige adresgegevens 10-937811/BUS" at bounding box center [890, 186] width 1323 height 101
click at [649, 115] on link "Gebruikersaccount" at bounding box center [647, 116] width 132 height 38
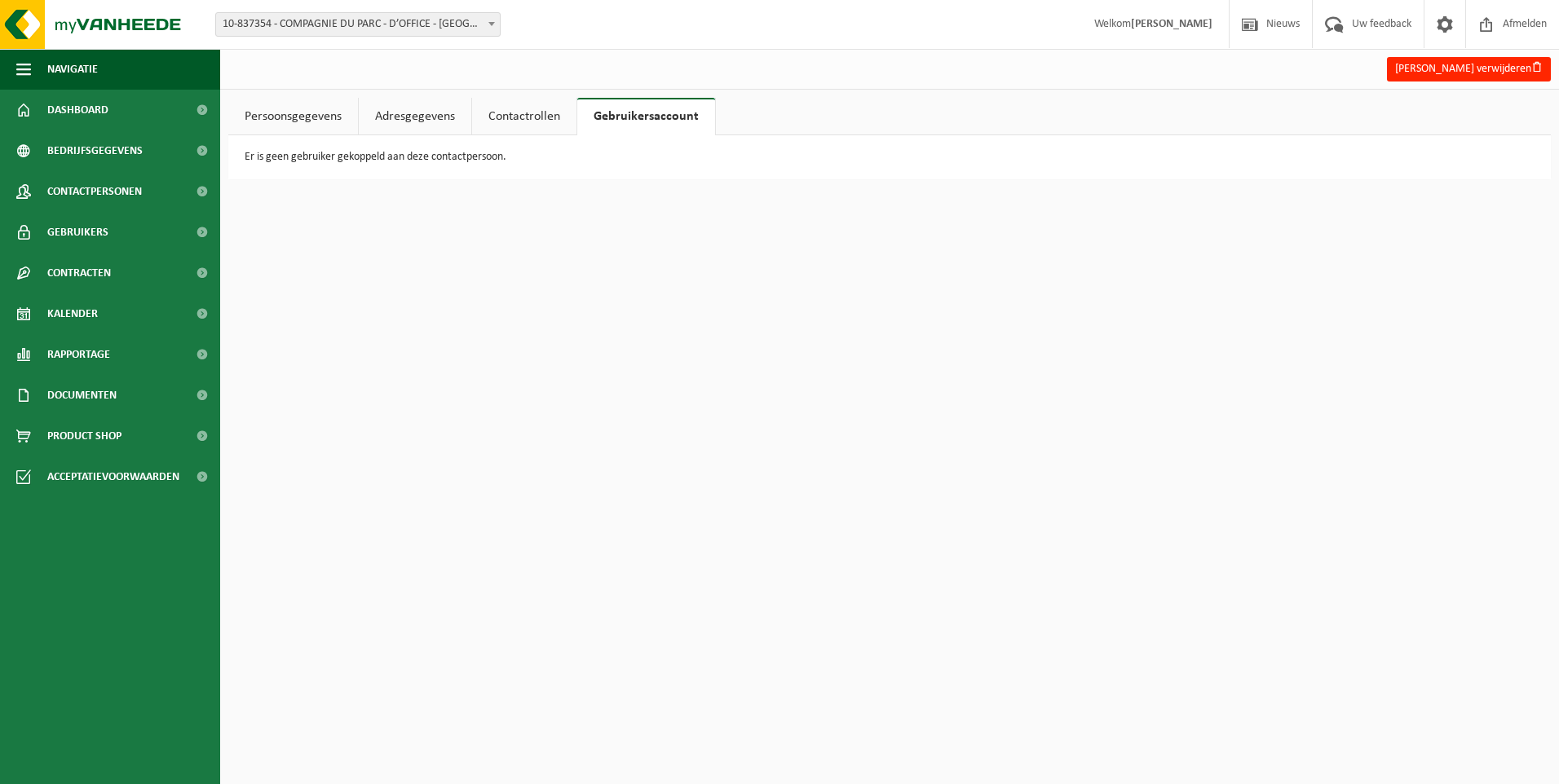
click at [550, 116] on link "Contactrollen" at bounding box center [525, 116] width 105 height 38
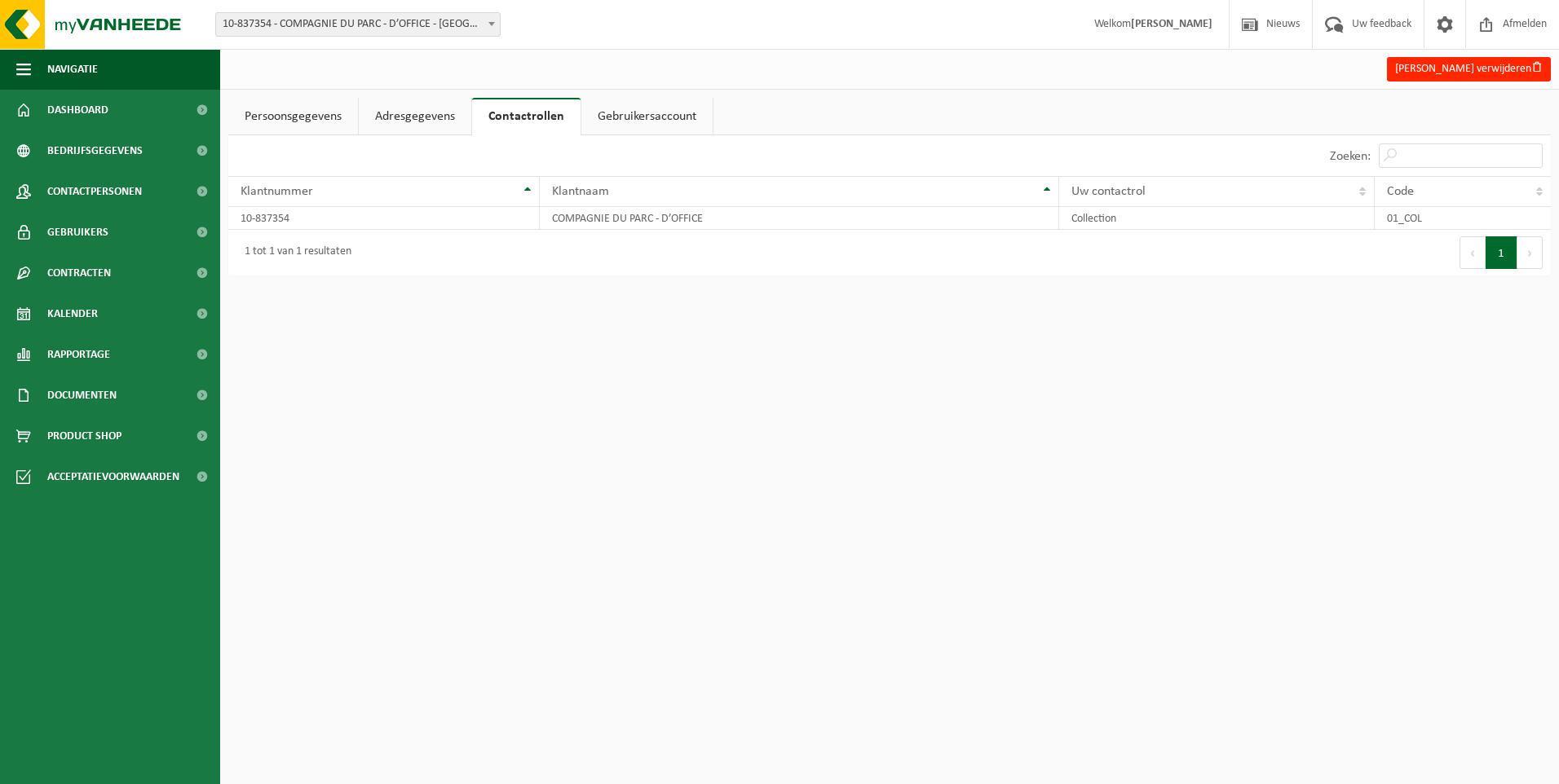
click at [407, 96] on div "Salim Bouyahiaoui verwijderen Persoonsgegevens Adresgegevens Contactrollen Gebr…" at bounding box center [780, 145] width 1559 height 291
click at [399, 138] on div "10 25 50 100 10 resultaten weergeven" at bounding box center [559, 156] width 661 height 41
click at [399, 132] on link "Adresgegevens" at bounding box center [414, 116] width 112 height 38
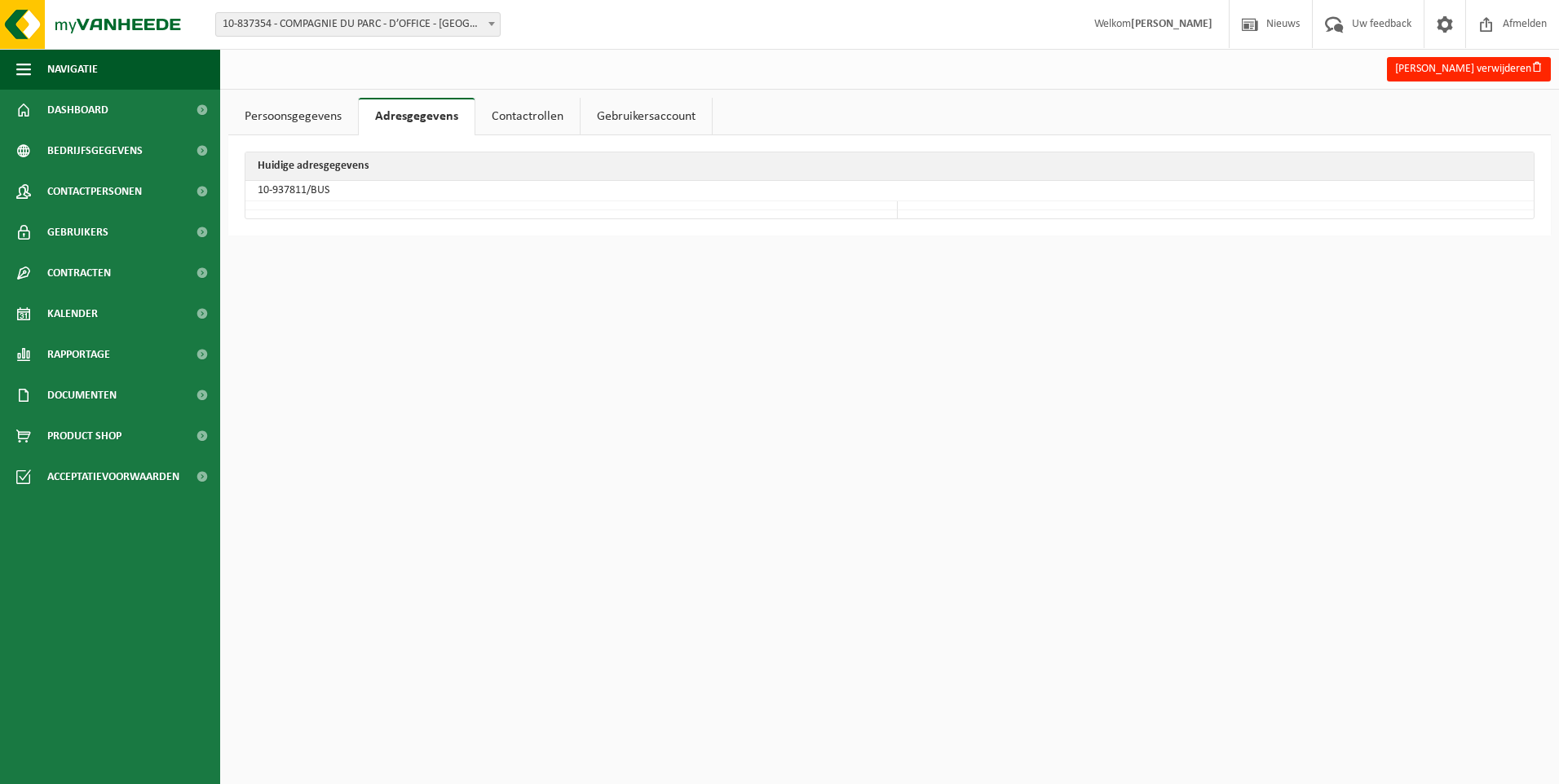
click at [292, 106] on link "Persoonsgegevens" at bounding box center [293, 116] width 130 height 38
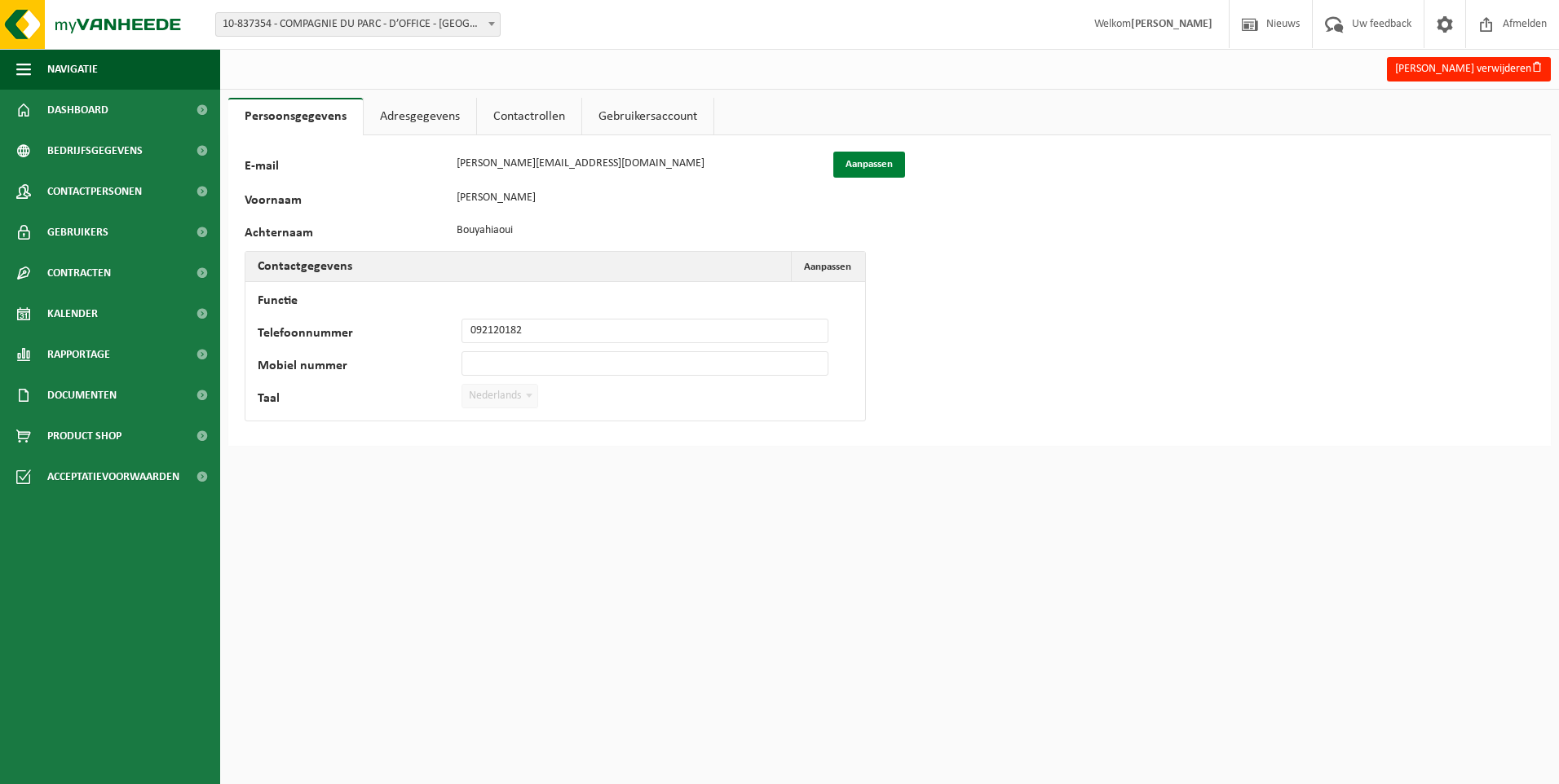
click at [868, 157] on button "Aanpassen" at bounding box center [870, 165] width 72 height 26
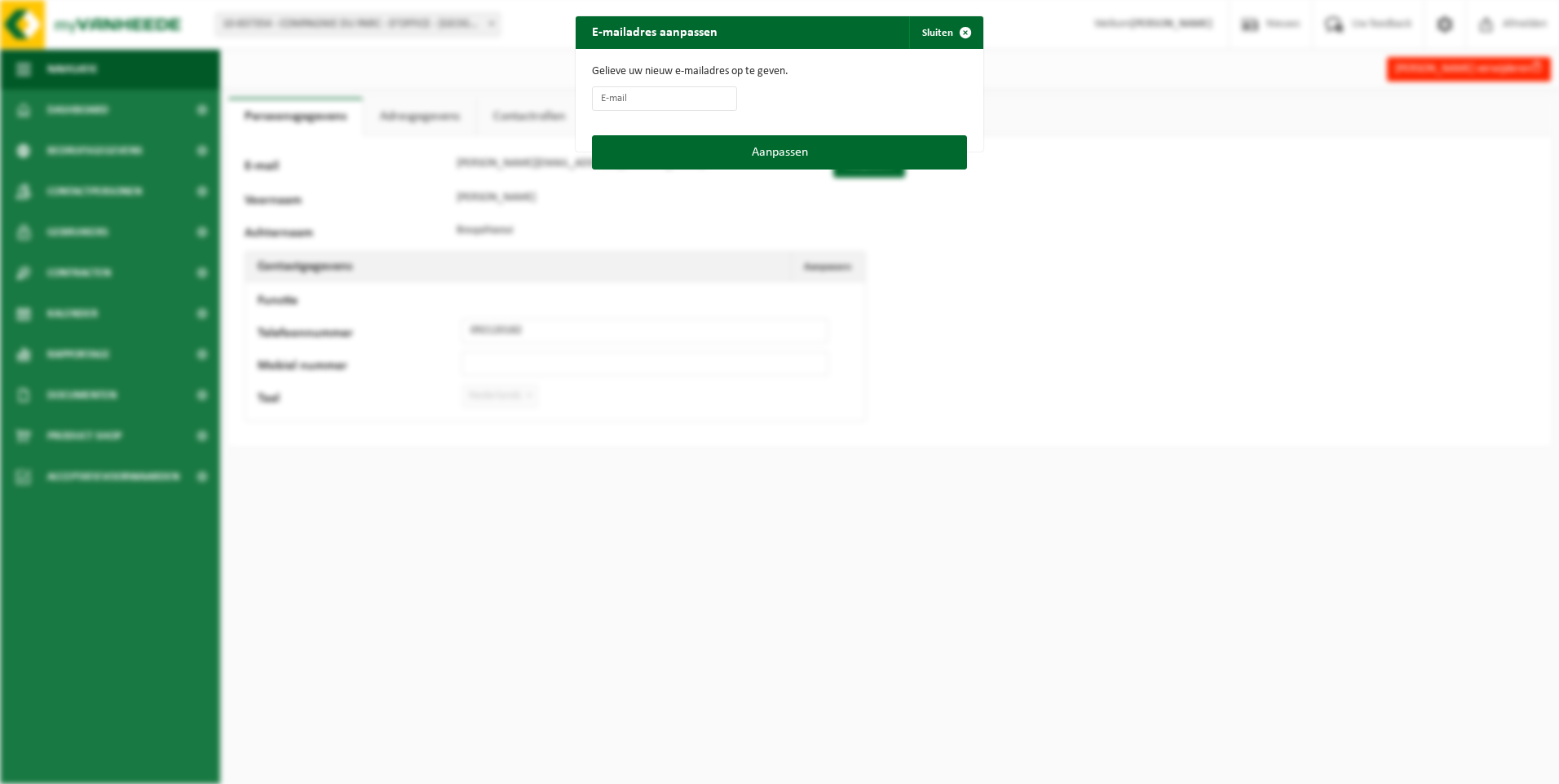
click at [632, 79] on form "Gelieve uw nieuw e-mailadres op te geven." at bounding box center [779, 92] width 375 height 54
click at [631, 91] on input "E-mail" at bounding box center [664, 98] width 145 height 24
type input "info@doffice.gent"
click at [721, 148] on button "Aanpassen" at bounding box center [779, 152] width 375 height 34
type input "[EMAIL_ADDRESS][DOMAIN_NAME]"
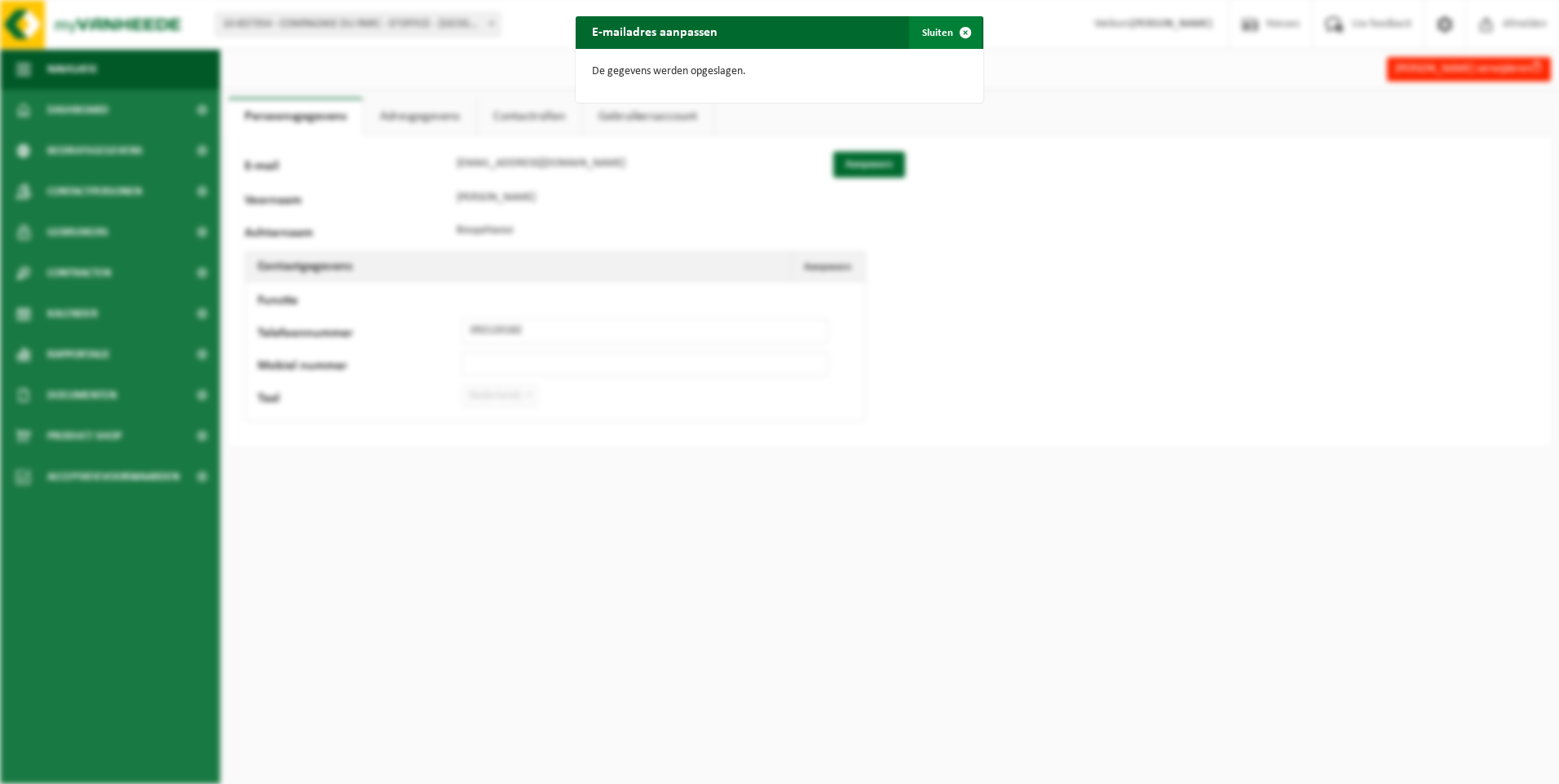
click at [959, 28] on span "button" at bounding box center [965, 33] width 33 height 33
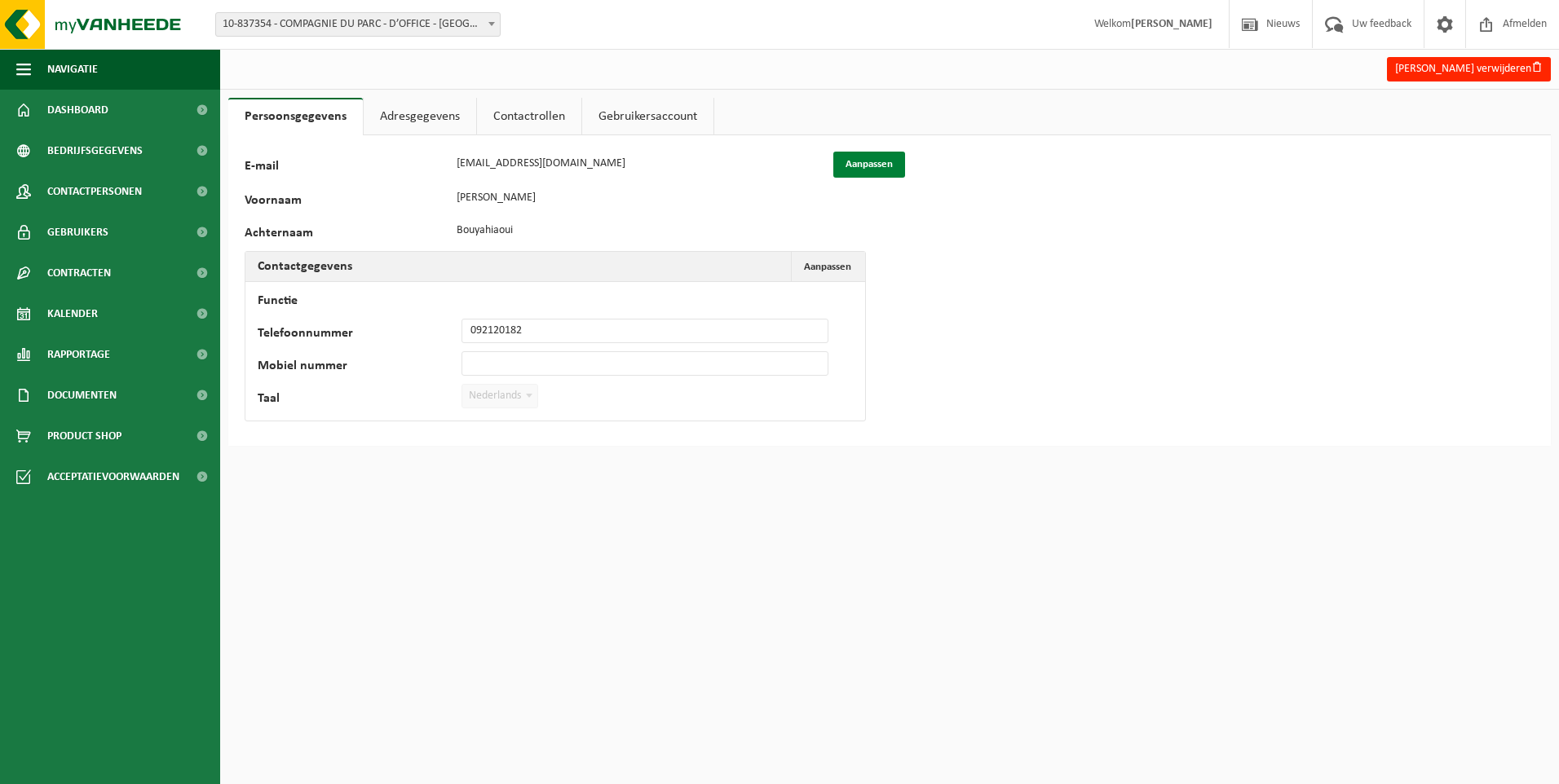
click at [880, 165] on button "Aanpassen" at bounding box center [870, 165] width 72 height 26
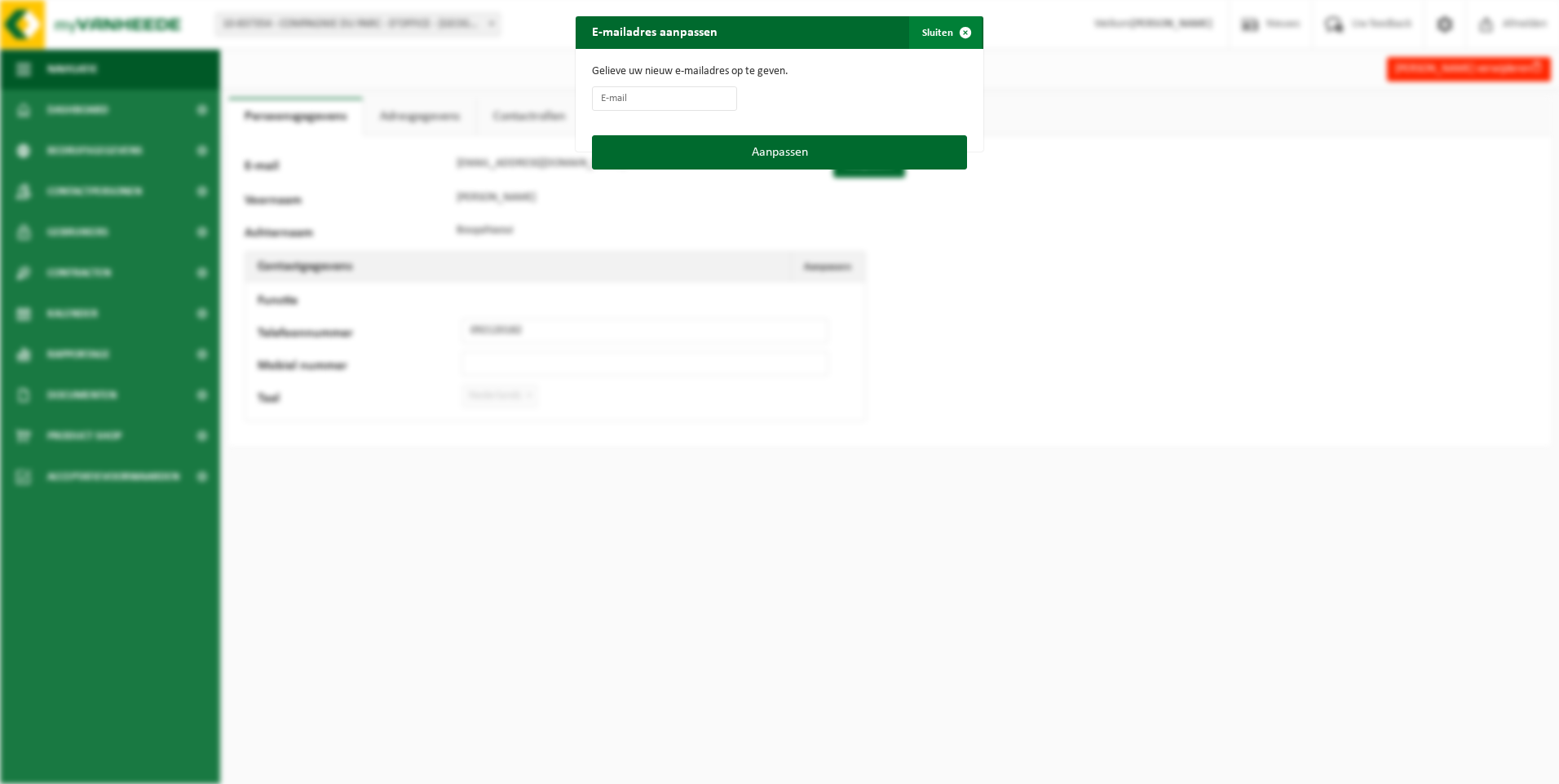
click at [939, 22] on button "Sluiten" at bounding box center [945, 33] width 73 height 33
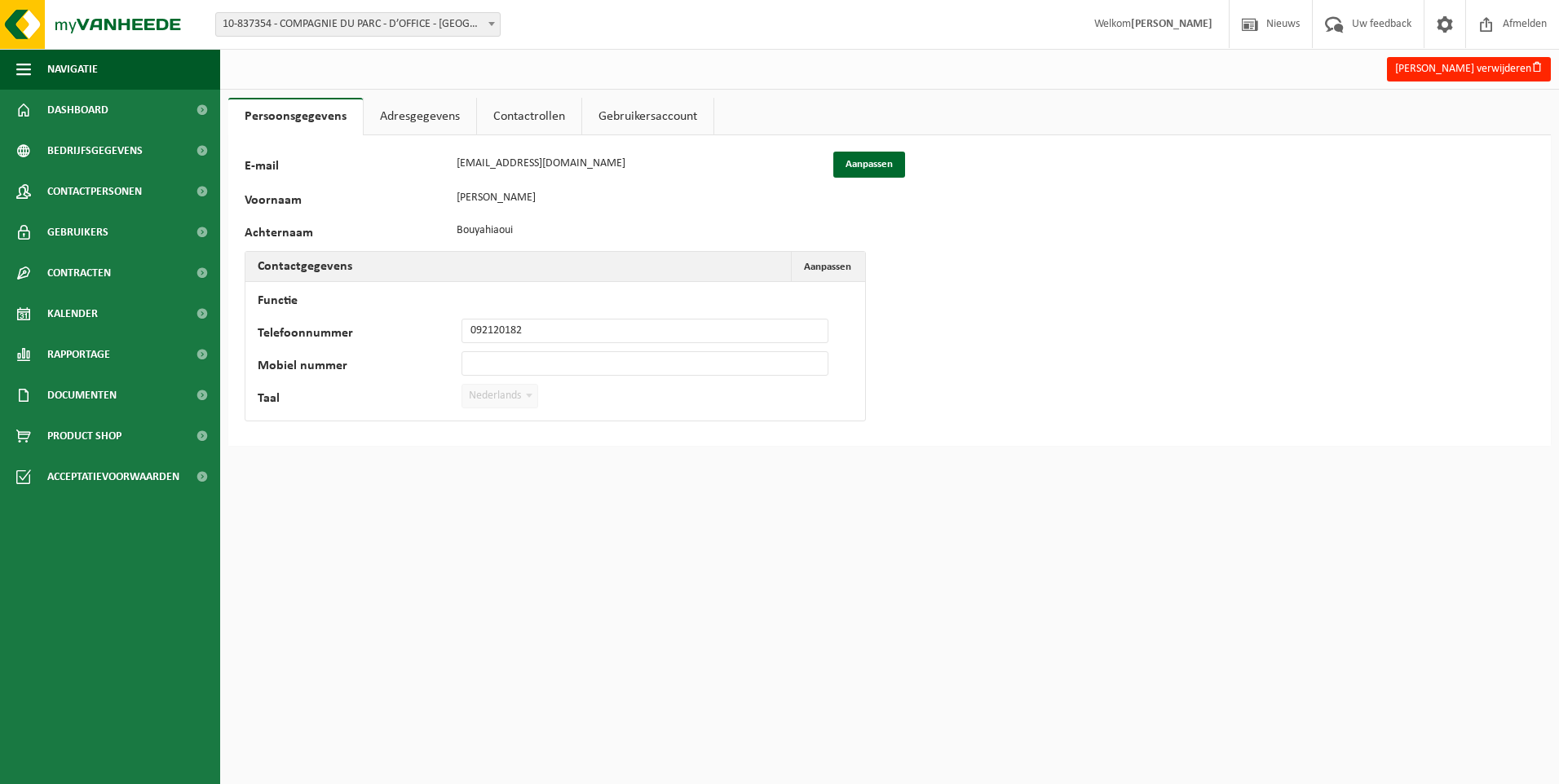
click at [366, 186] on div "Voornaam Salim" at bounding box center [538, 197] width 587 height 24
click at [292, 207] on label "Voornaam" at bounding box center [347, 201] width 204 height 16
click at [416, 123] on link "Adresgegevens" at bounding box center [420, 116] width 112 height 38
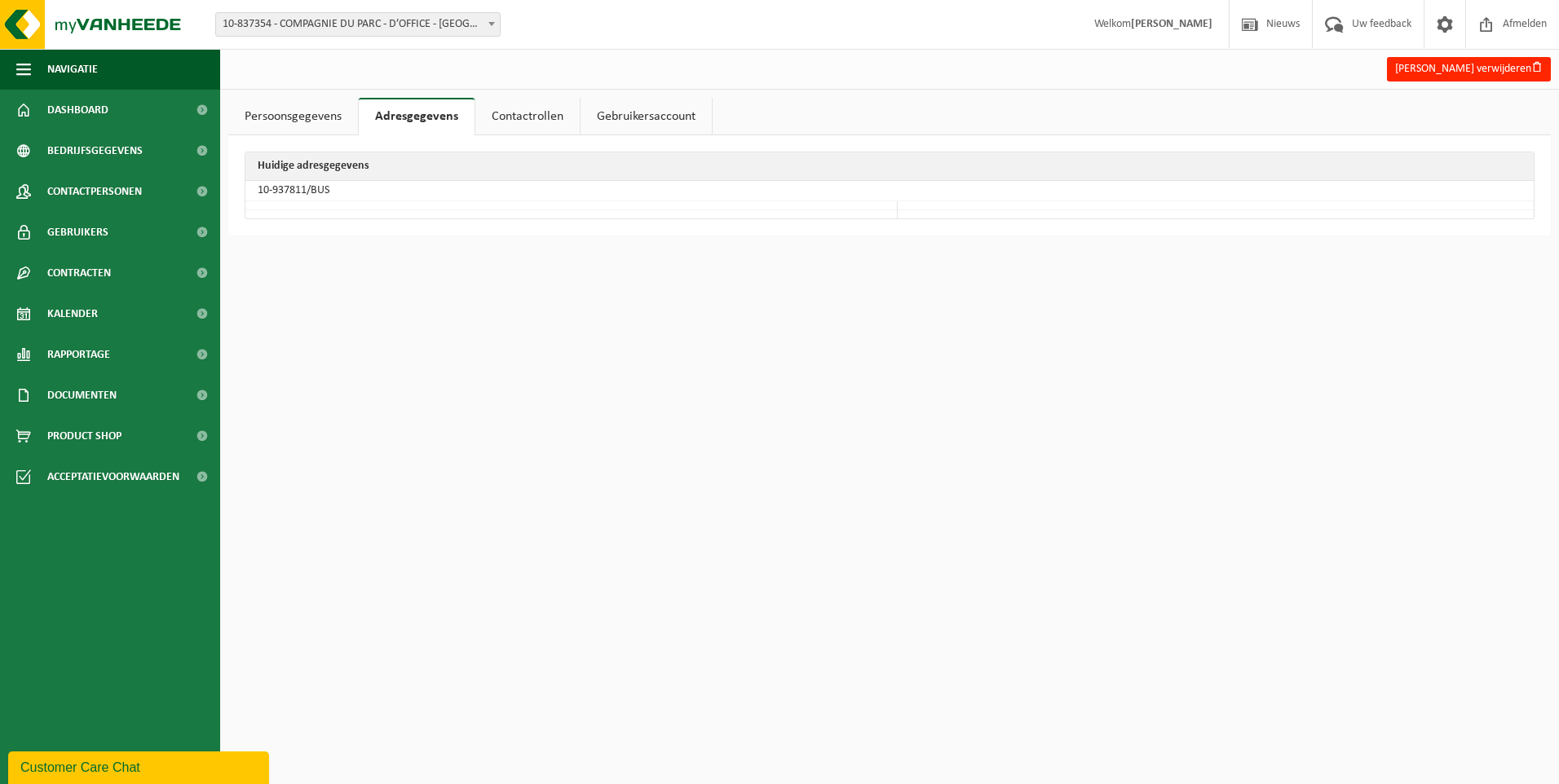
click at [511, 116] on link "Contactrollen" at bounding box center [528, 116] width 105 height 38
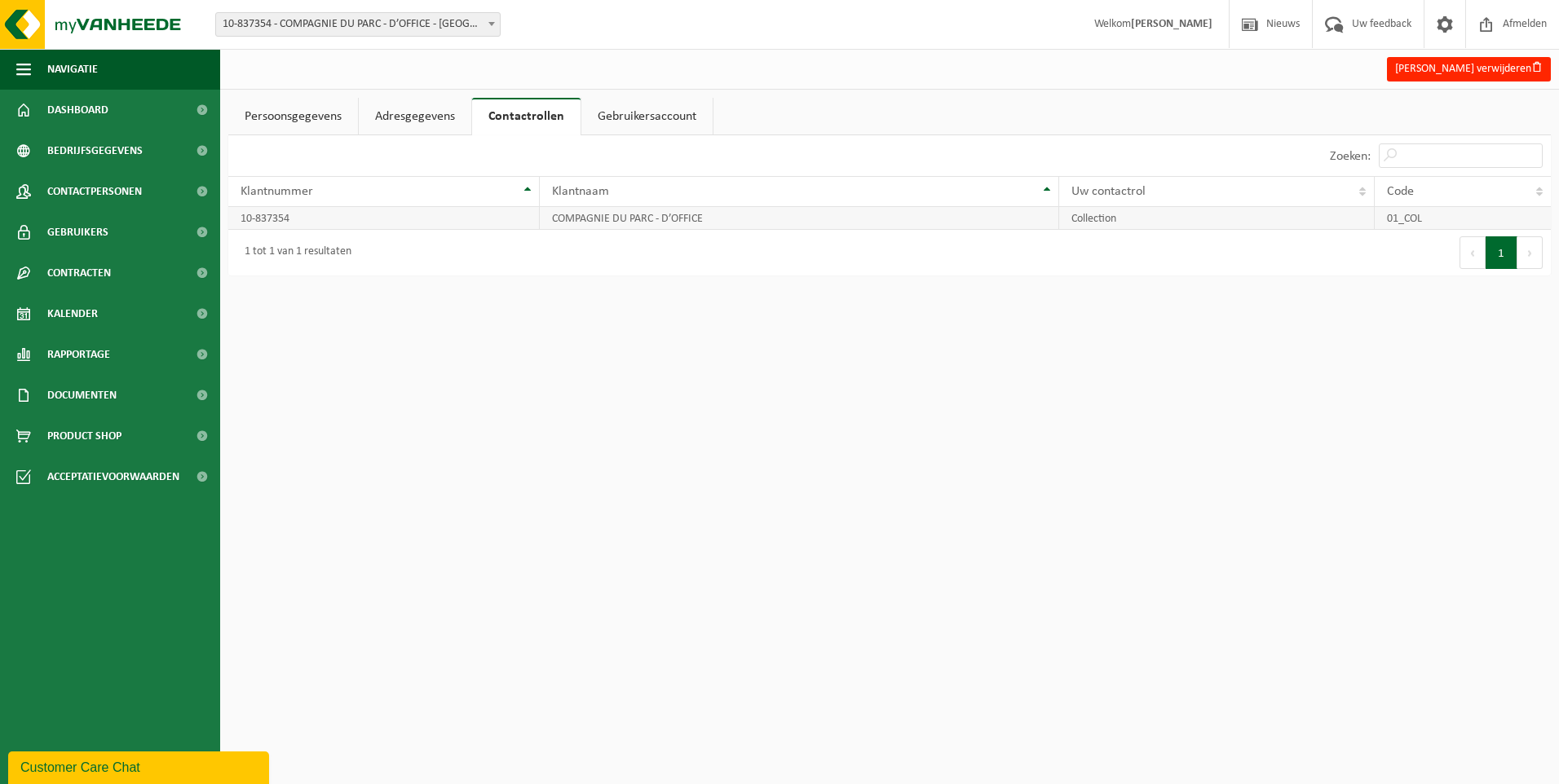
click at [1091, 218] on td "Collection" at bounding box center [1217, 219] width 316 height 23
click at [643, 112] on link "Gebruikersaccount" at bounding box center [647, 116] width 132 height 38
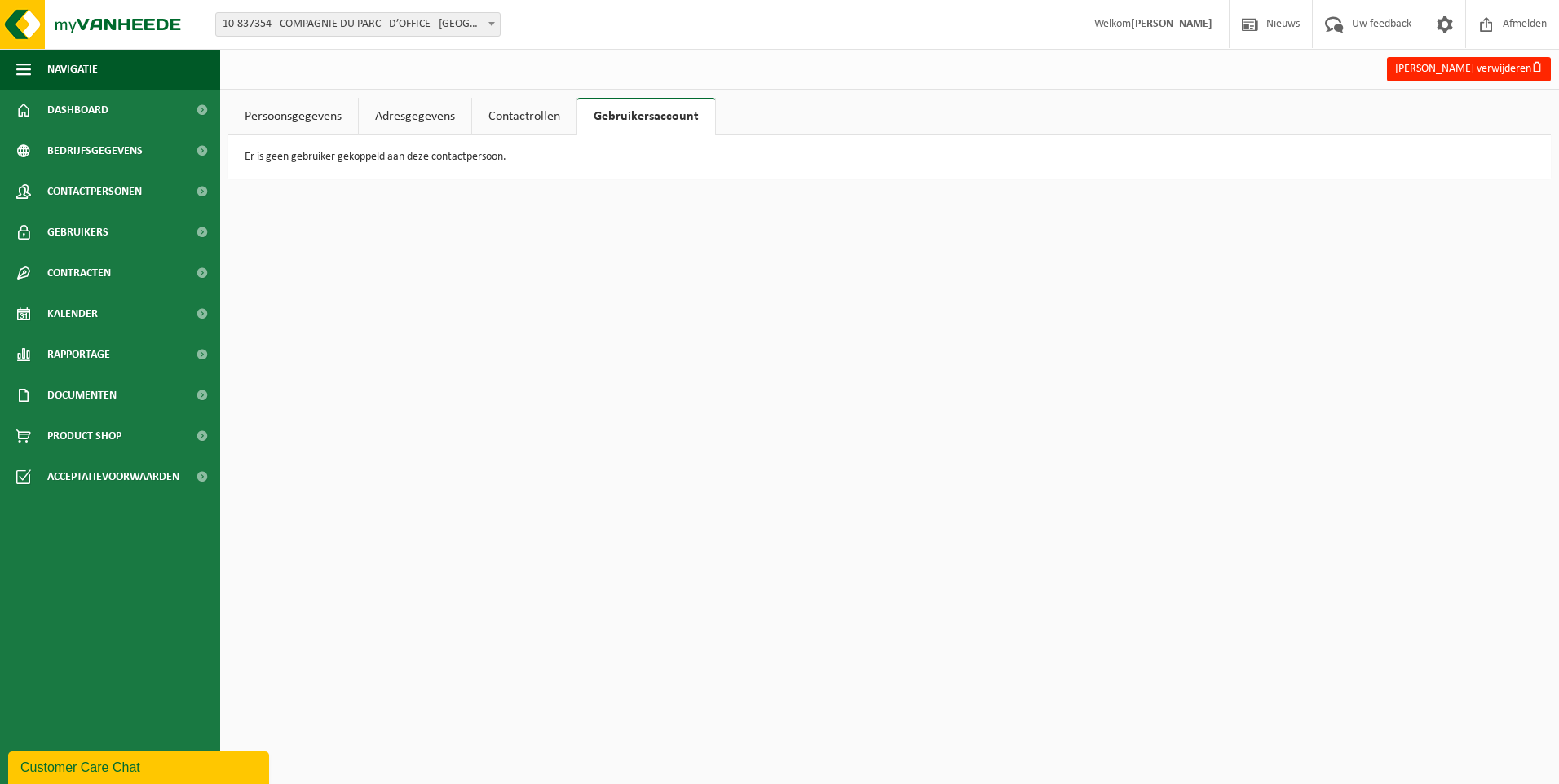
click at [498, 114] on link "Contactrollen" at bounding box center [525, 116] width 105 height 38
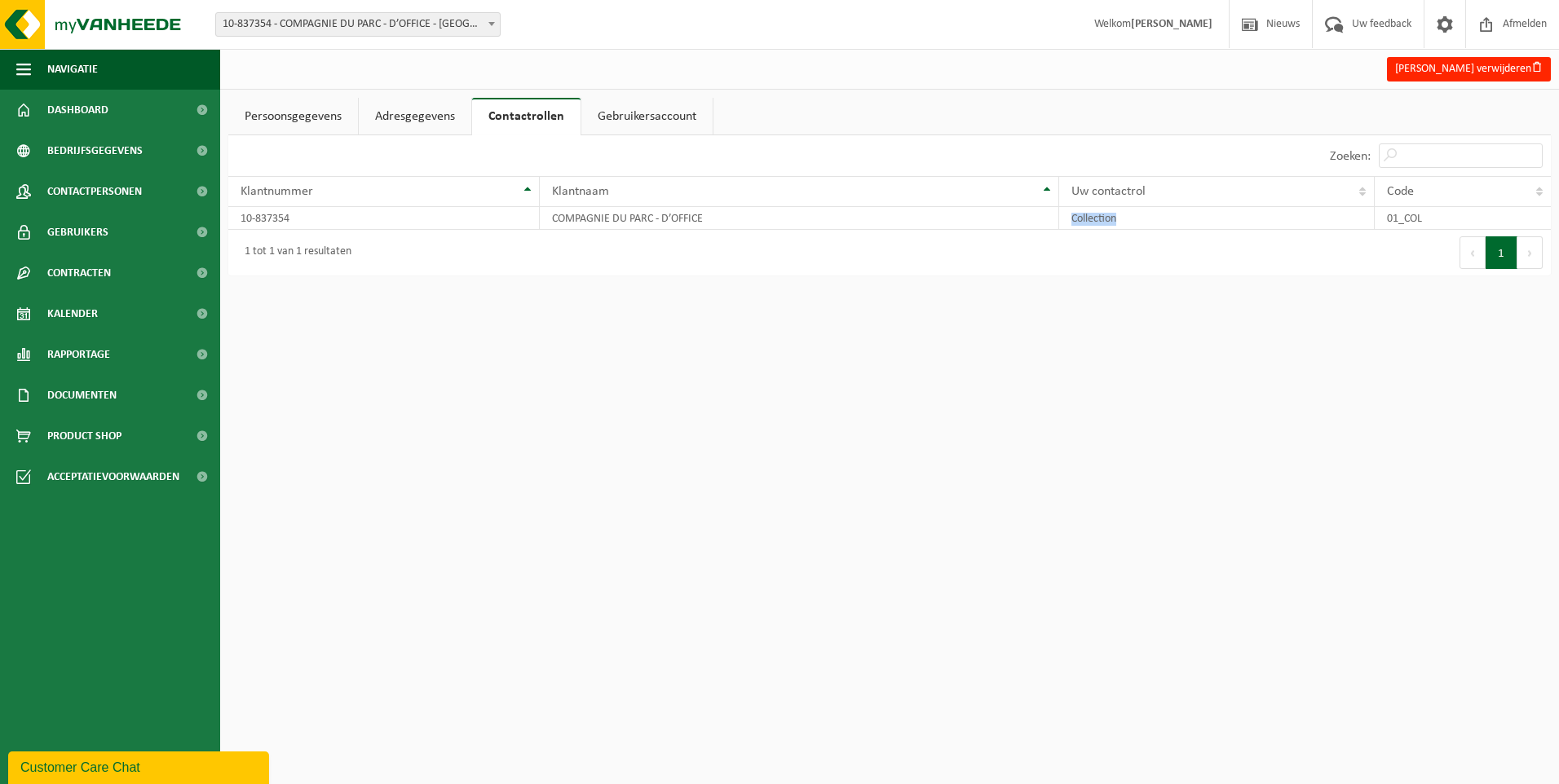
click at [412, 116] on link "Adresgegevens" at bounding box center [414, 116] width 112 height 38
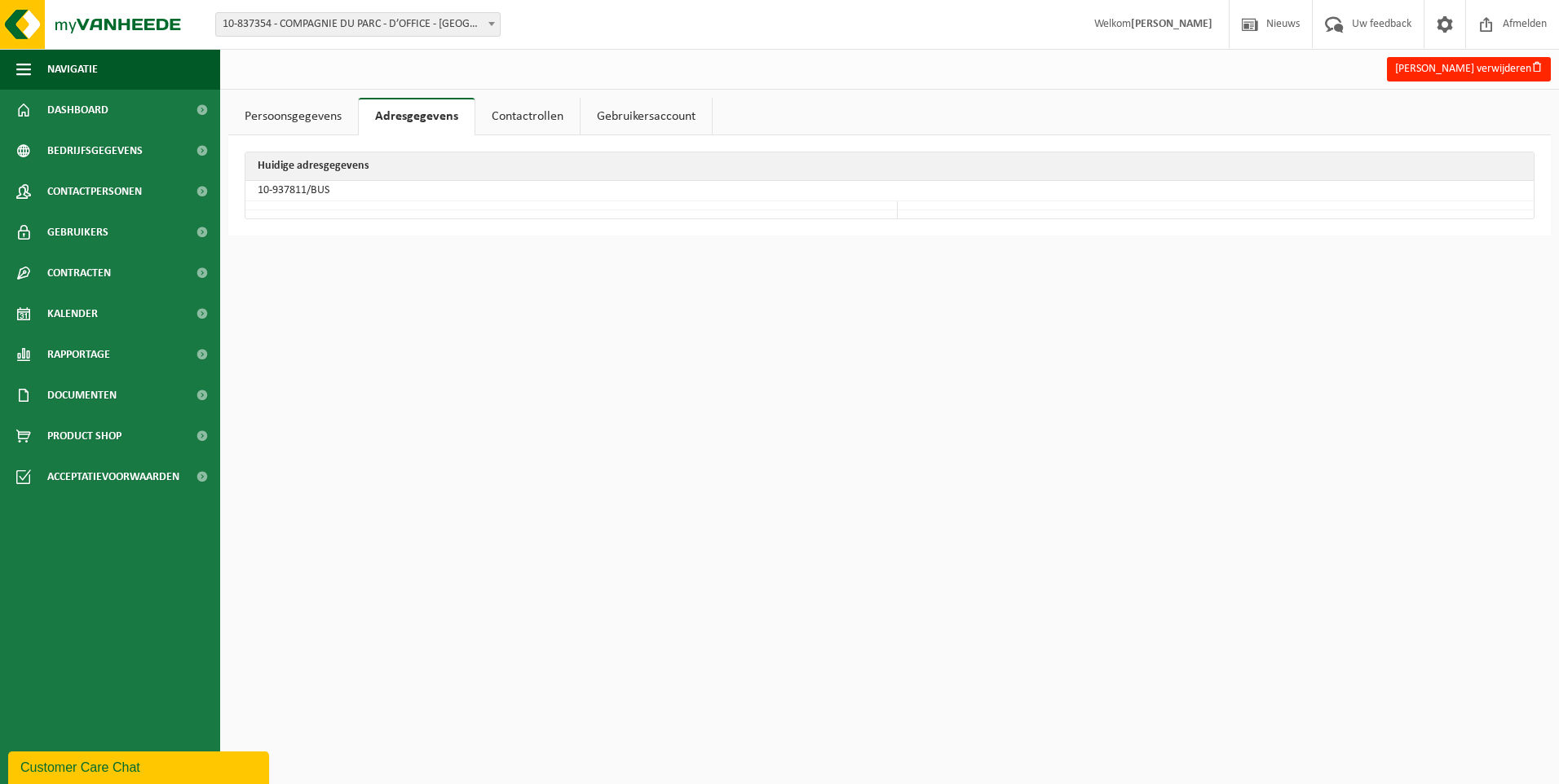
click at [297, 118] on link "Persoonsgegevens" at bounding box center [293, 116] width 130 height 38
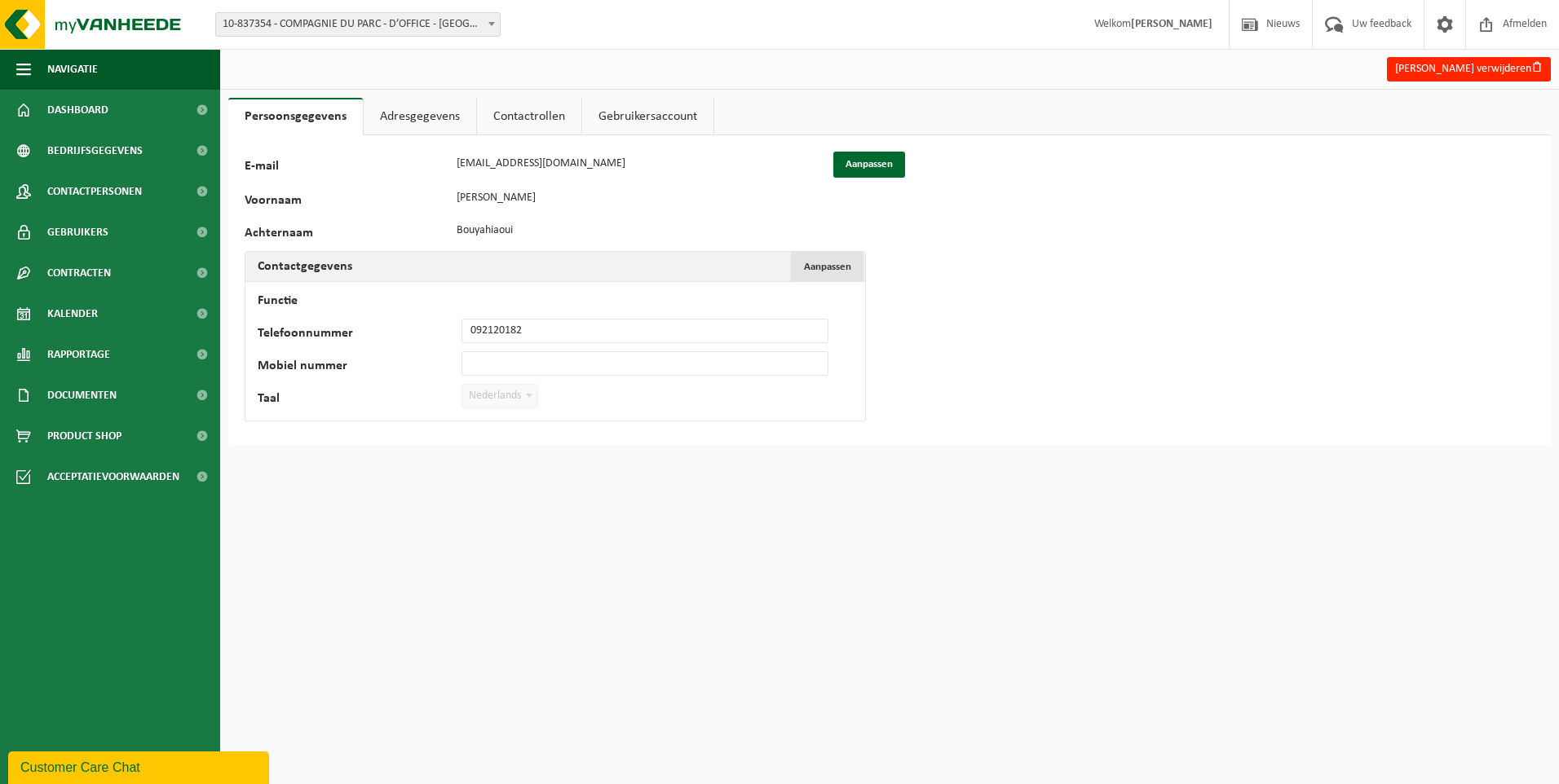
click at [836, 266] on span "Aanpassen" at bounding box center [827, 266] width 47 height 11
click at [495, 296] on input "Functie" at bounding box center [645, 298] width 367 height 24
click at [870, 174] on button "Aanpassen" at bounding box center [870, 165] width 72 height 26
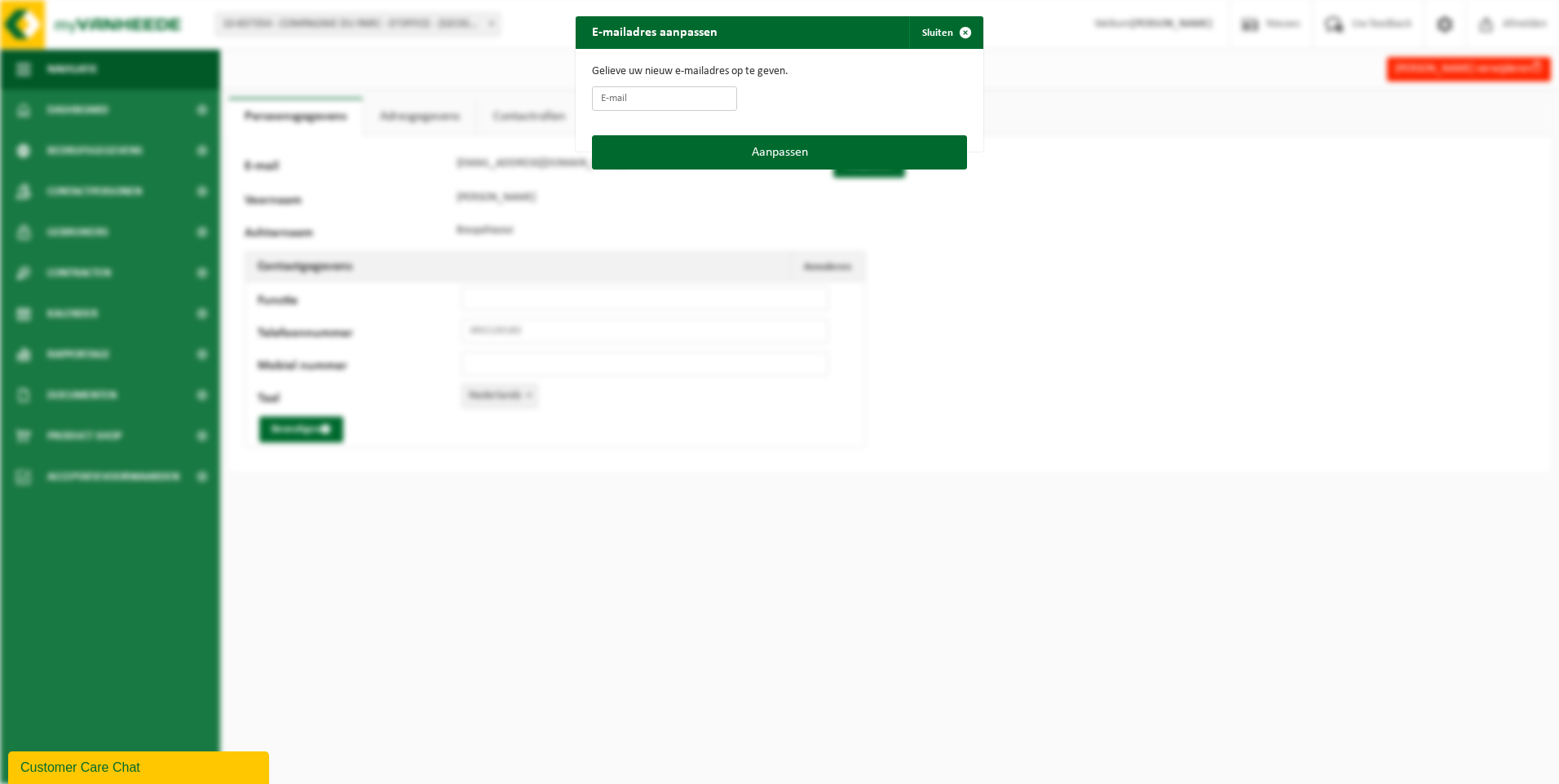
click at [681, 96] on input "E-mail" at bounding box center [664, 98] width 145 height 24
click at [925, 35] on button "Sluiten" at bounding box center [945, 33] width 73 height 33
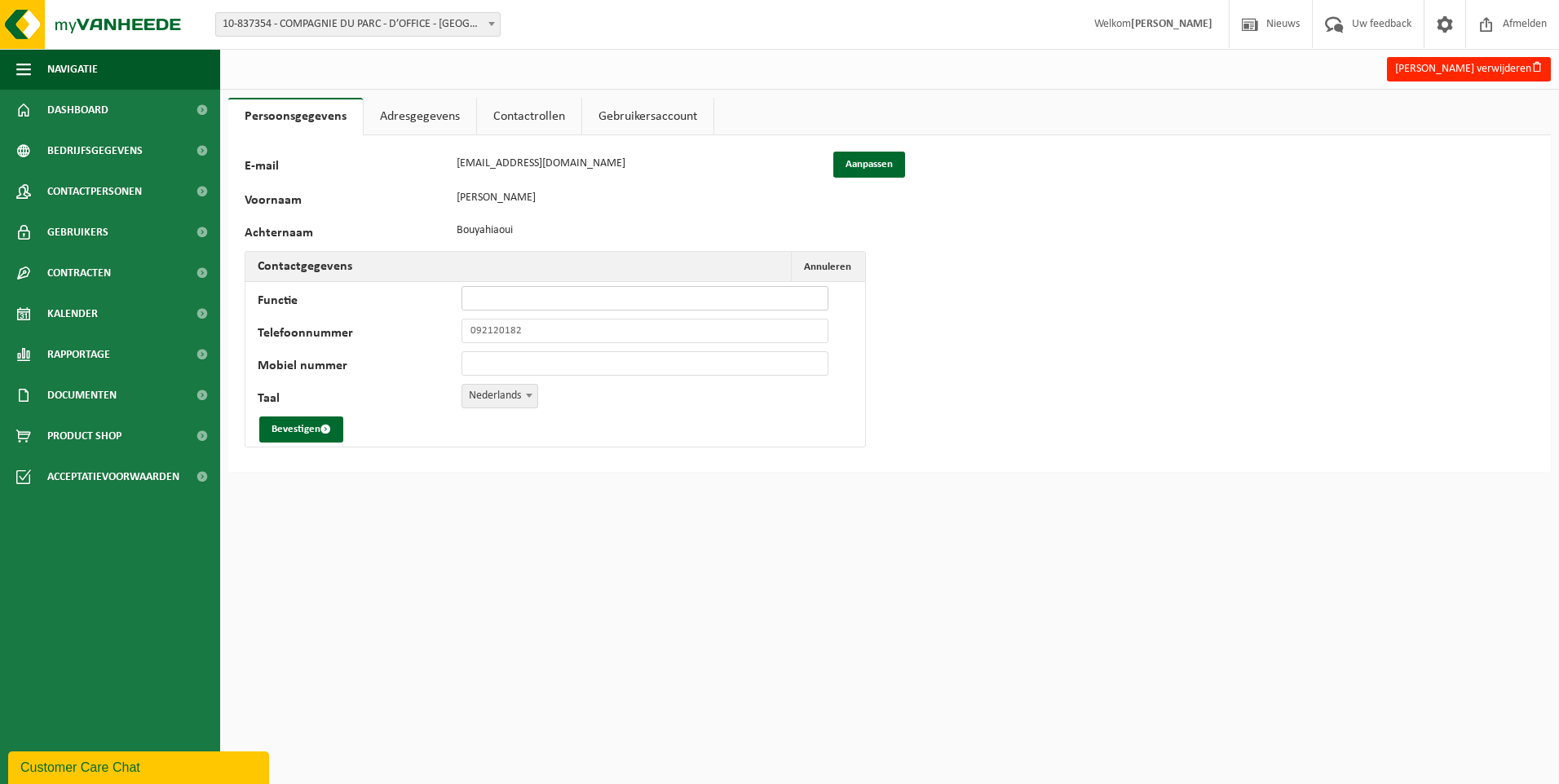
click at [486, 286] on input "Functie" at bounding box center [645, 298] width 367 height 24
click at [508, 303] on input "Functie" at bounding box center [645, 298] width 367 height 24
click at [818, 261] on span "Annuleren" at bounding box center [827, 266] width 47 height 11
click at [400, 124] on link "Adresgegevens" at bounding box center [420, 116] width 112 height 38
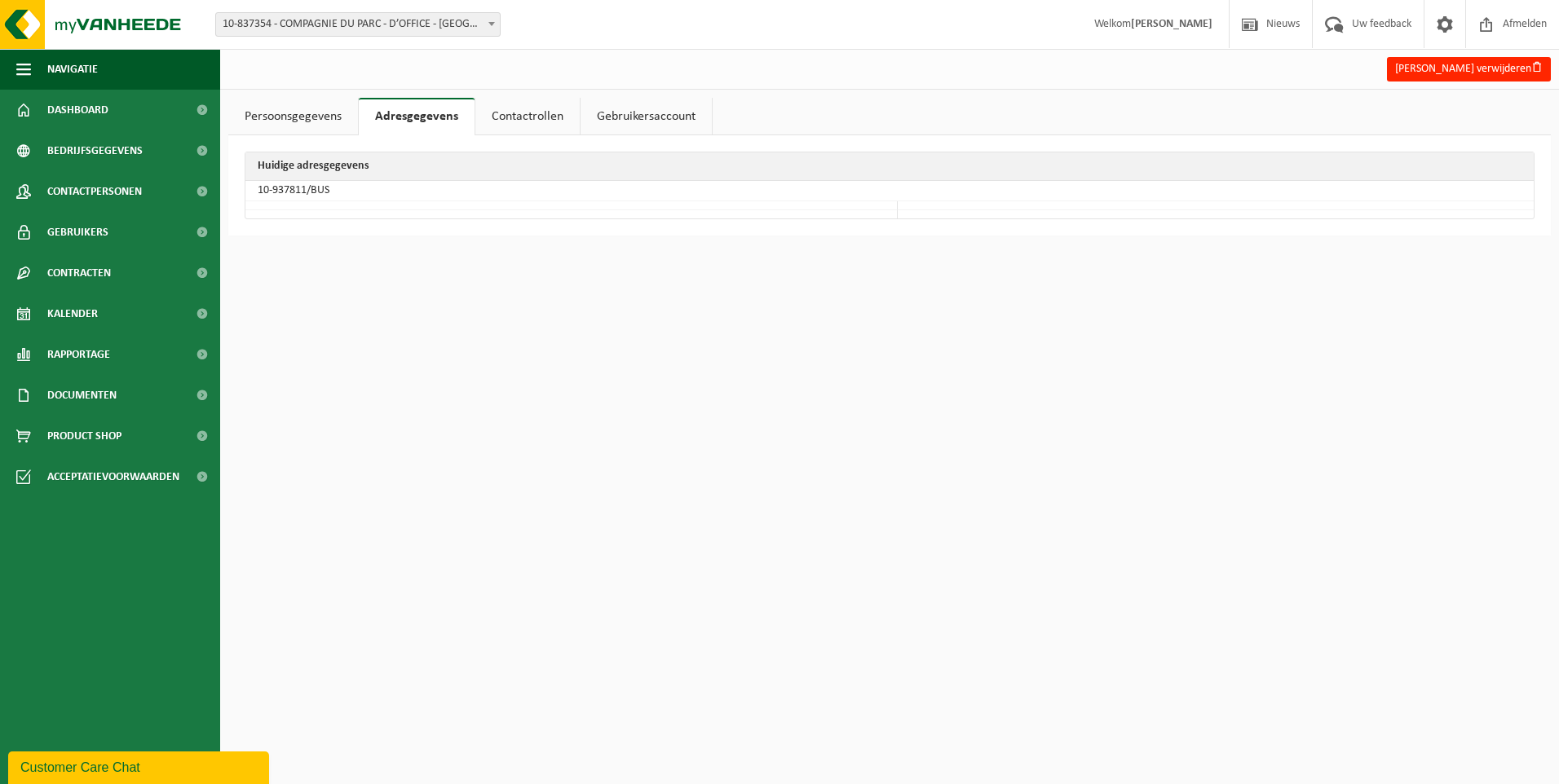
click at [345, 121] on link "Persoonsgegevens" at bounding box center [293, 116] width 130 height 38
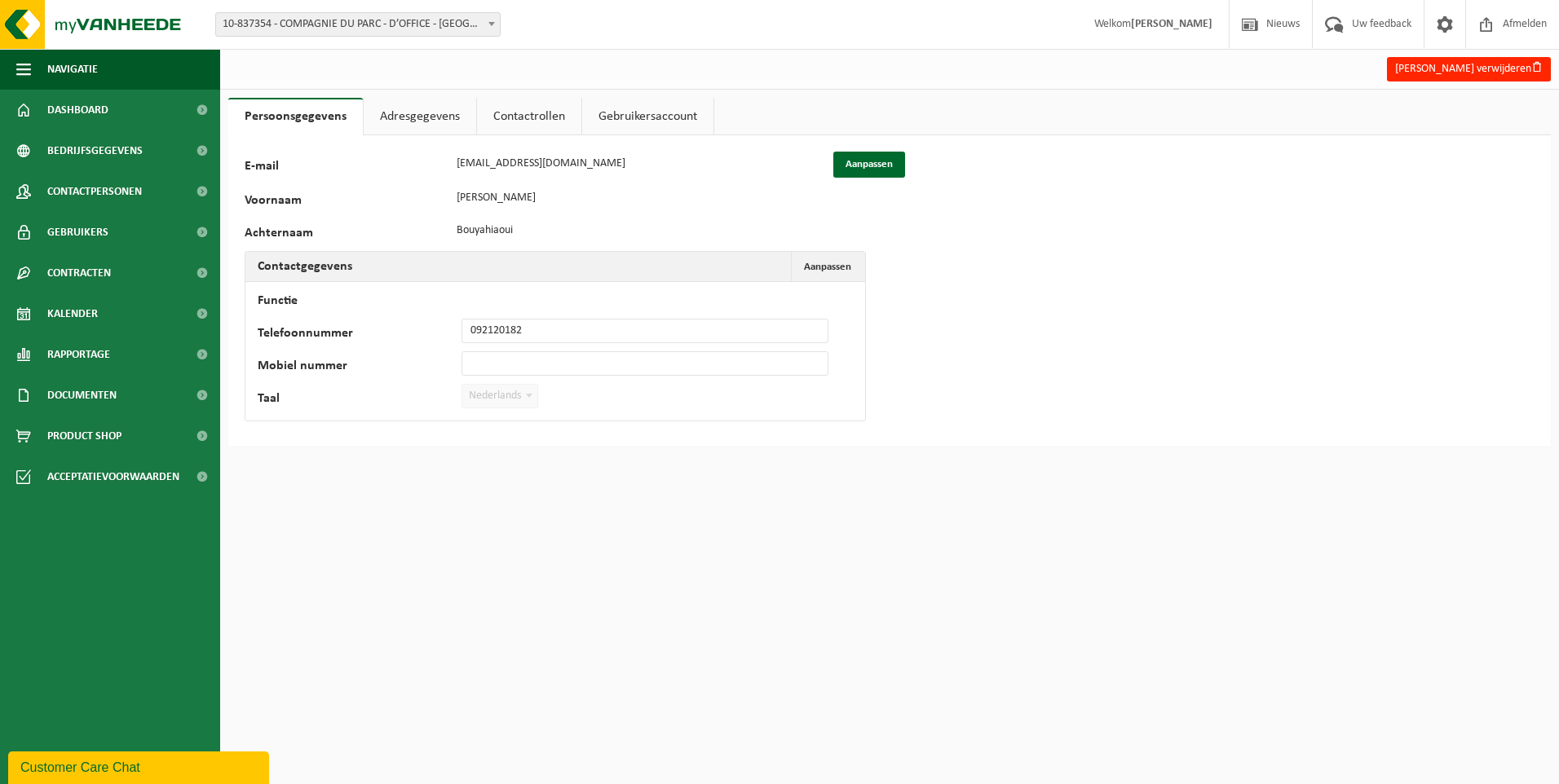
click at [747, 274] on div "98332 E-mail info@doffice.gent Aanpassen Voornaam Salim Achternaam Bouyahiaoui …" at bounding box center [509, 290] width 530 height 278
click at [1246, 244] on div "98332 E-mail info@doffice.gent Aanpassen Voornaam Salim Achternaam Bouyahiaoui …" at bounding box center [890, 290] width 1323 height 311
click at [1458, 65] on button "Salim Bouyahiaoui verwijderen" at bounding box center [1468, 69] width 164 height 24
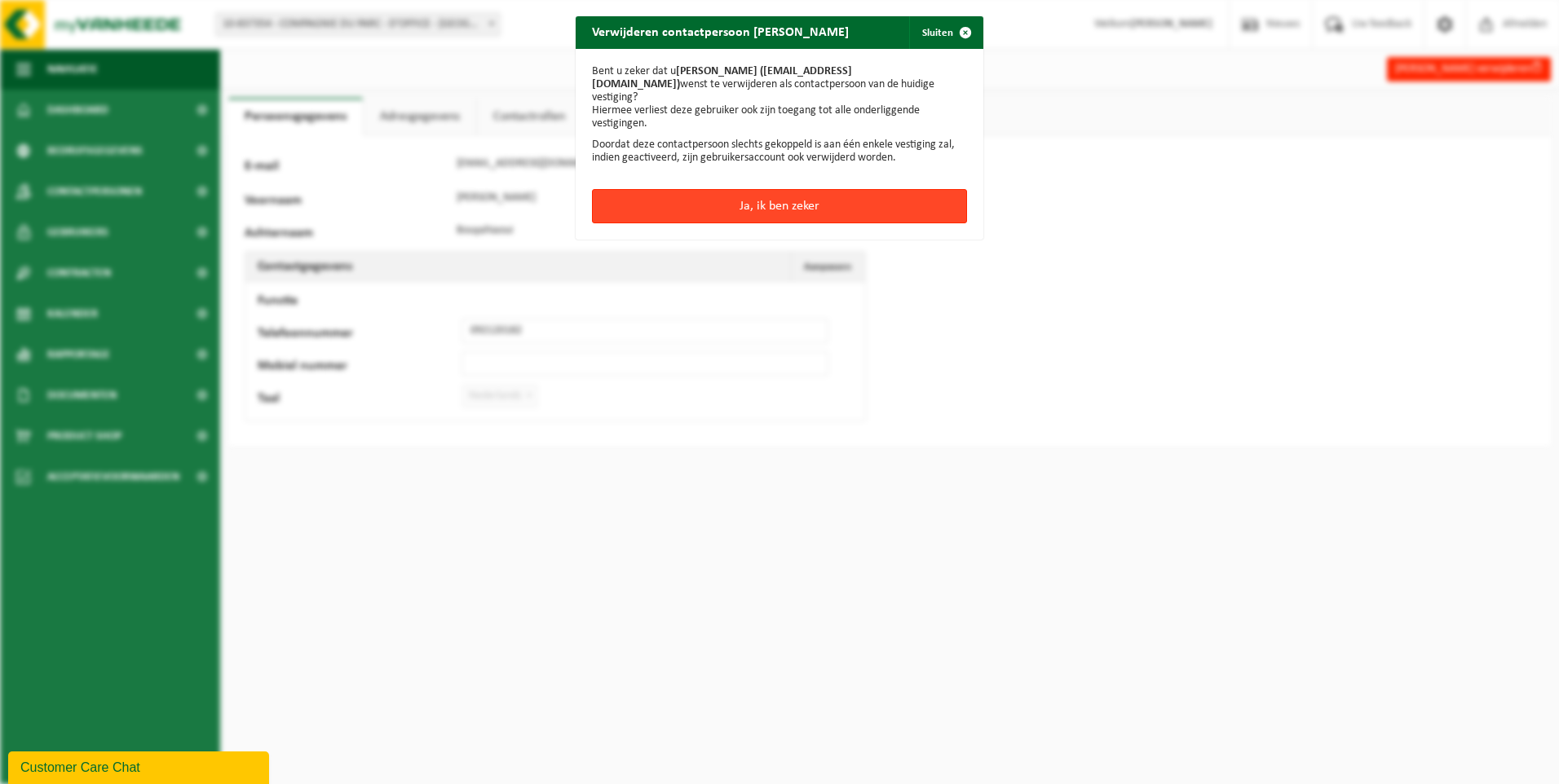
click at [794, 203] on button "Ja, ik ben zeker" at bounding box center [779, 205] width 375 height 34
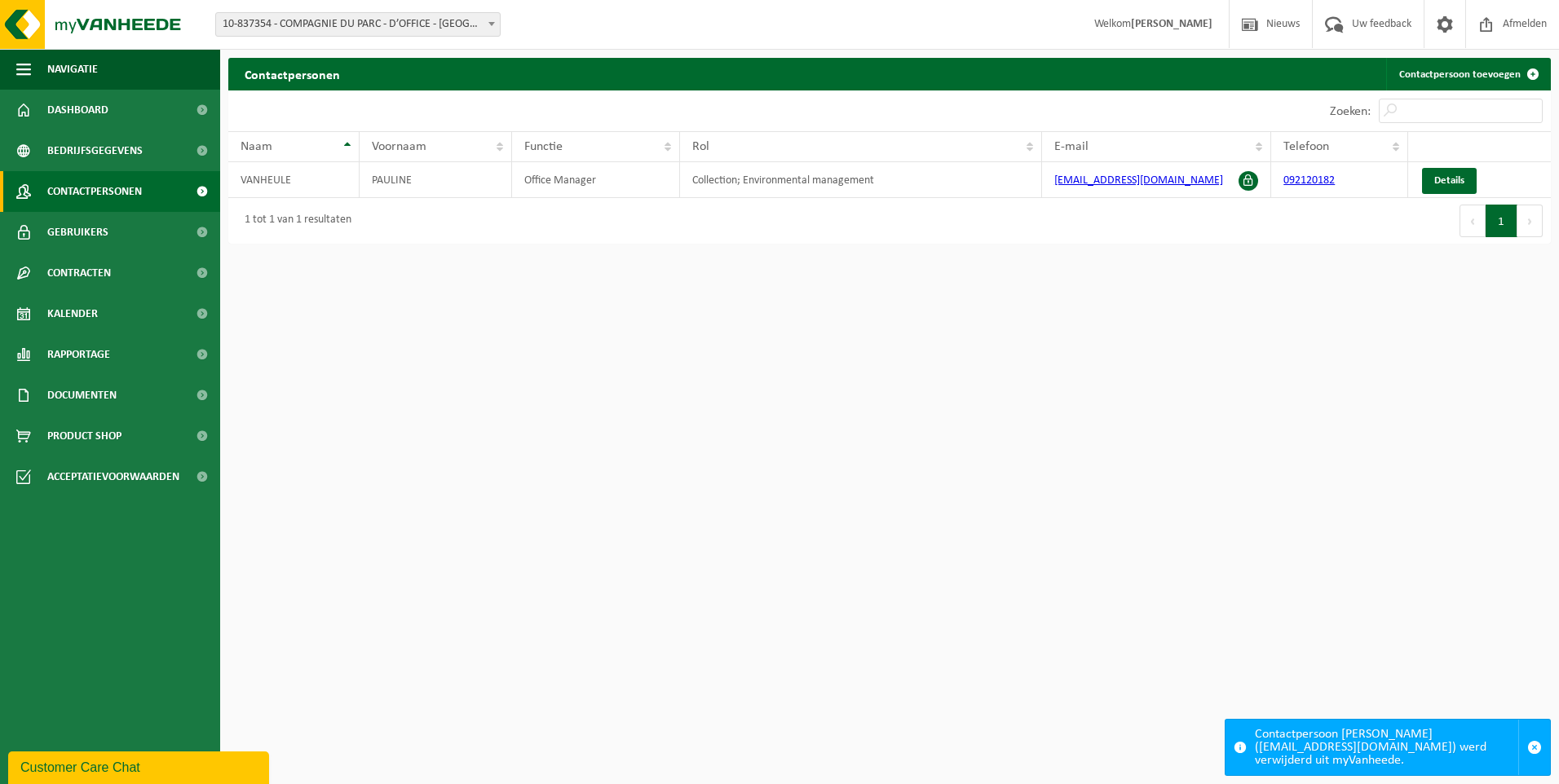
click at [75, 196] on span "Contactpersonen" at bounding box center [95, 192] width 95 height 41
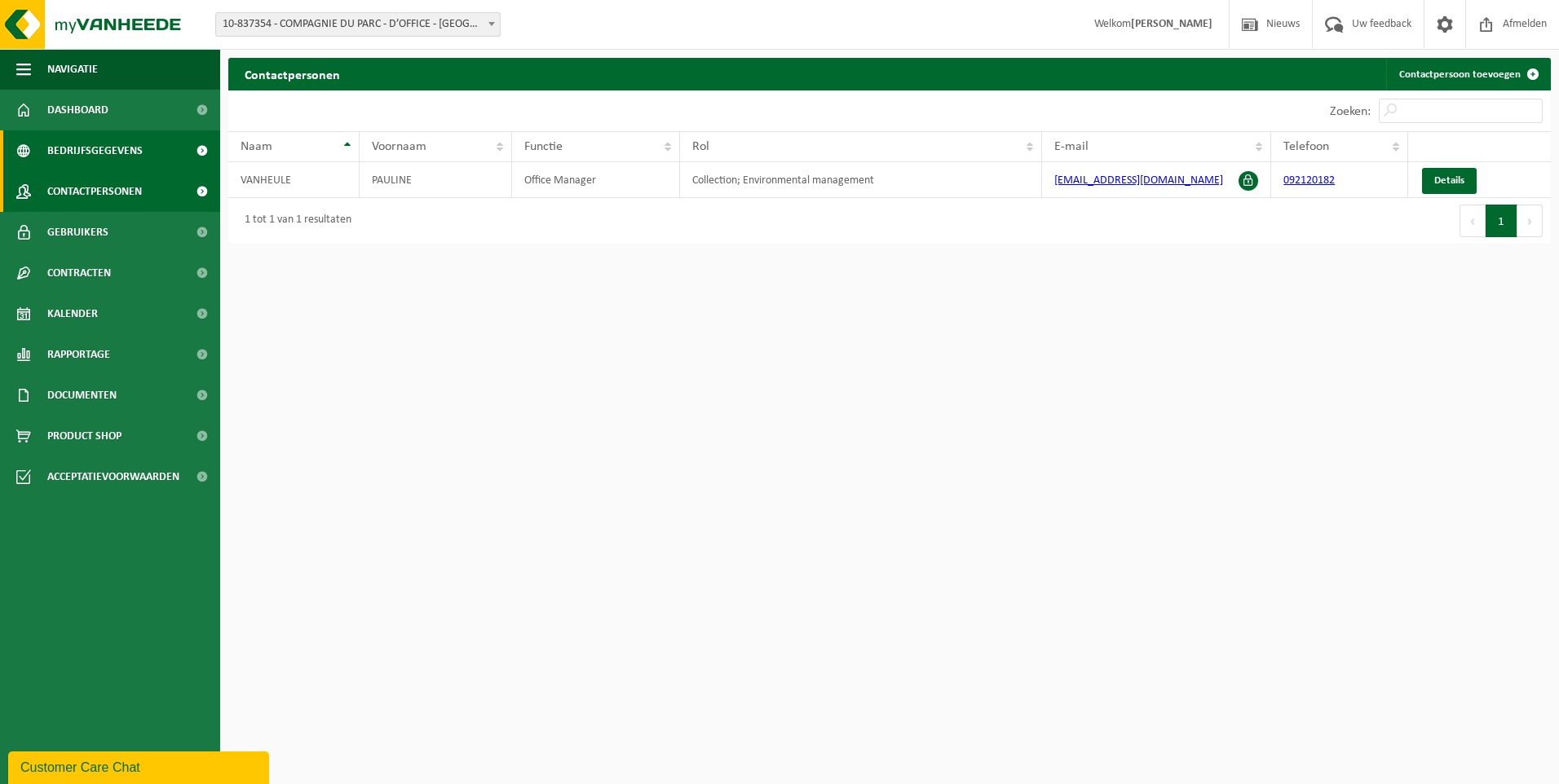
click at [82, 156] on span "Bedrijfsgegevens" at bounding box center [95, 151] width 96 height 41
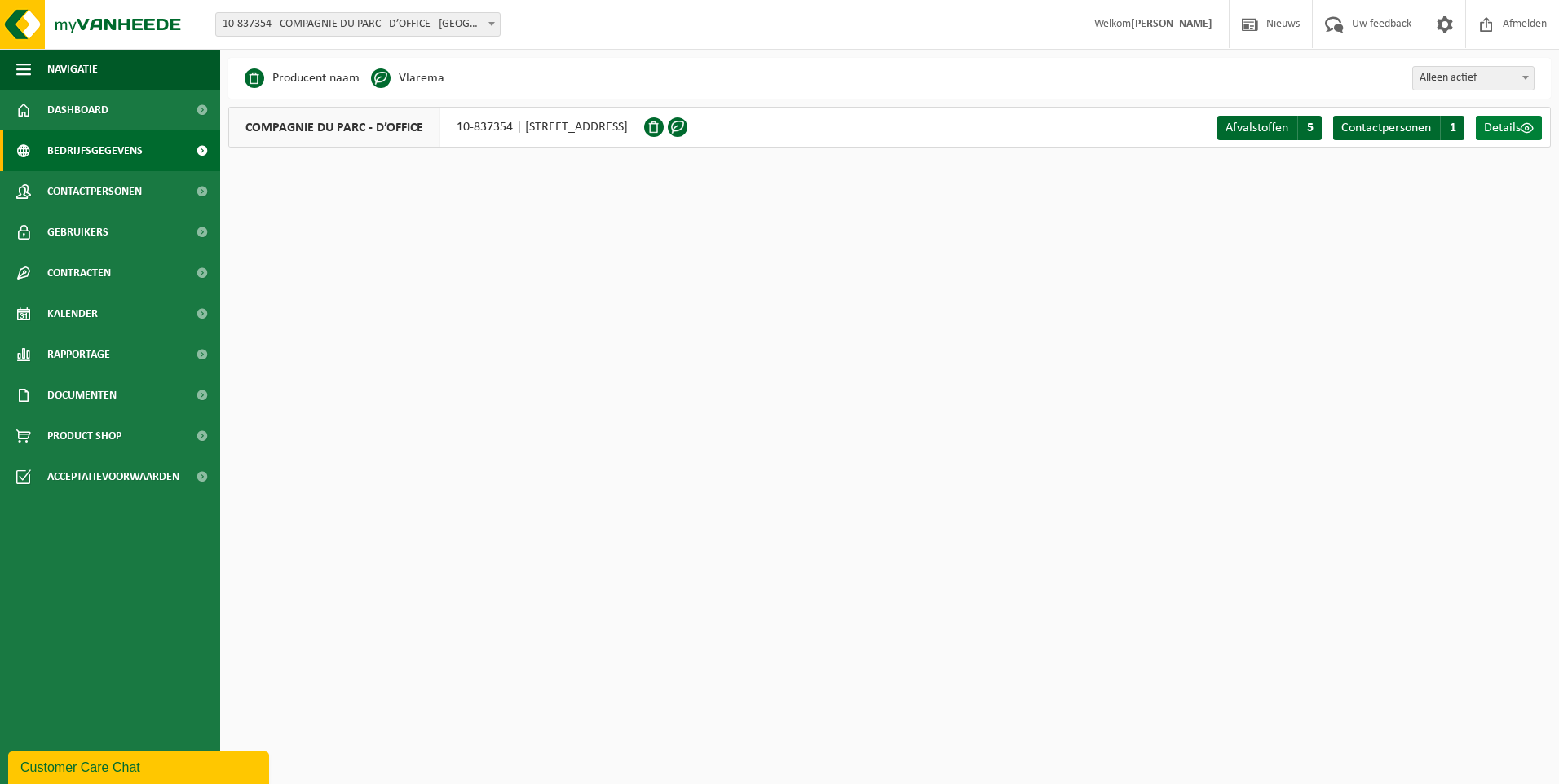
click at [1525, 127] on span at bounding box center [1526, 127] width 13 height 13
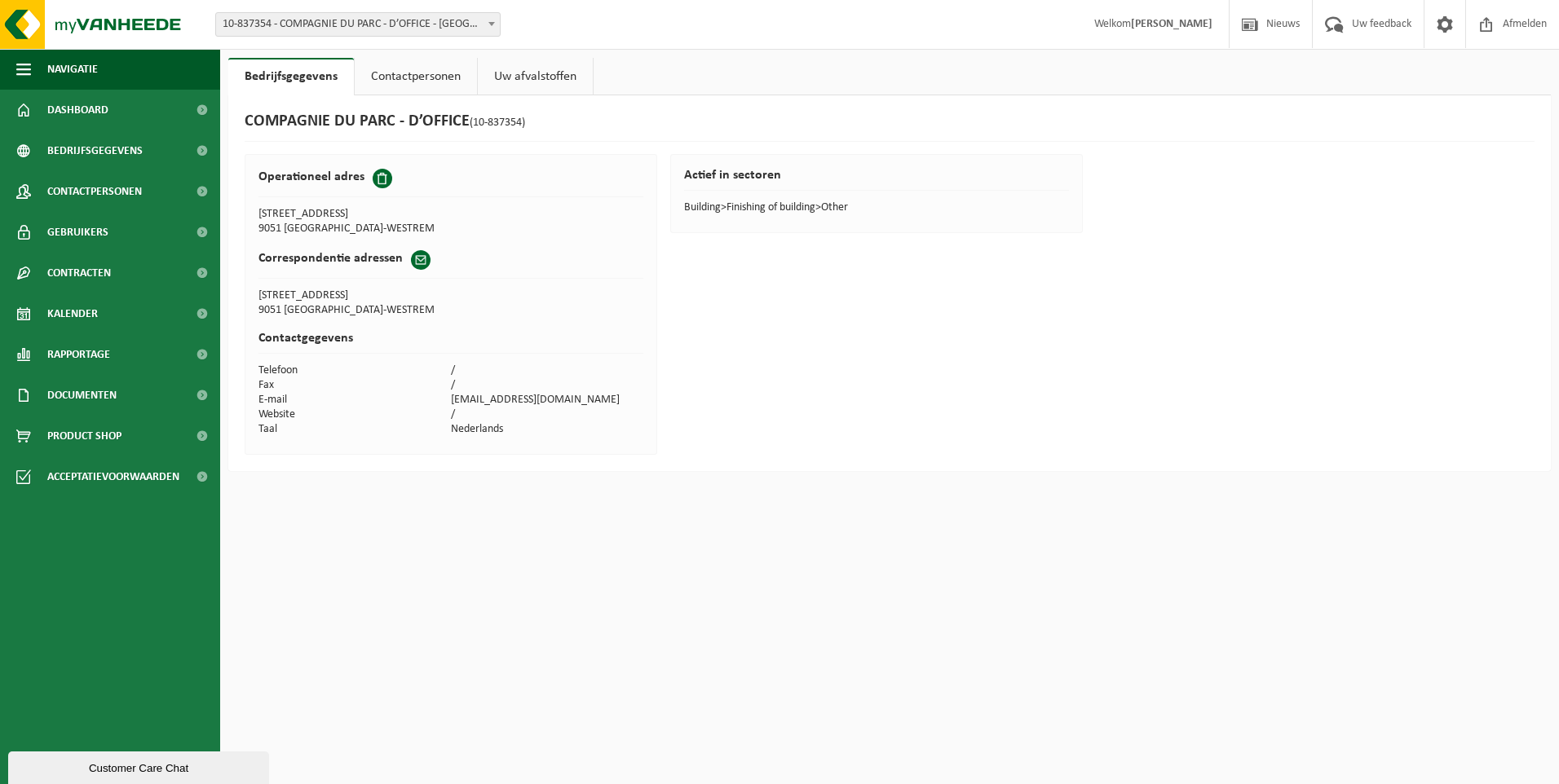
click at [499, 77] on link "Uw afvalstoffen" at bounding box center [535, 76] width 115 height 38
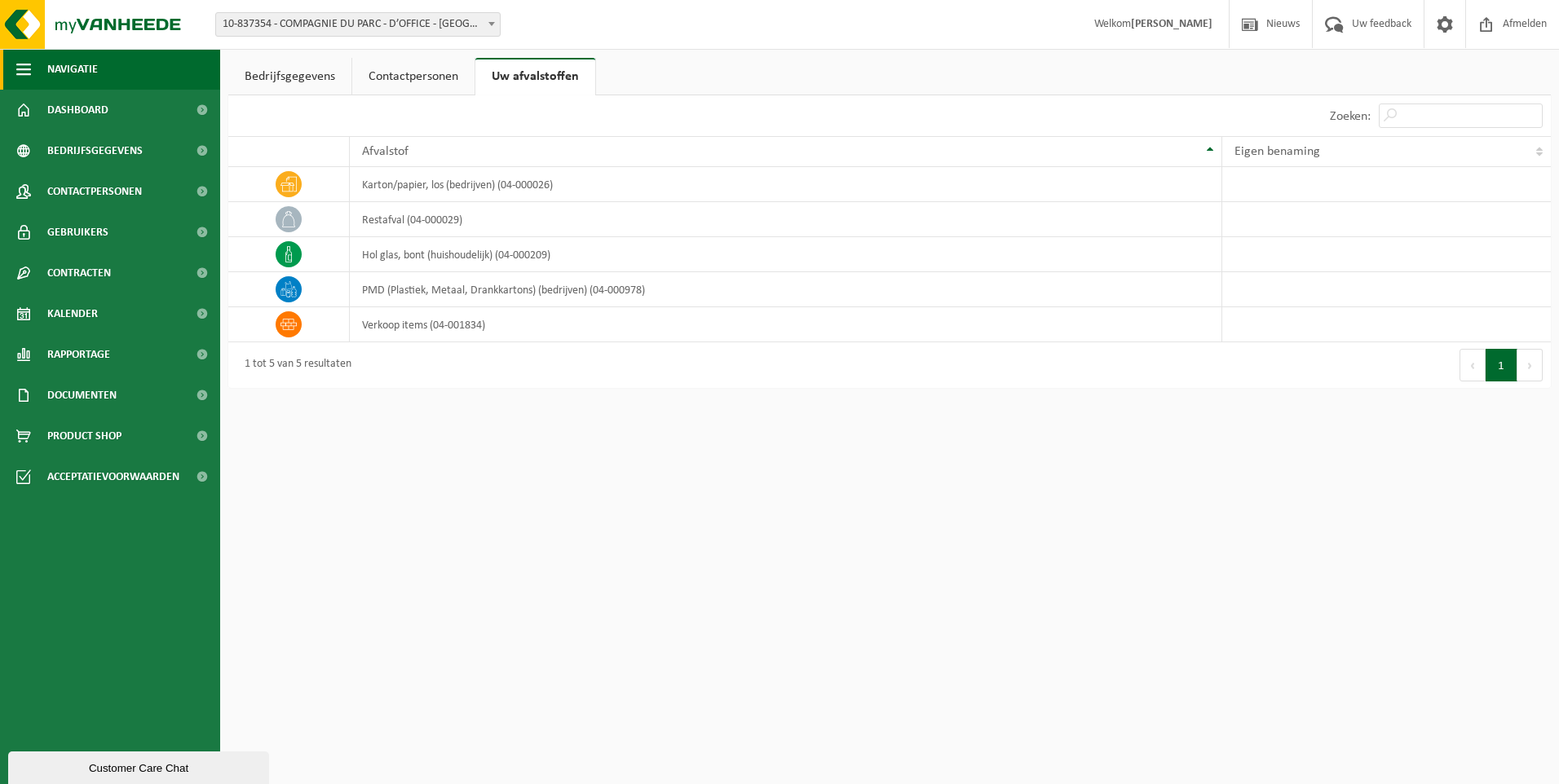
click at [16, 68] on span "button" at bounding box center [23, 70] width 15 height 41
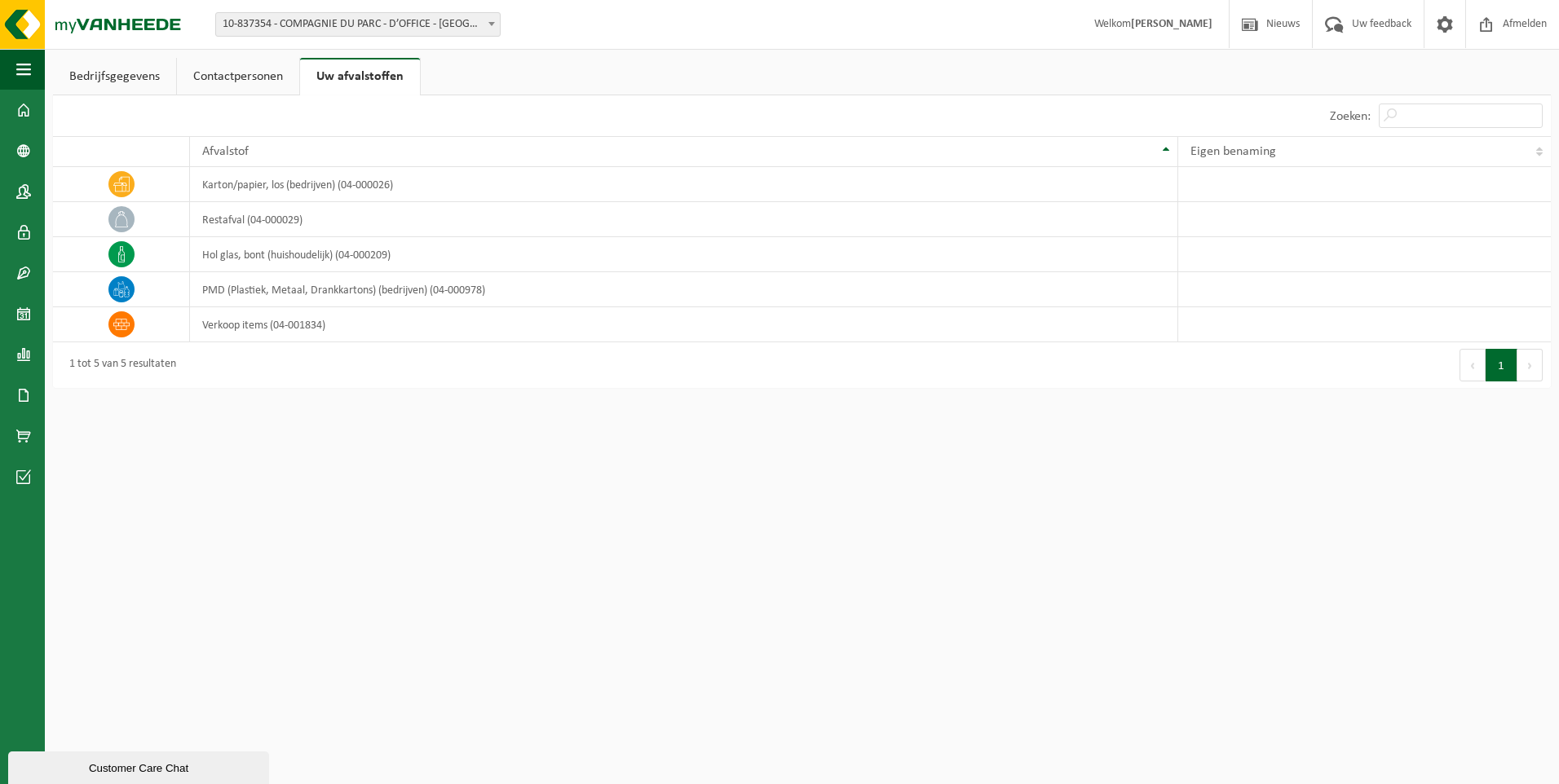
click at [244, 25] on span "10-837354 - COMPAGNIE DU PARC - D’OFFICE - [GEOGRAPHIC_DATA]" at bounding box center [357, 24] width 284 height 23
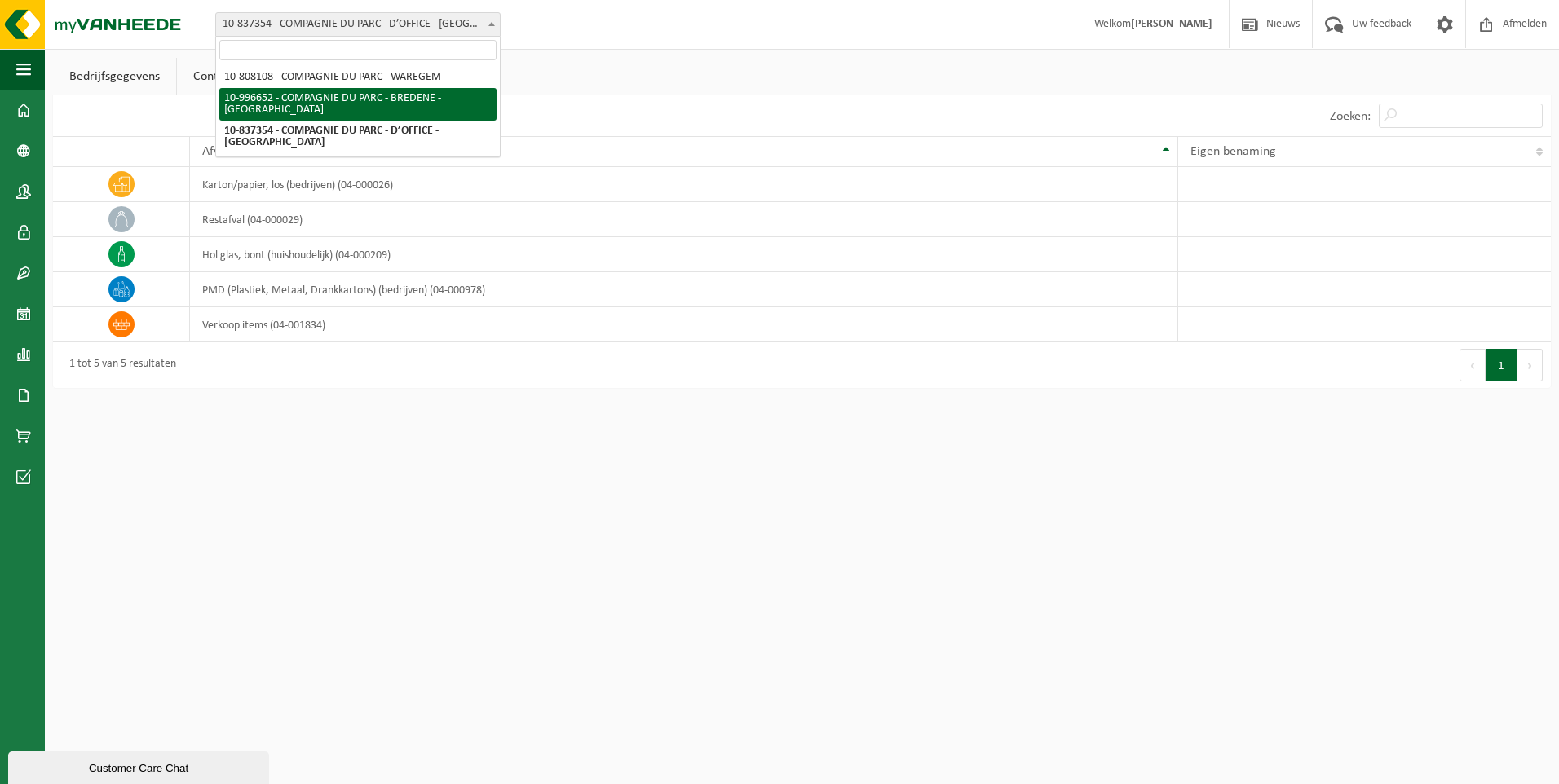
select select "172966"
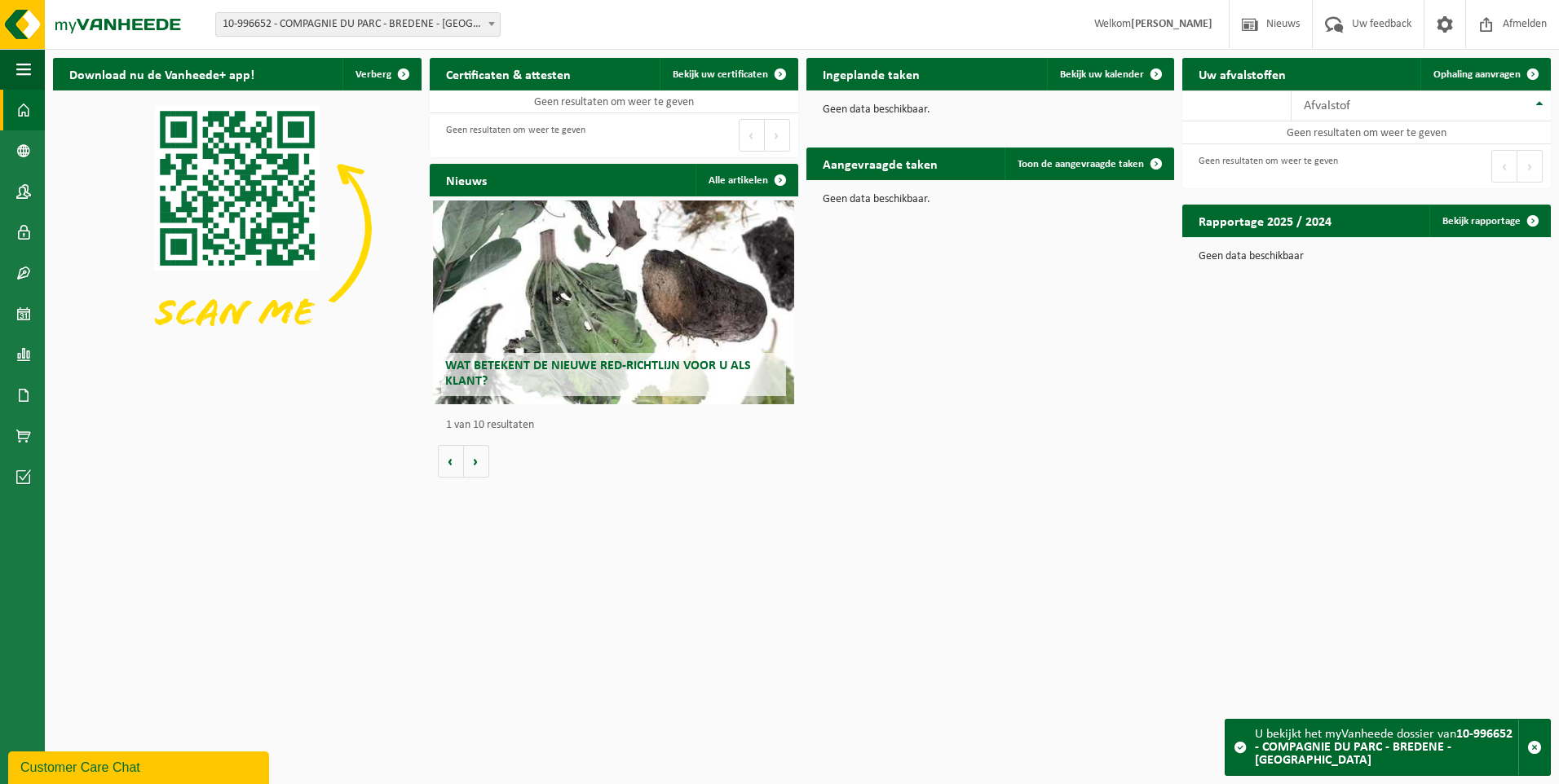
click at [305, 19] on span "10-996652 - COMPAGNIE DU PARC - BREDENE - [GEOGRAPHIC_DATA]" at bounding box center [357, 24] width 284 height 23
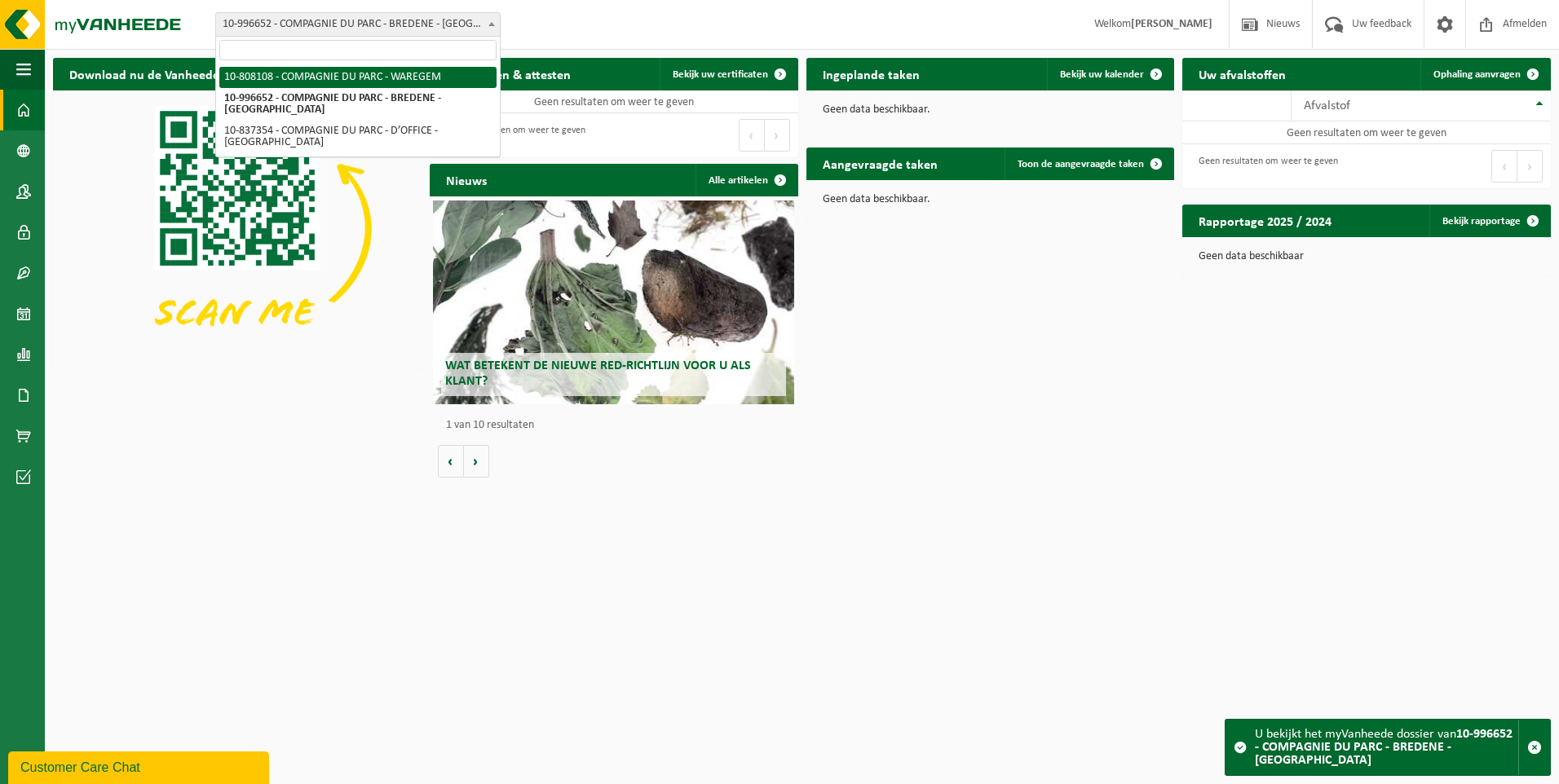
select select "91273"
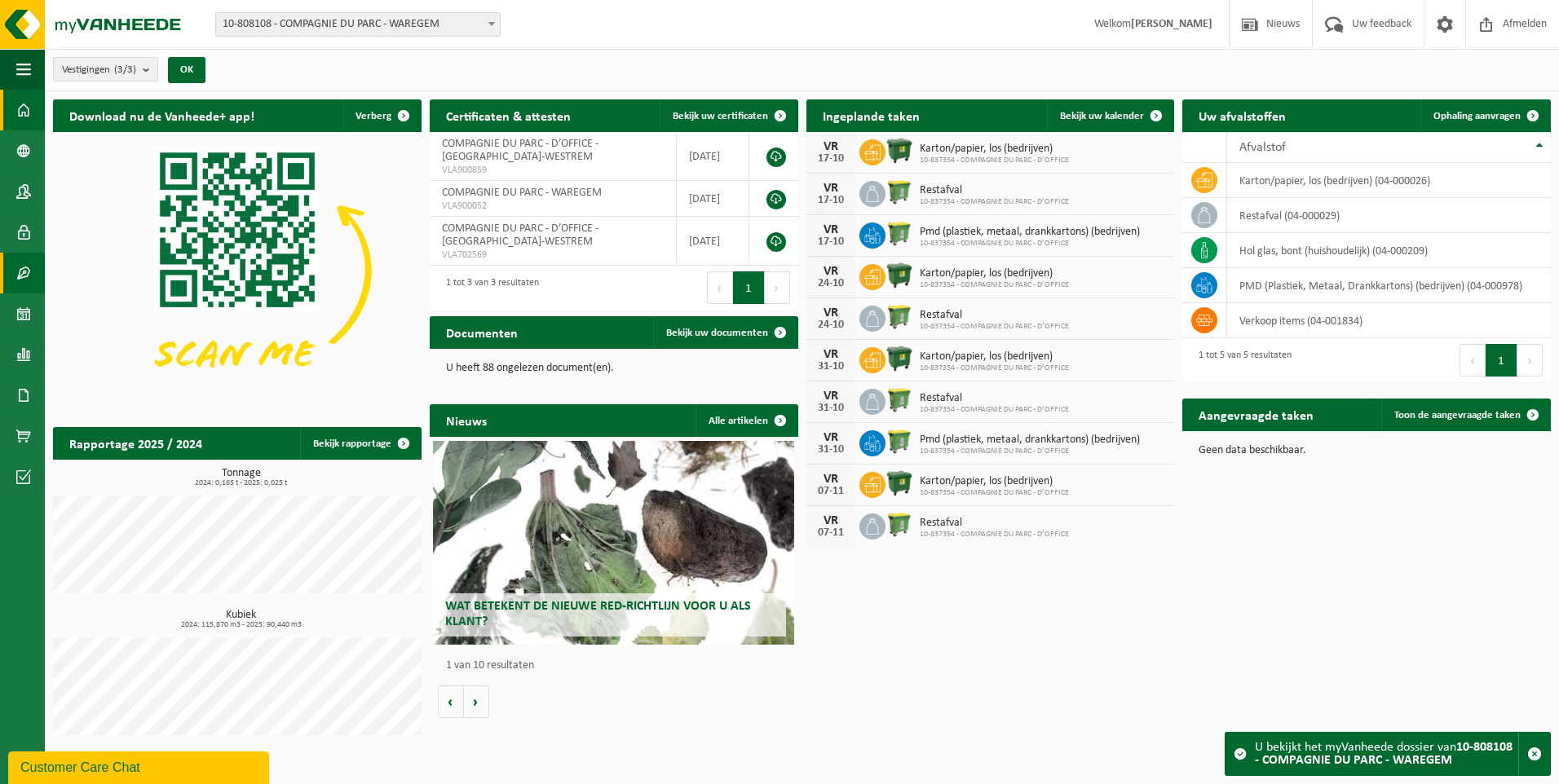
click at [27, 261] on span at bounding box center [23, 273] width 15 height 41
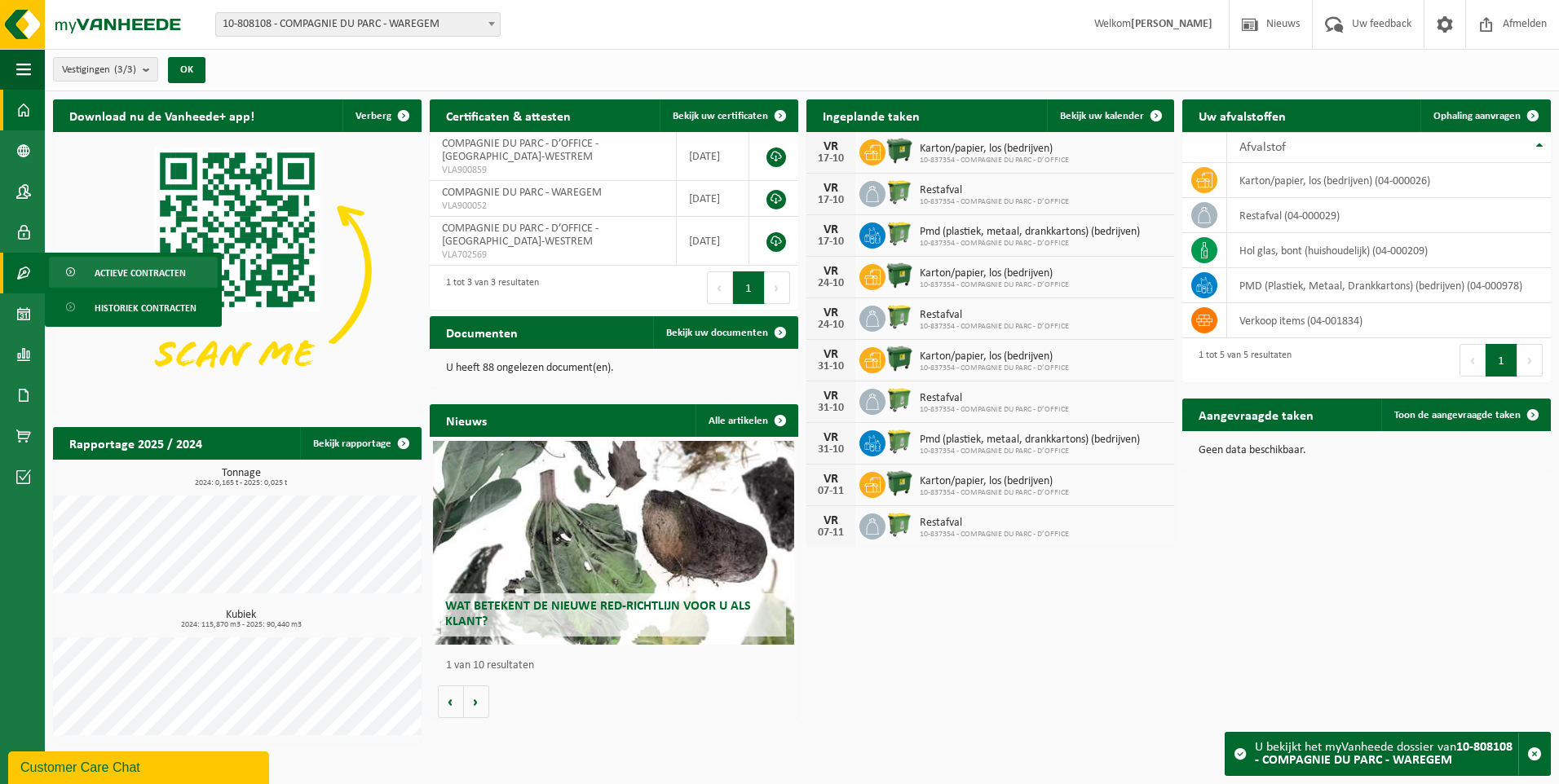
click at [133, 276] on span "Actieve contracten" at bounding box center [140, 273] width 91 height 31
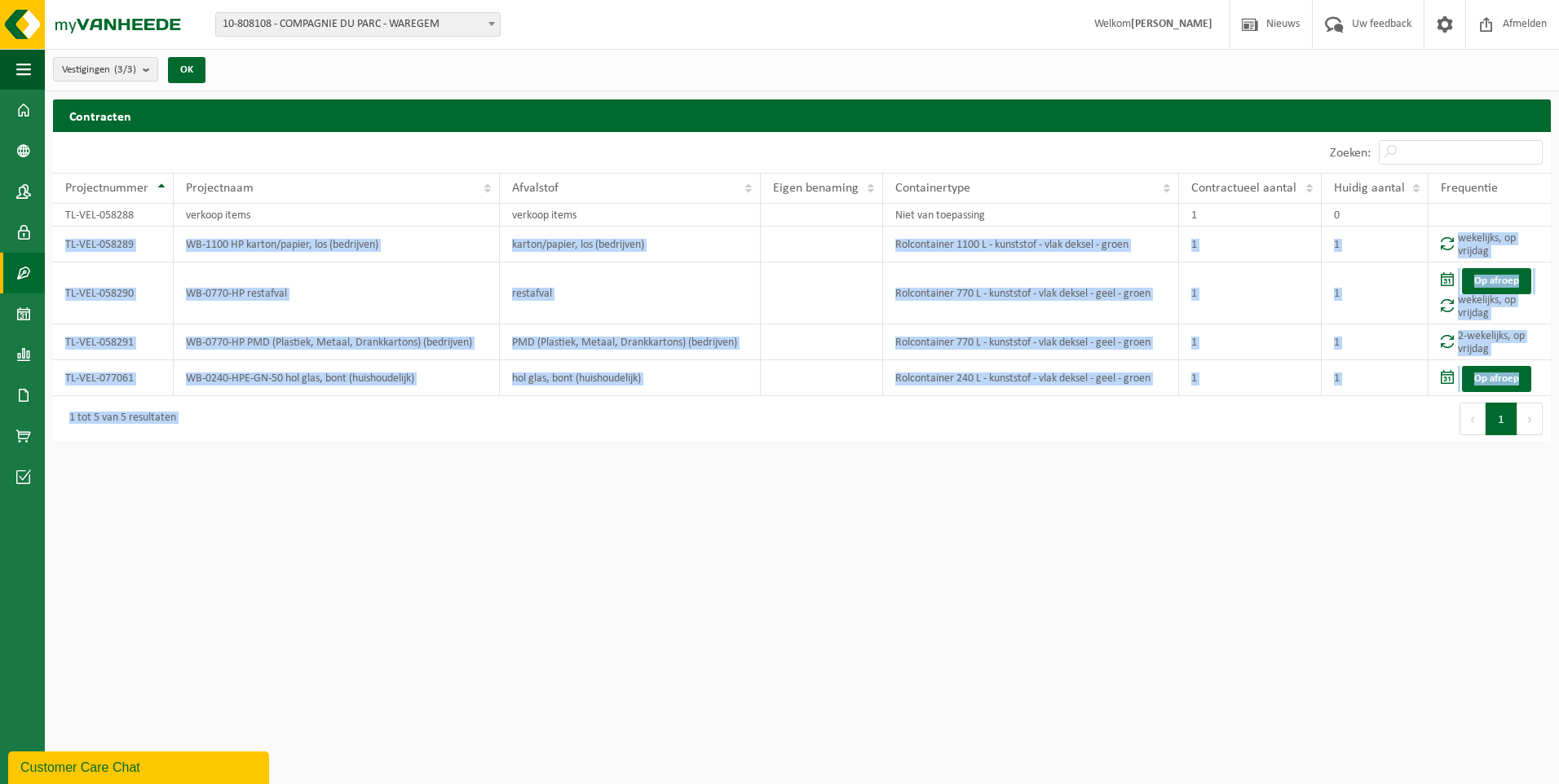
drag, startPoint x: 60, startPoint y: 244, endPoint x: 1332, endPoint y: 483, distance: 1294.3
click at [1332, 483] on html "Vestiging: 10-808108 - COMPAGNIE DU PARC - WAREGEM 10-996652 - COMPAGNIE DU PAR…" at bounding box center [780, 392] width 1559 height 784
drag, startPoint x: 1332, startPoint y: 483, endPoint x: 1229, endPoint y: 544, distance: 119.7
click at [1229, 544] on html "Vestiging: 10-808108 - COMPAGNIE DU PARC - WAREGEM 10-996652 - COMPAGNIE DU PAR…" at bounding box center [780, 392] width 1559 height 784
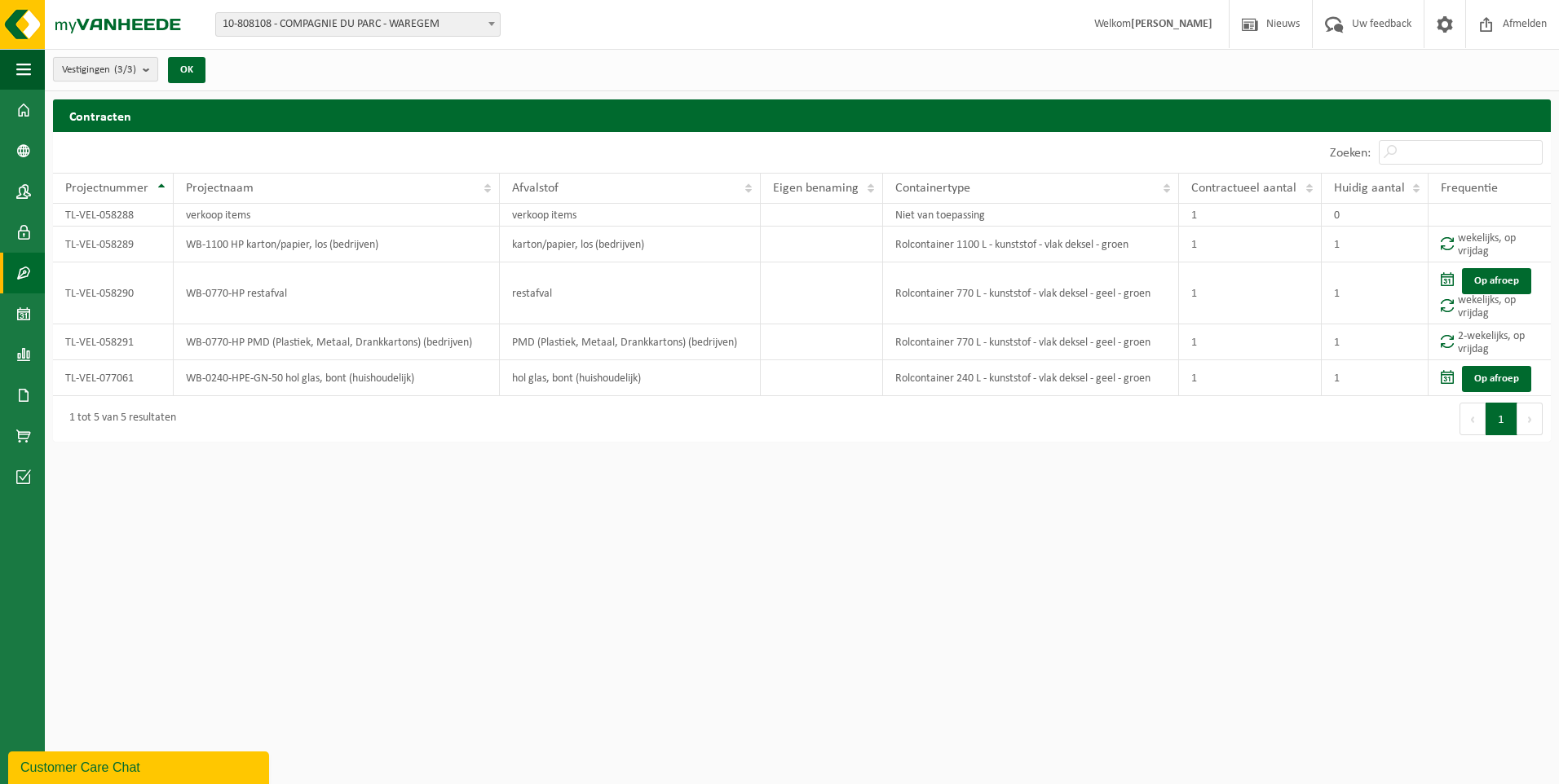
click at [127, 65] on count "(3/3)" at bounding box center [125, 70] width 22 height 11
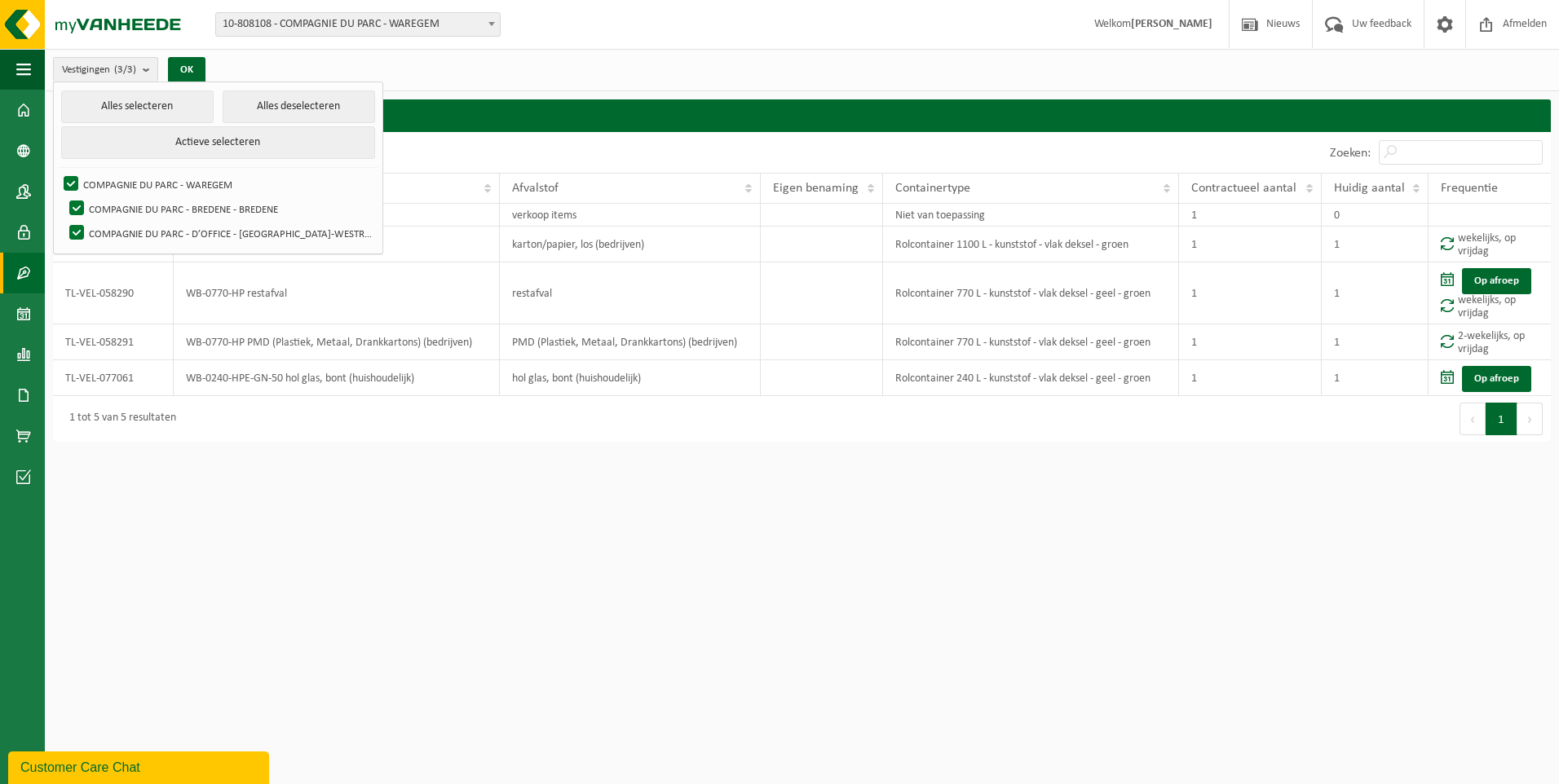
click at [270, 578] on html "Vestiging: 10-808108 - COMPAGNIE DU PARC - WAREGEM 10-996652 - COMPAGNIE DU PAR…" at bounding box center [780, 392] width 1559 height 784
